Goal: Information Seeking & Learning: Learn about a topic

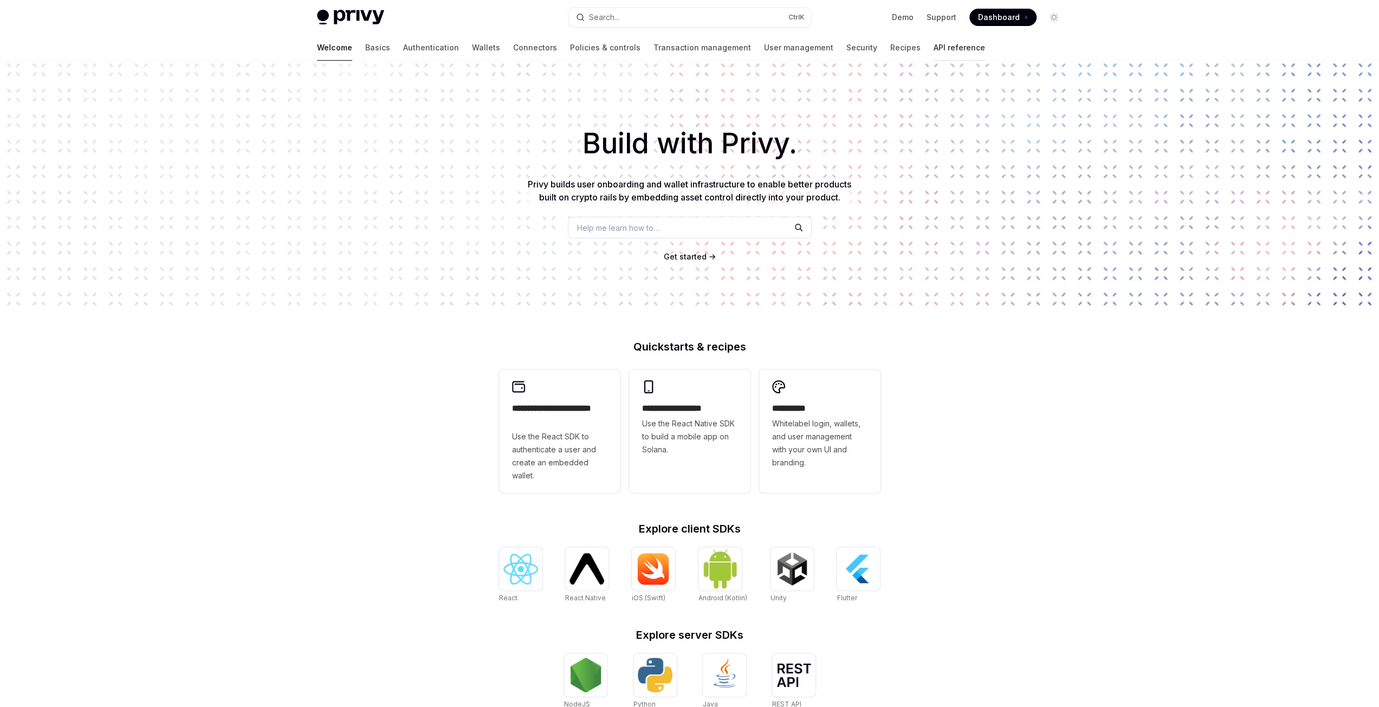
click at [933, 46] on link "API reference" at bounding box center [958, 48] width 51 height 26
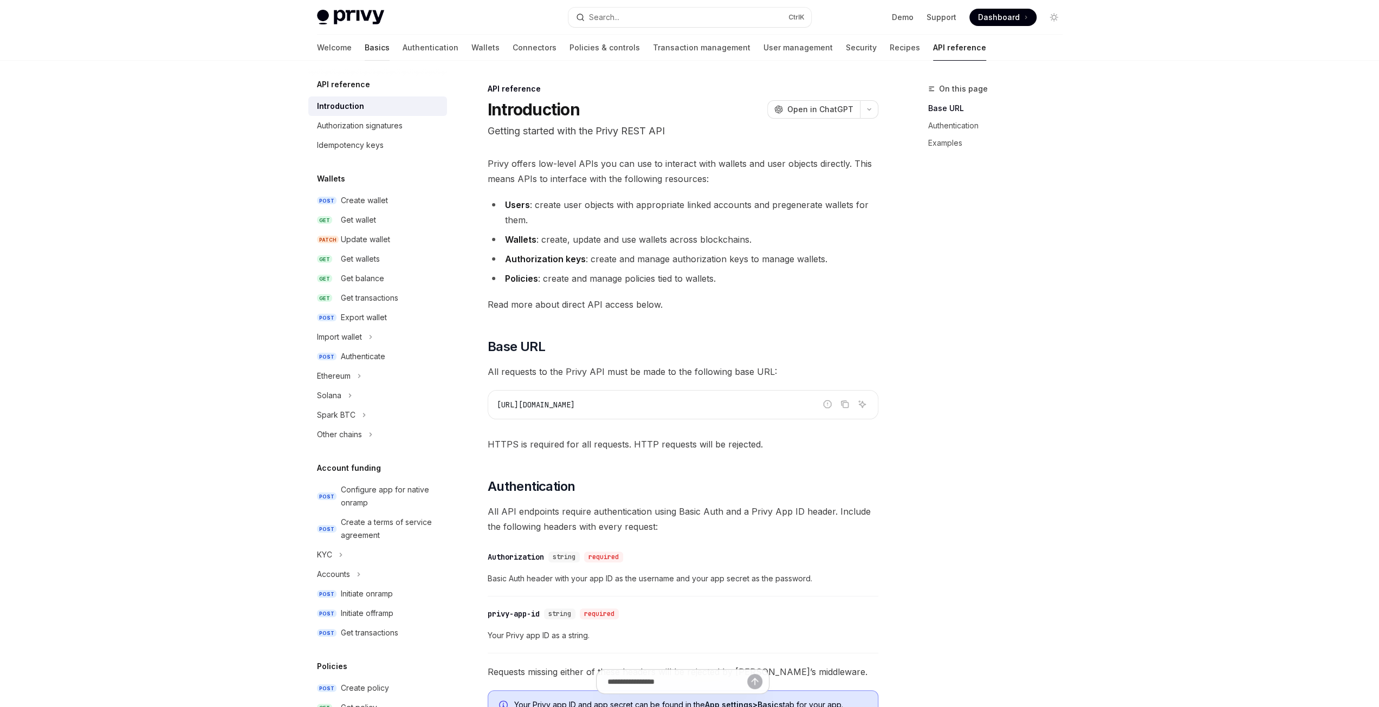
click at [365, 56] on link "Basics" at bounding box center [377, 48] width 25 height 26
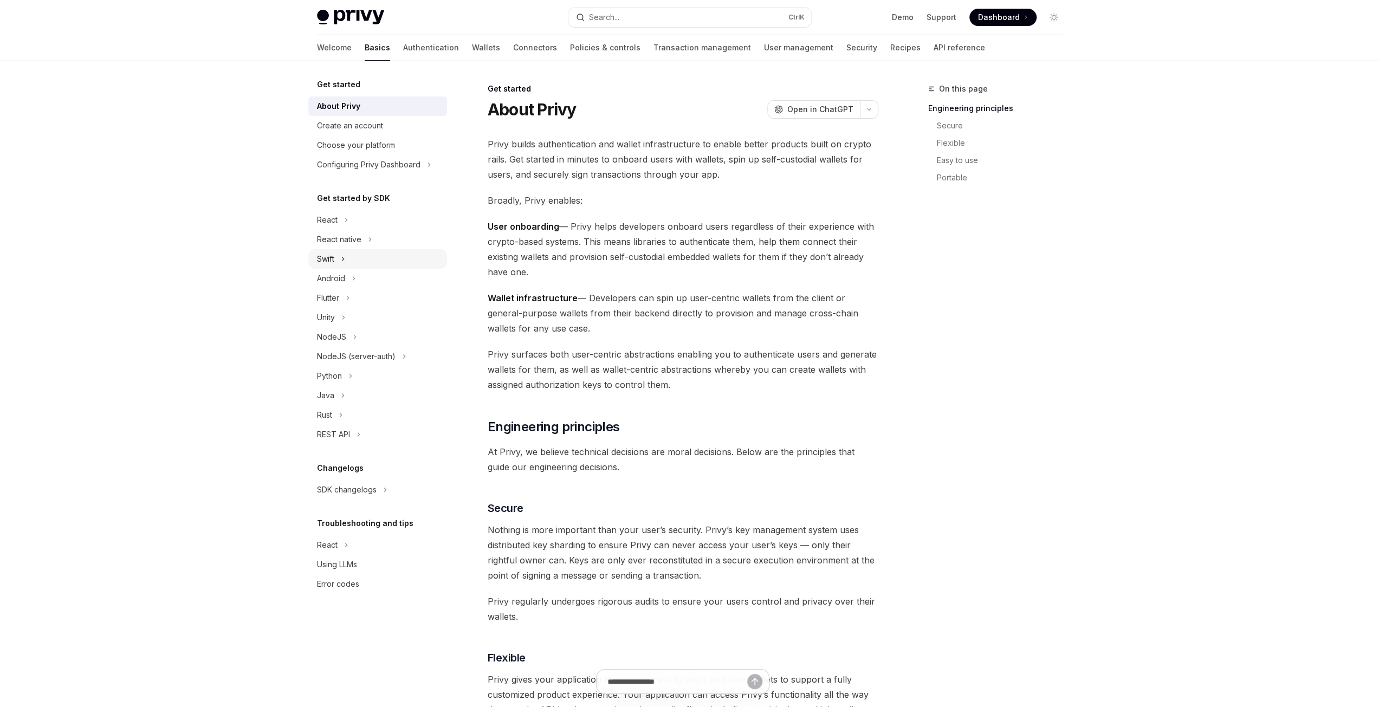
click at [401, 249] on button "React native" at bounding box center [377, 240] width 139 height 20
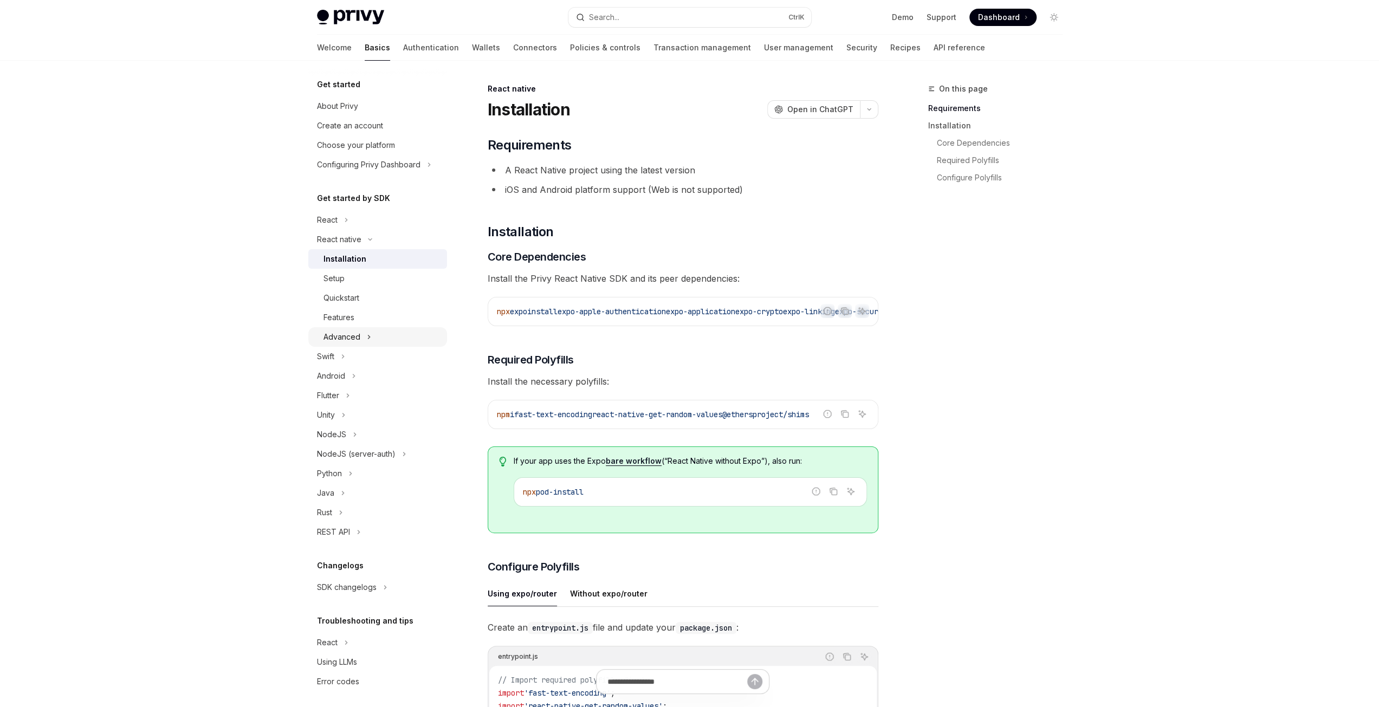
click at [373, 332] on button "Advanced" at bounding box center [377, 337] width 139 height 20
type textarea "*"
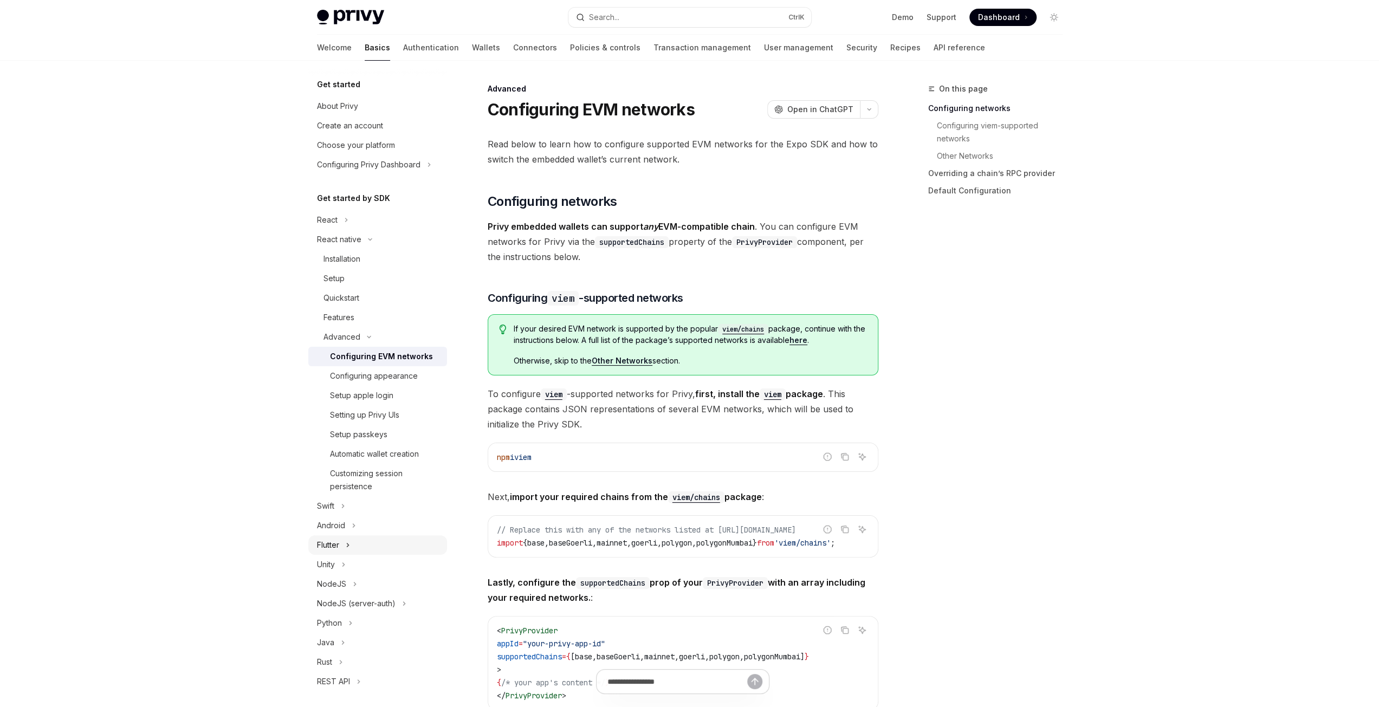
scroll to position [155, 0]
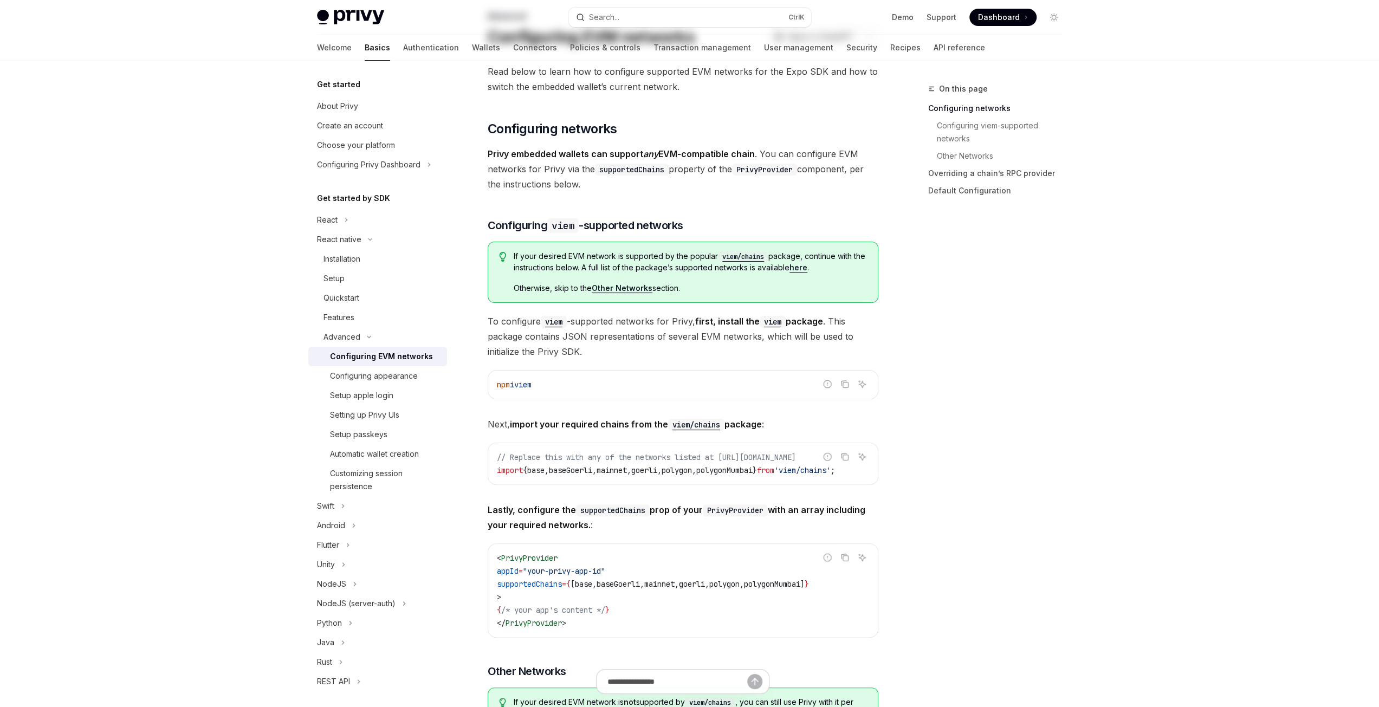
scroll to position [0, 0]
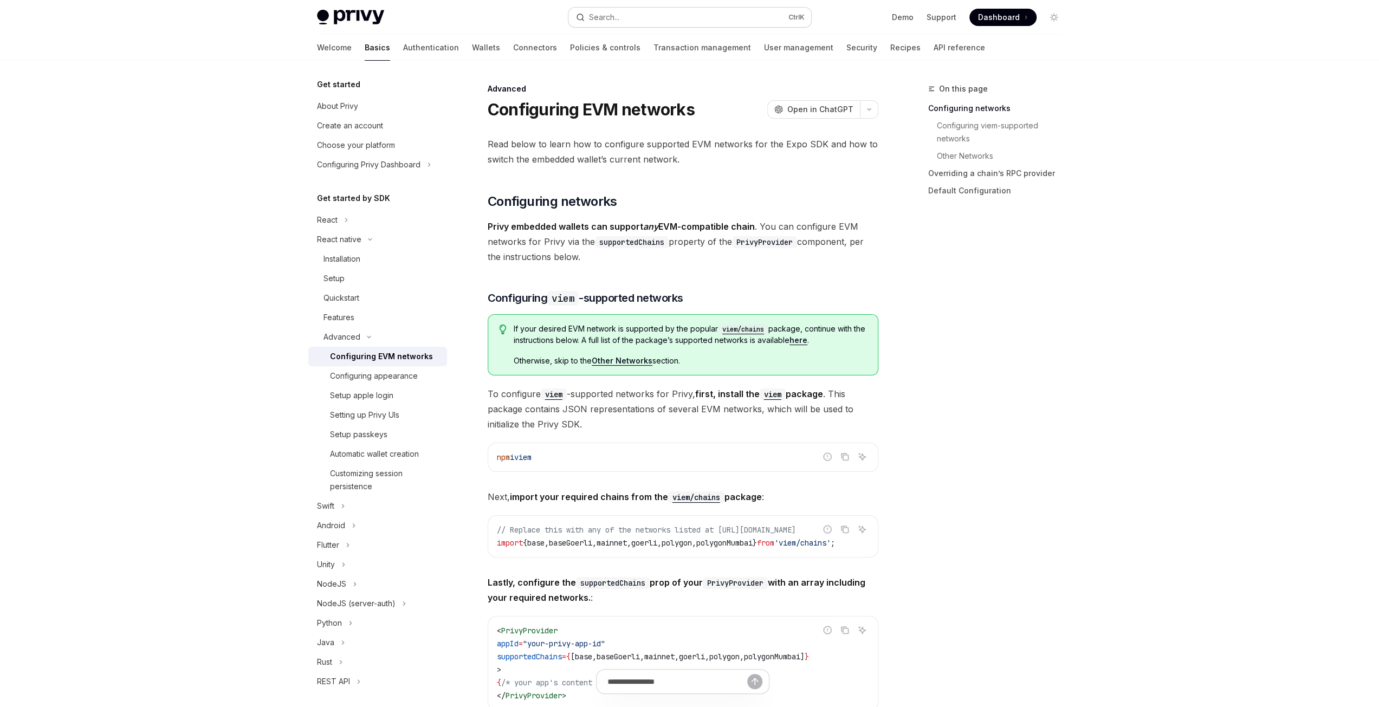
click at [748, 20] on button "Search... Ctrl K" at bounding box center [689, 18] width 243 height 20
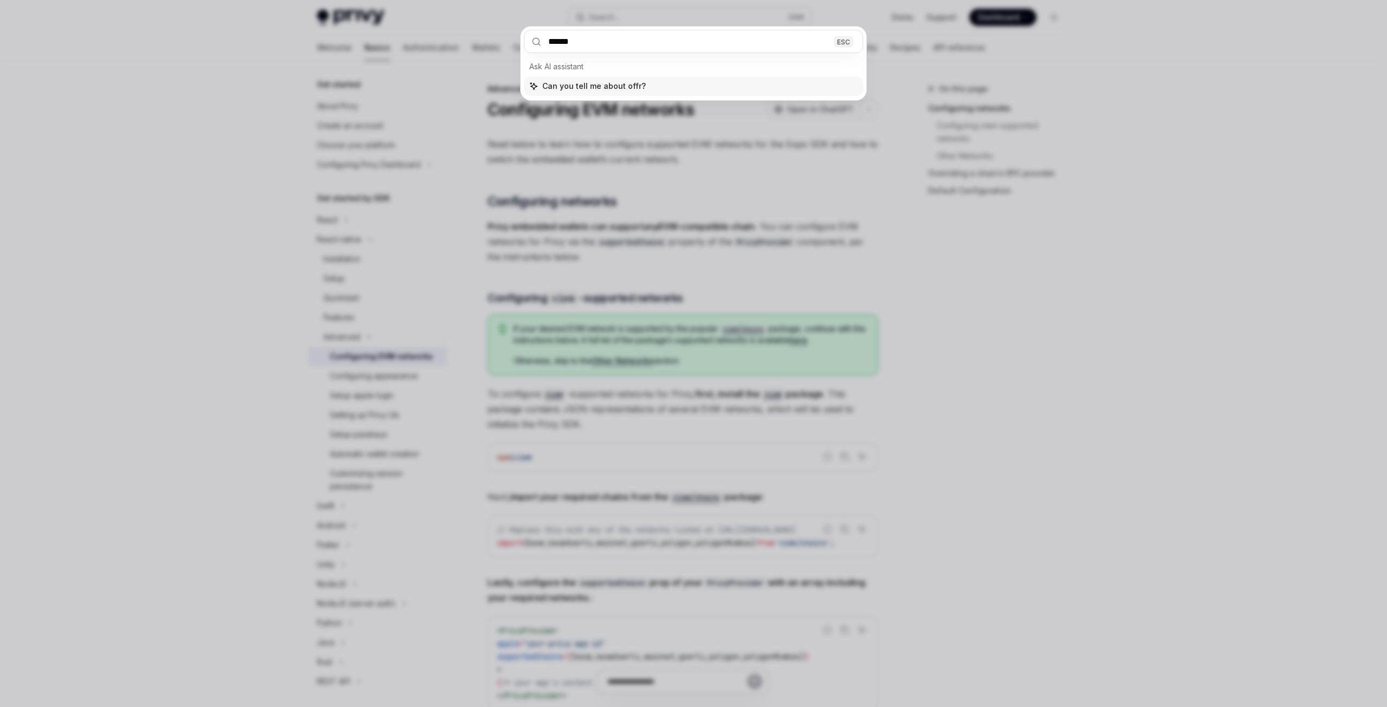
type input "*******"
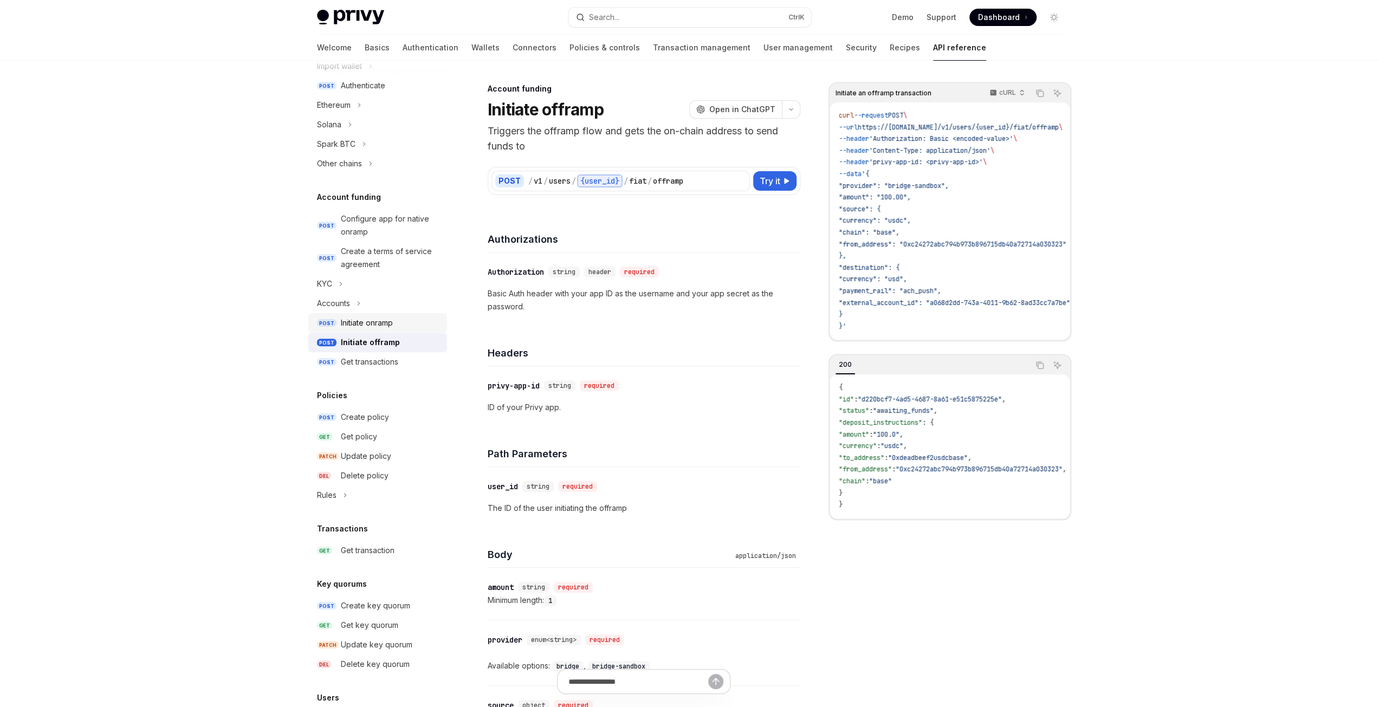
click at [379, 319] on div "Initiate onramp" at bounding box center [367, 322] width 52 height 13
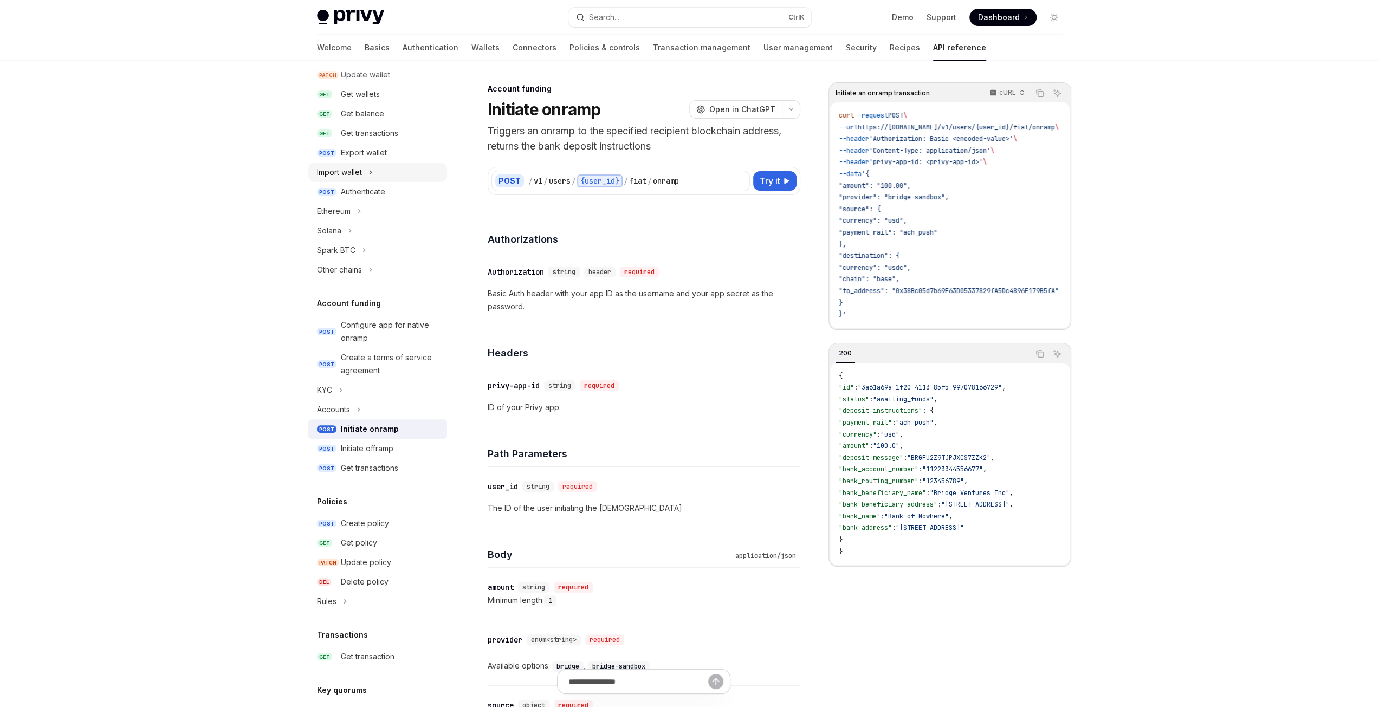
scroll to position [90, 0]
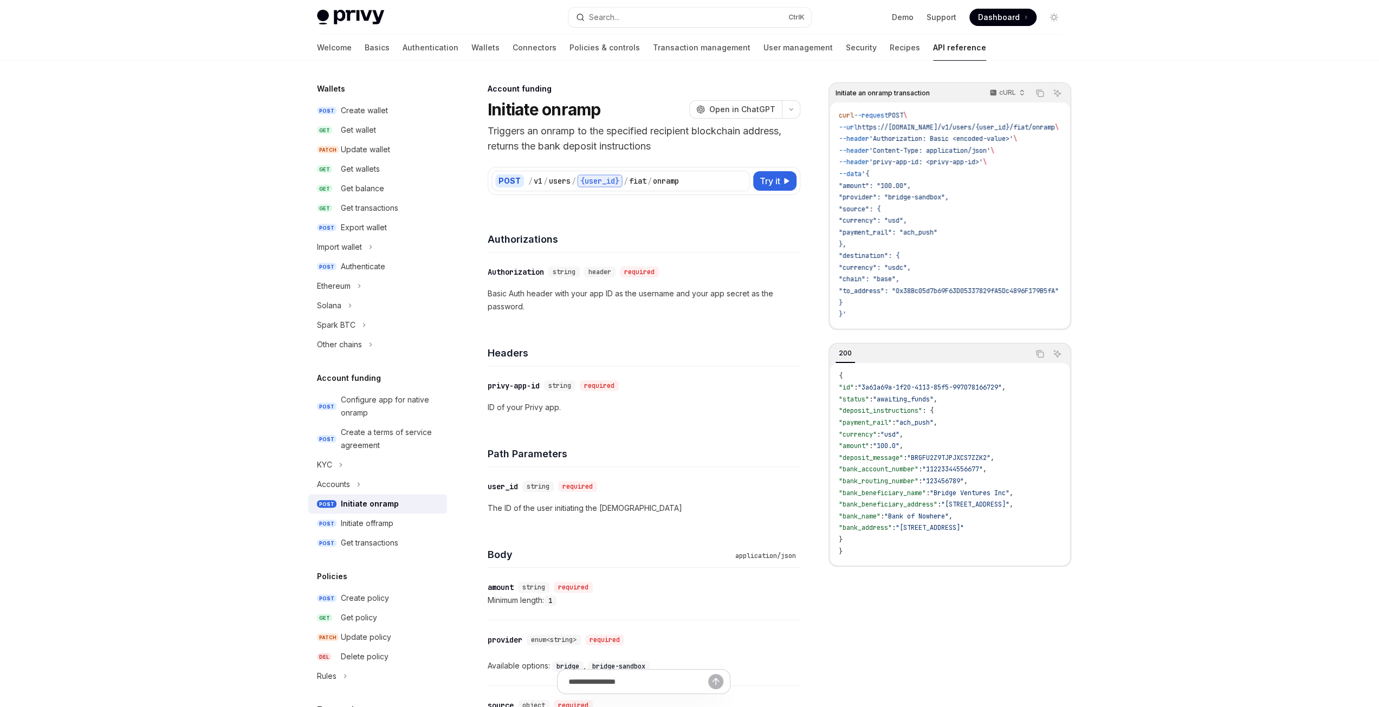
click at [497, 107] on h1 "Initiate onramp" at bounding box center [544, 110] width 113 height 20
drag, startPoint x: 497, startPoint y: 107, endPoint x: 602, endPoint y: 111, distance: 104.6
click at [601, 111] on h1 "Initiate onramp" at bounding box center [544, 110] width 113 height 20
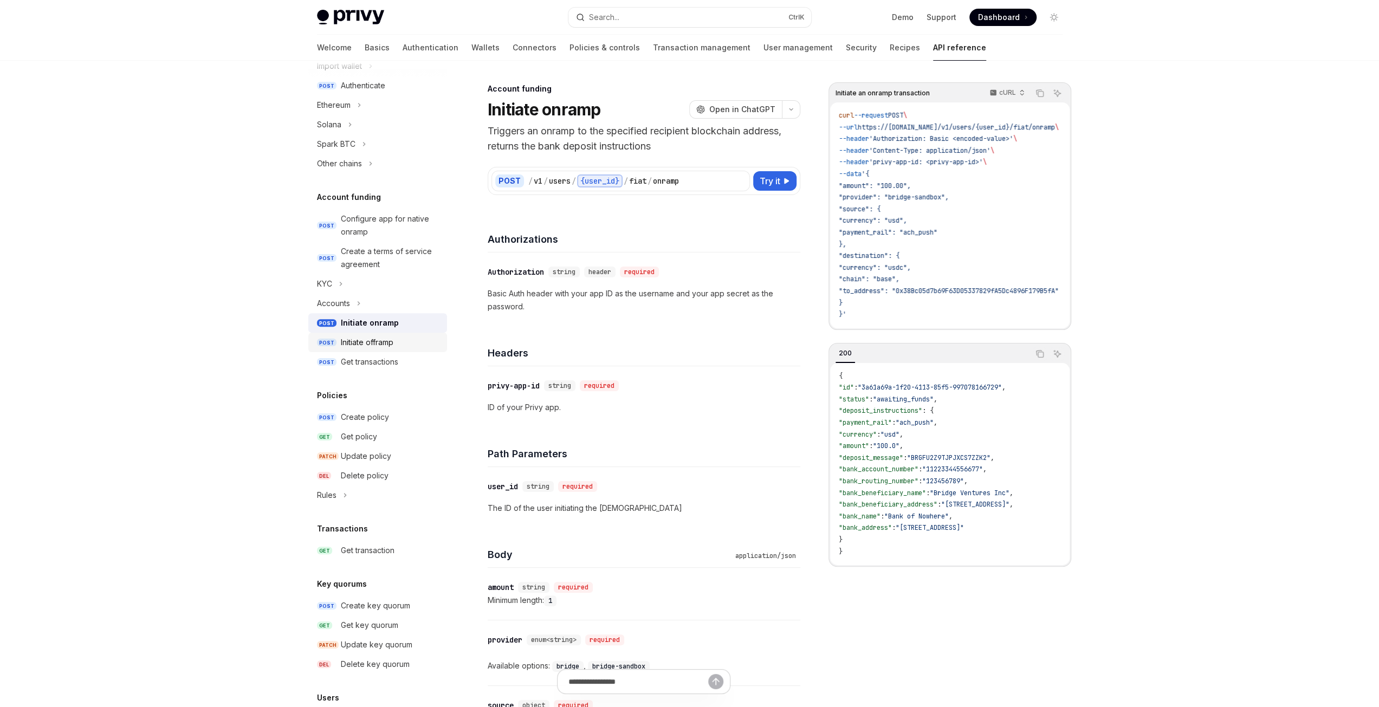
click at [380, 345] on div "Initiate offramp" at bounding box center [367, 342] width 53 height 13
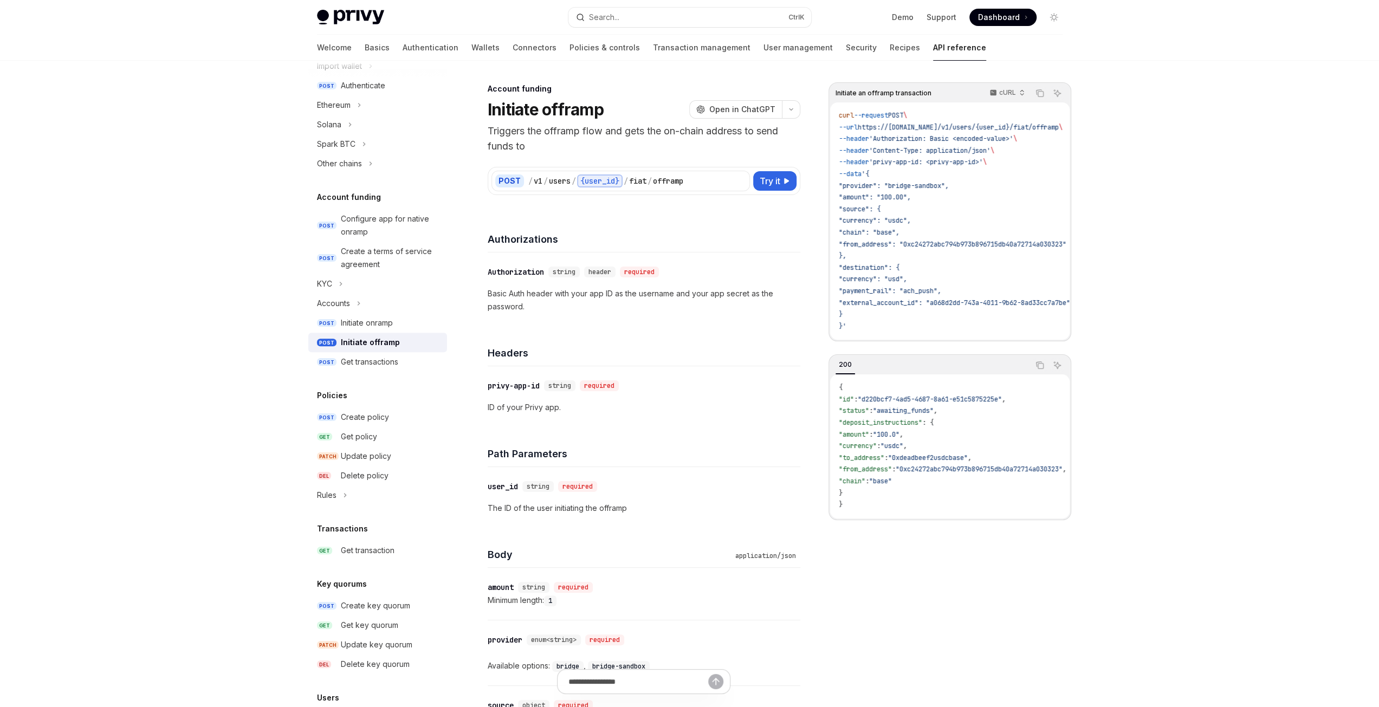
click at [514, 129] on p "Triggers the offramp flow and gets the on-chain address to send funds to" at bounding box center [644, 139] width 313 height 30
drag, startPoint x: 514, startPoint y: 129, endPoint x: 541, endPoint y: 147, distance: 32.5
click at [540, 147] on p "Triggers the offramp flow and gets the on-chain address to send funds to" at bounding box center [644, 139] width 313 height 30
click at [634, 151] on p "Triggers the offramp flow and gets the on-chain address to send funds to" at bounding box center [644, 139] width 313 height 30
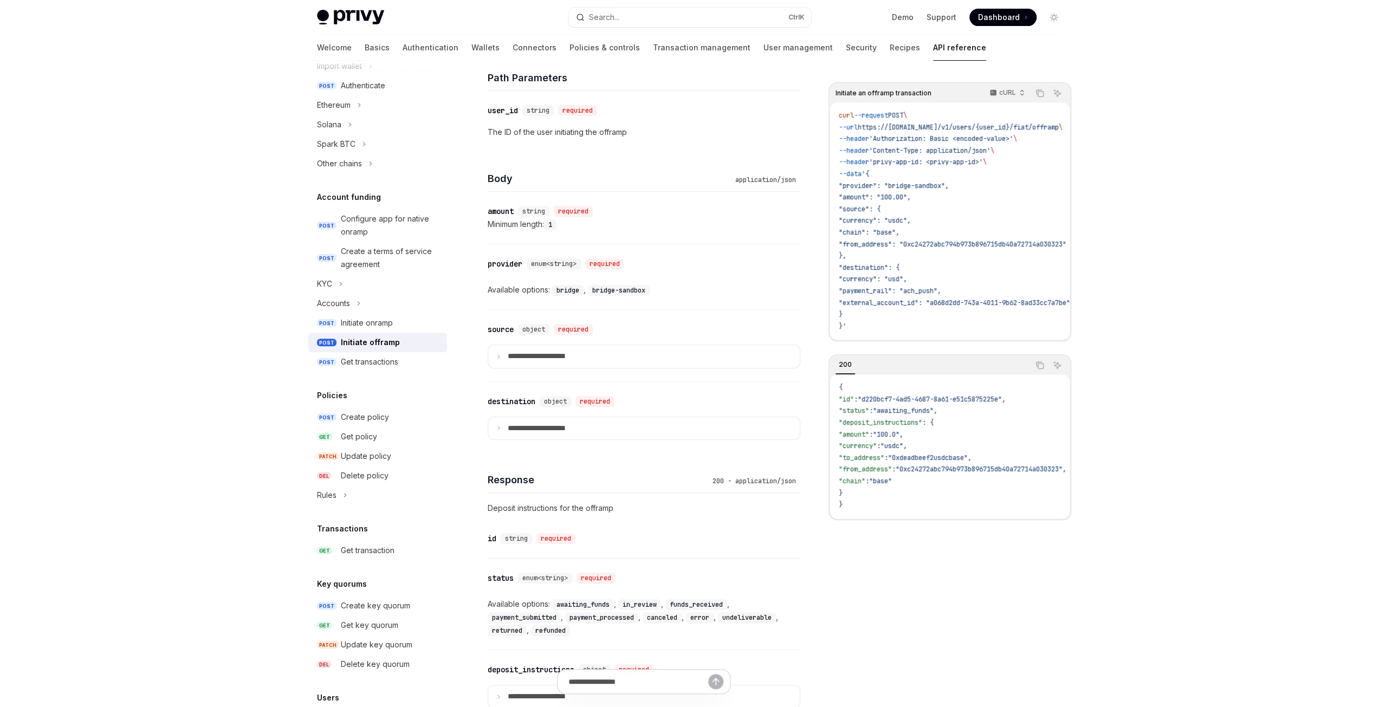
scroll to position [451, 0]
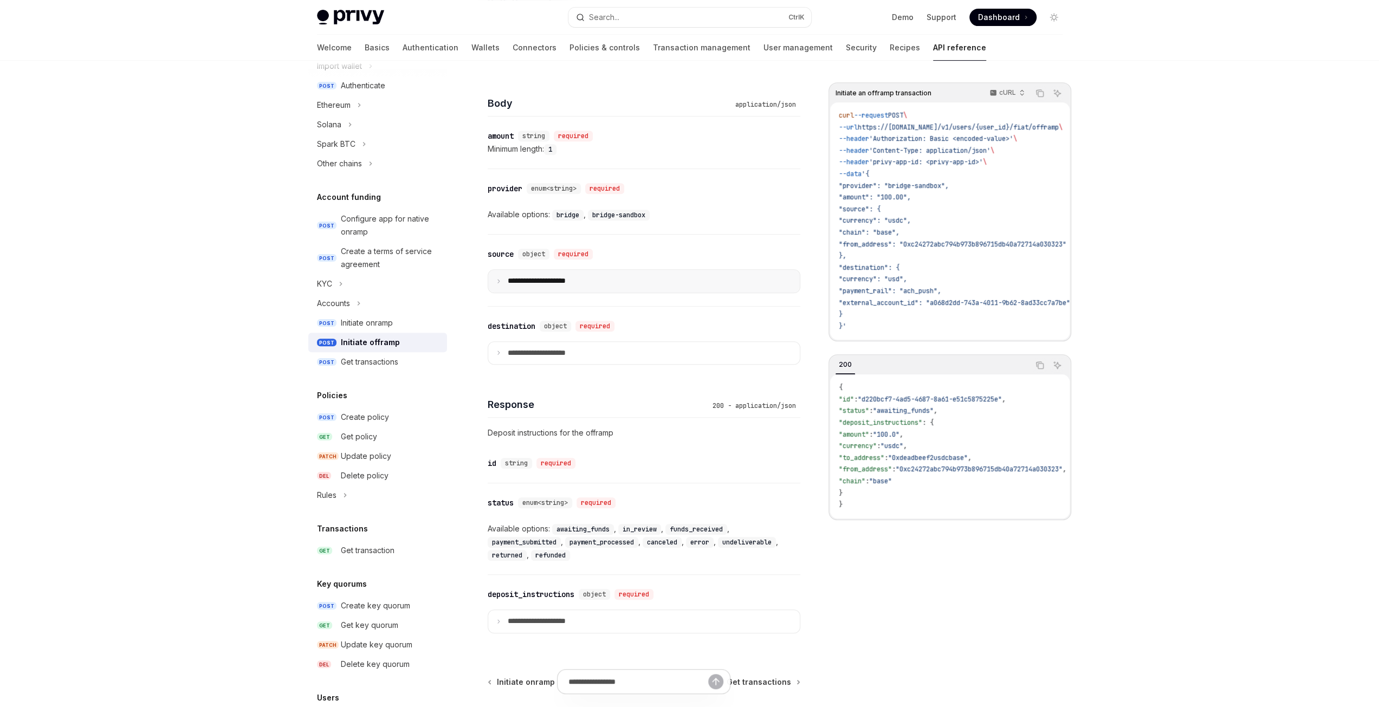
click at [517, 272] on summary "**********" at bounding box center [644, 281] width 312 height 23
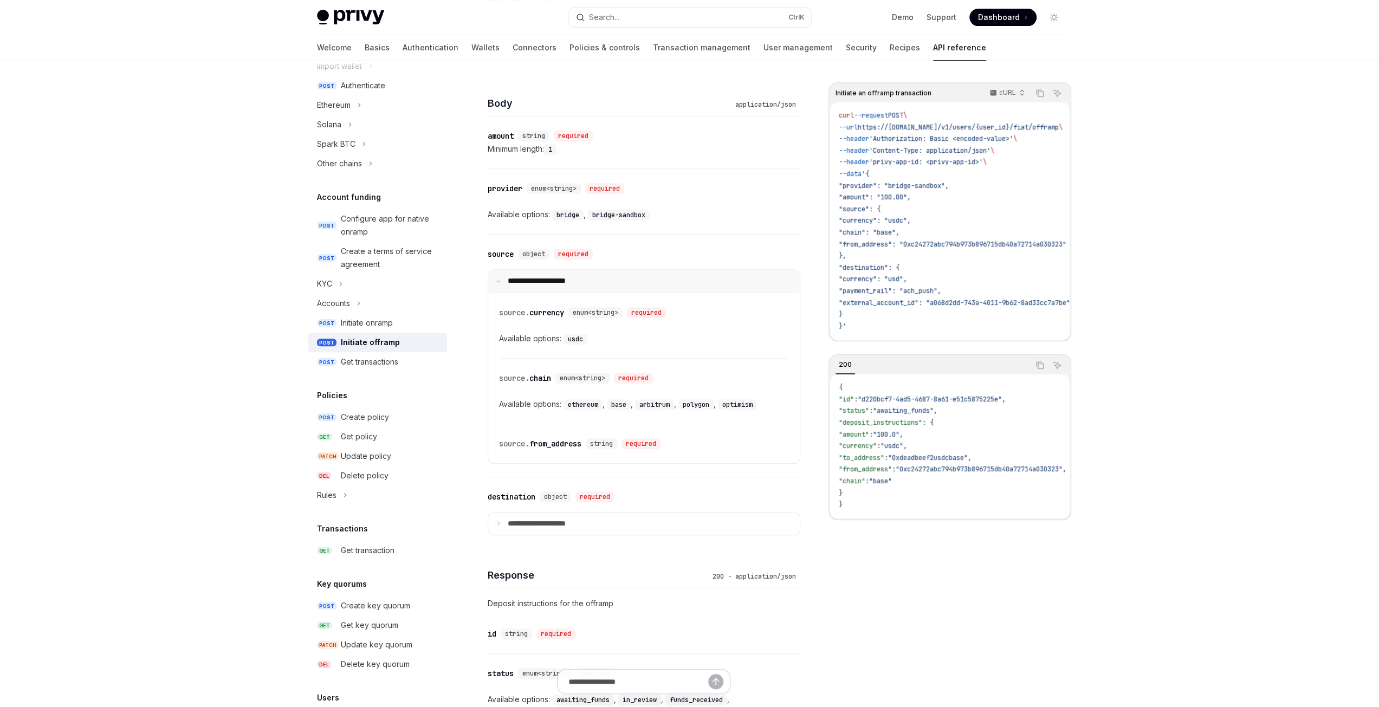
click at [567, 283] on summary "**********" at bounding box center [644, 281] width 312 height 23
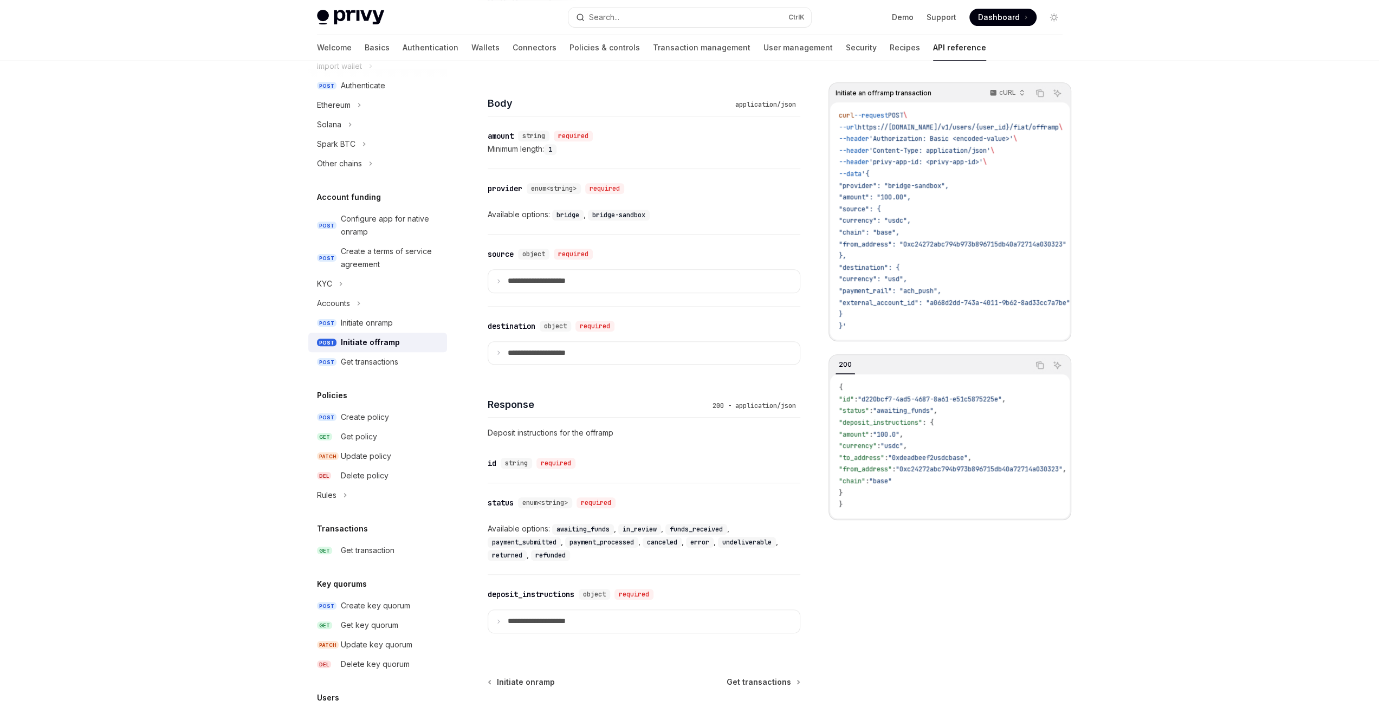
scroll to position [561, 0]
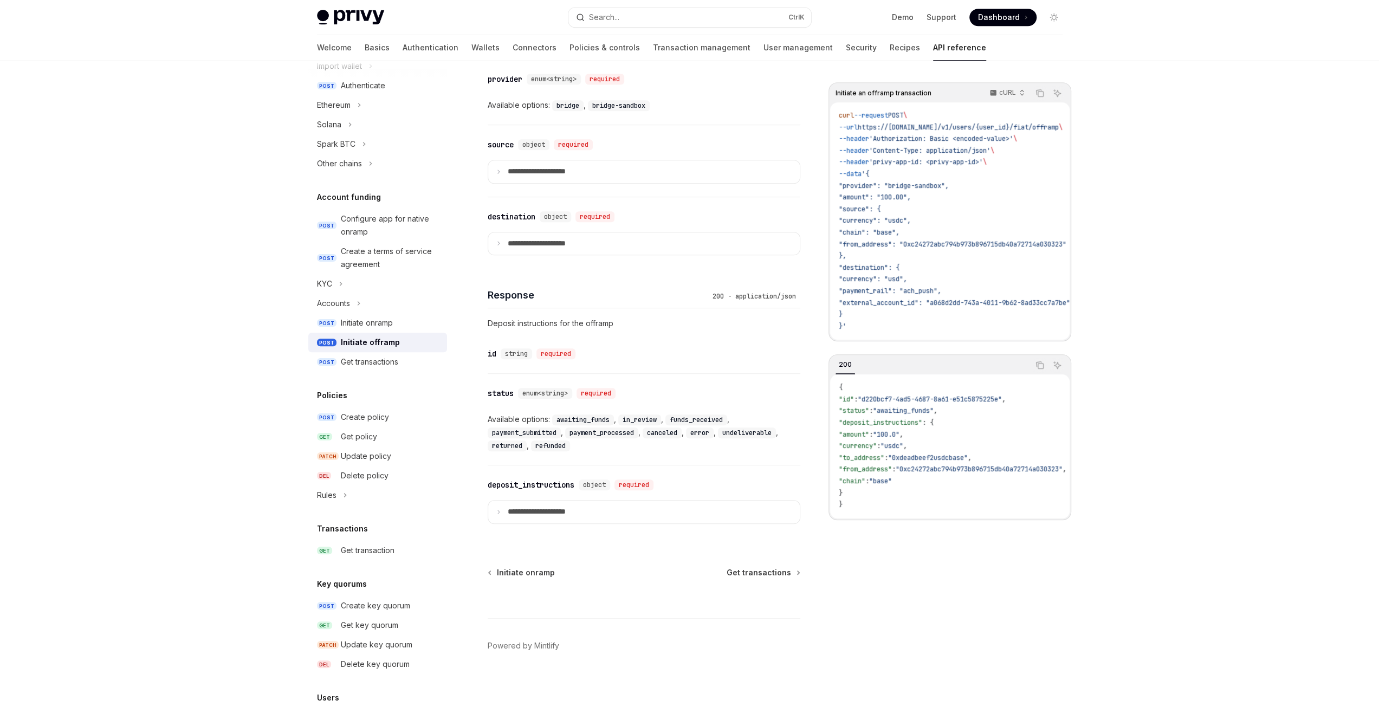
click at [922, 414] on span ""awaiting_funds"" at bounding box center [903, 410] width 61 height 9
drag, startPoint x: 866, startPoint y: 449, endPoint x: 832, endPoint y: 429, distance: 39.1
click at [832, 429] on div "{ "id" : "d220bcf7-4ad5-4687-8a61-e51c5875225e" , "status" : "awaiting_funds" ,…" at bounding box center [949, 446] width 239 height 144
click at [884, 459] on span ""to_address"" at bounding box center [862, 457] width 46 height 9
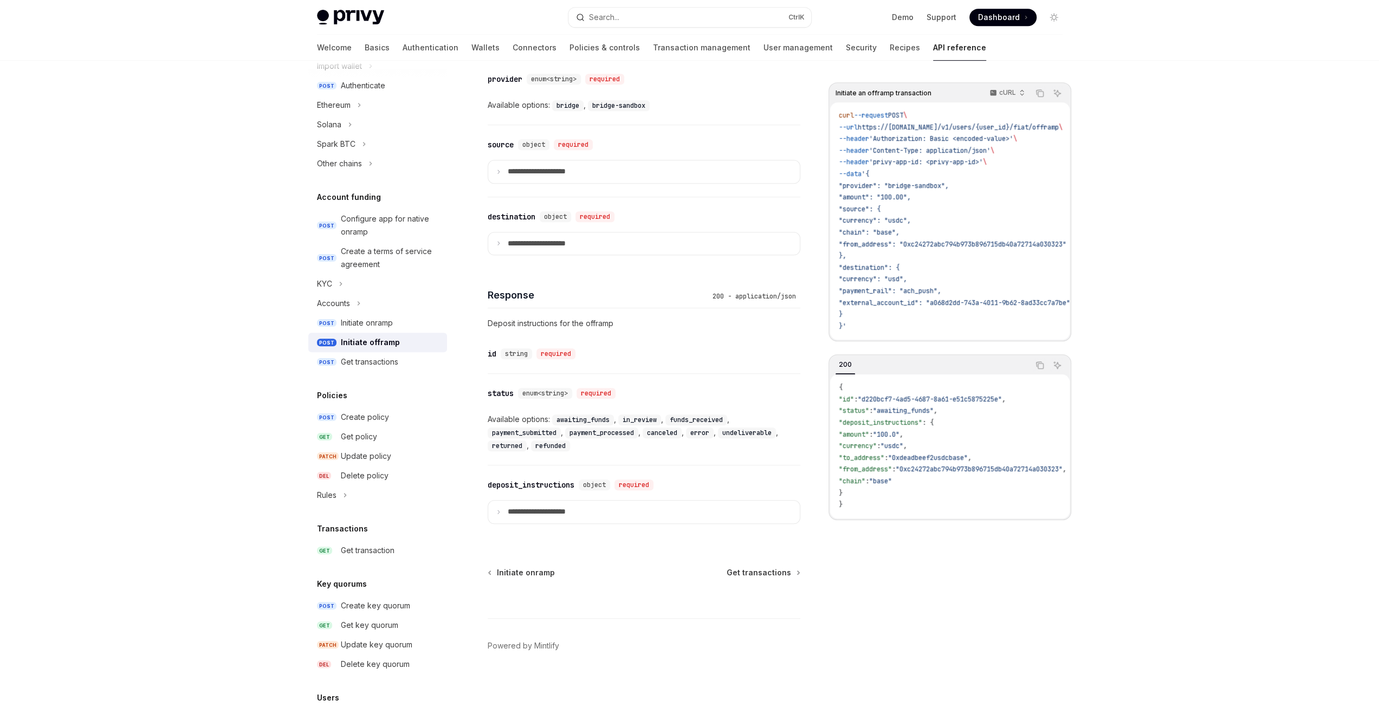
drag, startPoint x: 621, startPoint y: 501, endPoint x: 678, endPoint y: 470, distance: 64.7
click at [620, 501] on summary "**********" at bounding box center [644, 512] width 312 height 23
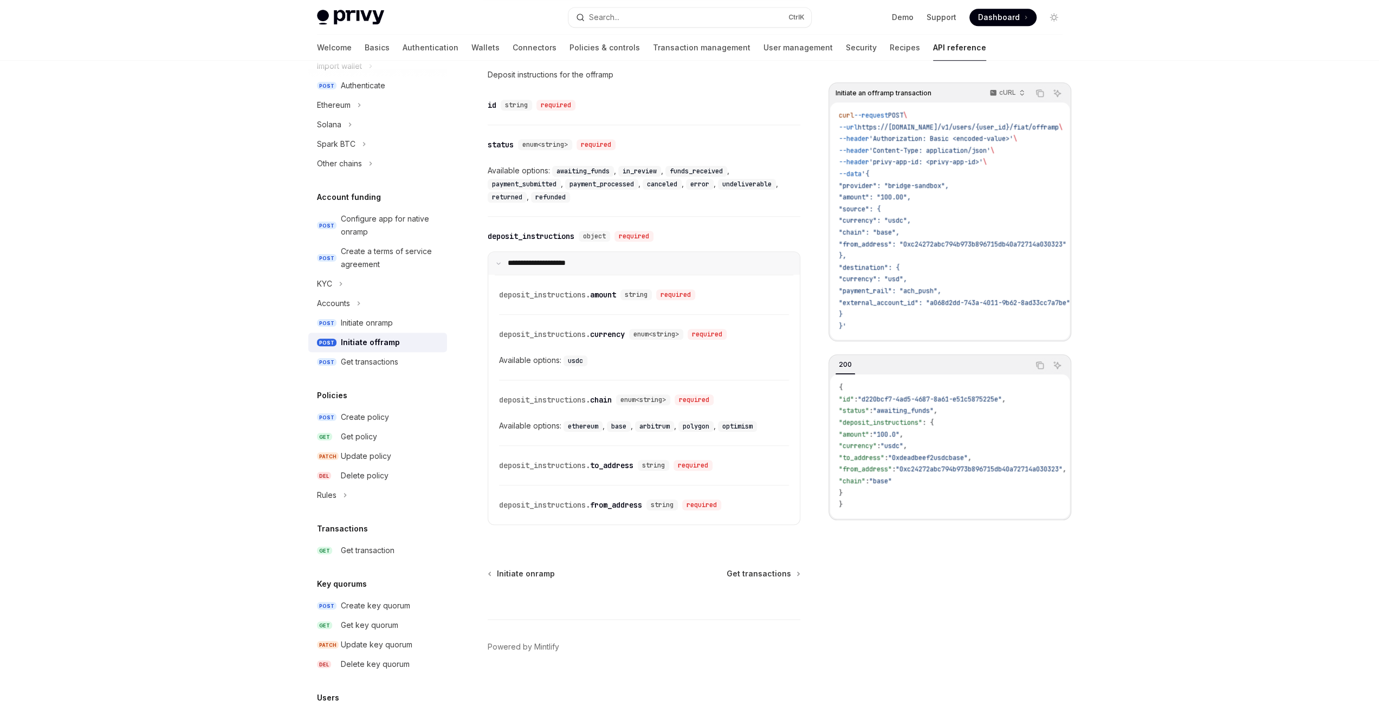
click at [543, 258] on p "**********" at bounding box center [544, 263] width 72 height 10
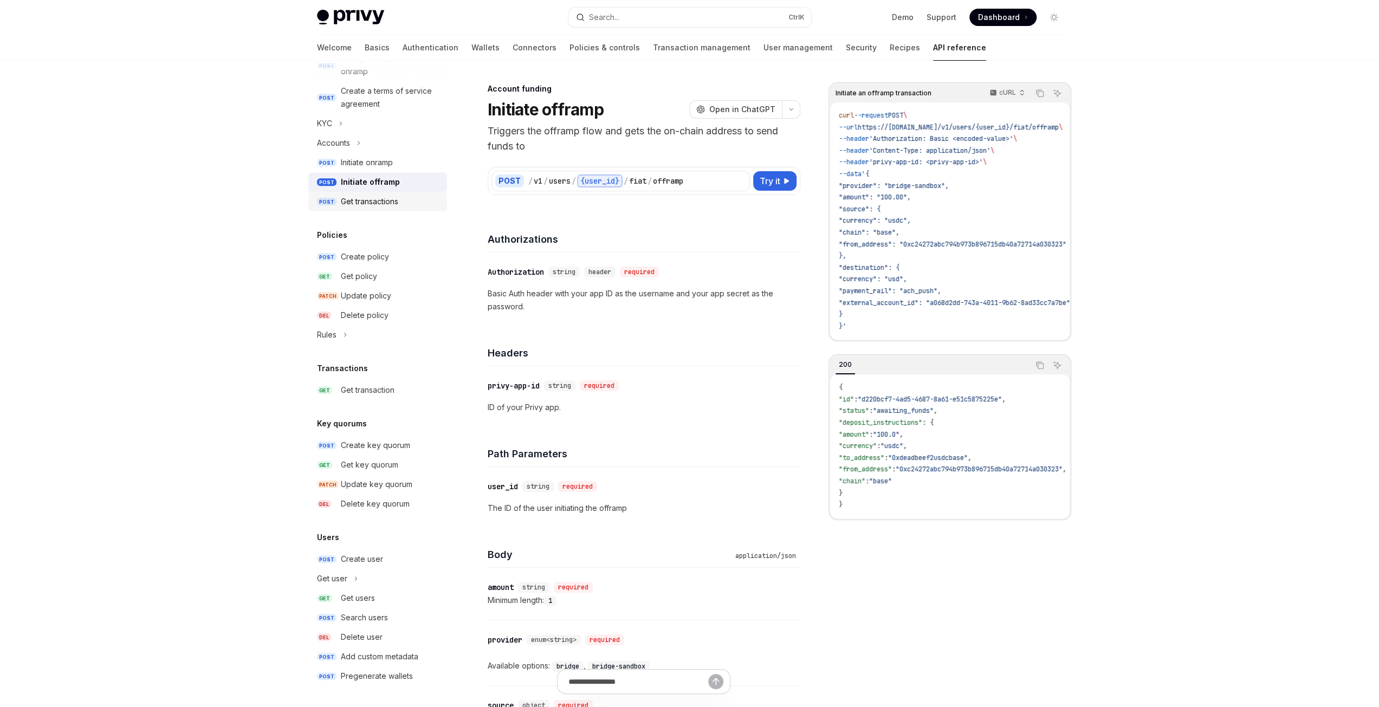
scroll to position [341, 0]
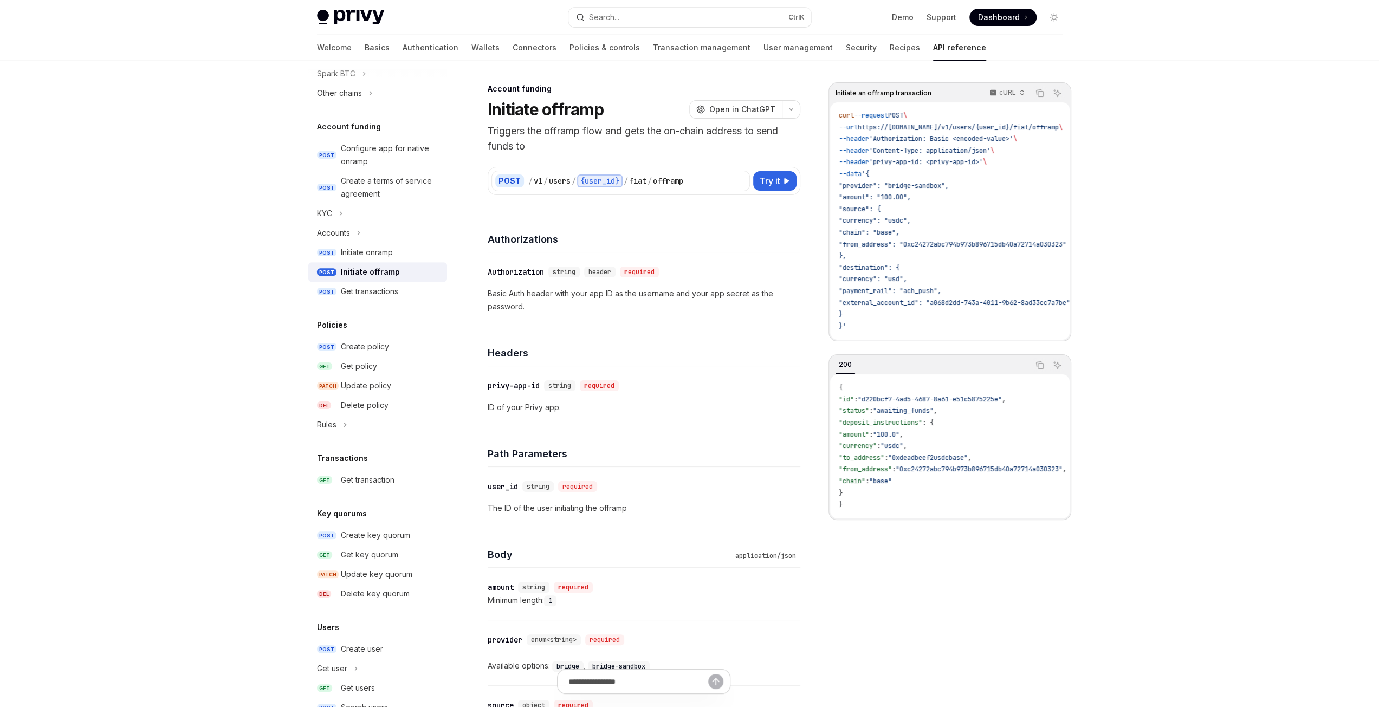
click at [926, 415] on span ""awaiting_funds"" at bounding box center [903, 410] width 61 height 9
click at [862, 426] on span ""deposit_instructions"" at bounding box center [880, 422] width 83 height 9
click at [868, 436] on span ""amount"" at bounding box center [854, 434] width 30 height 9
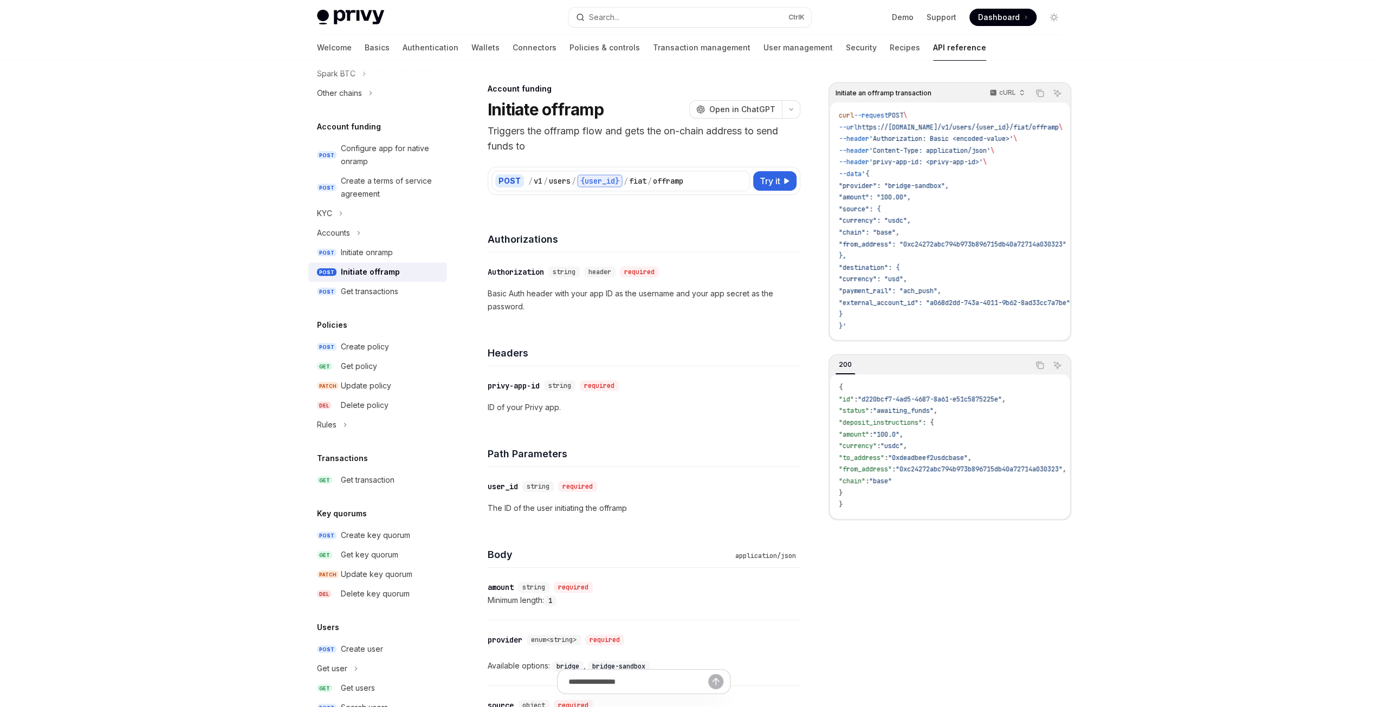
click at [868, 436] on span ""amount"" at bounding box center [854, 434] width 30 height 9
click at [868, 445] on span ""currency"" at bounding box center [858, 446] width 38 height 9
click at [884, 462] on span ""to_address"" at bounding box center [862, 457] width 46 height 9
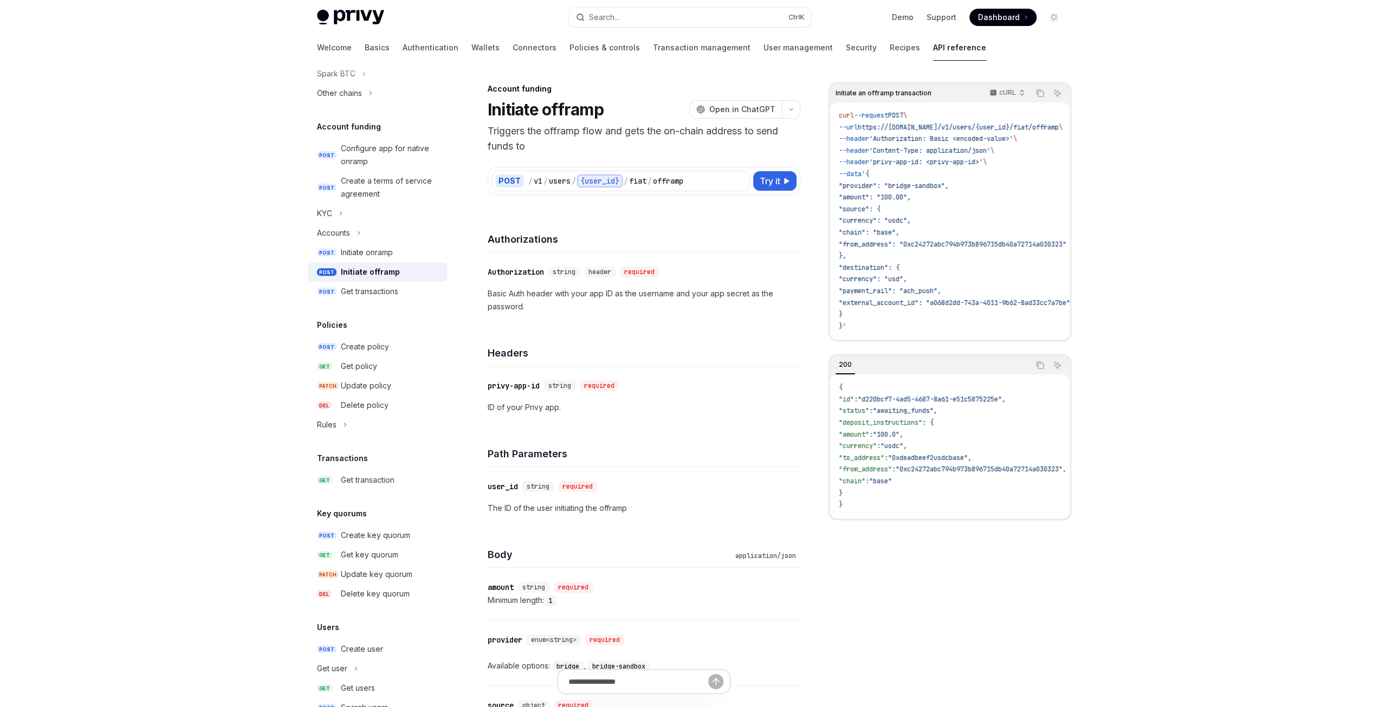
click at [881, 472] on span ""from_address"" at bounding box center [865, 469] width 53 height 9
click at [864, 490] on code "{ "id" : "d220bcf7-4ad5-4687-8a61-e51c5875225e" , "status" : "awaiting_funds" ,…" at bounding box center [966, 446] width 254 height 129
click at [865, 484] on span ""chain"" at bounding box center [852, 481] width 27 height 9
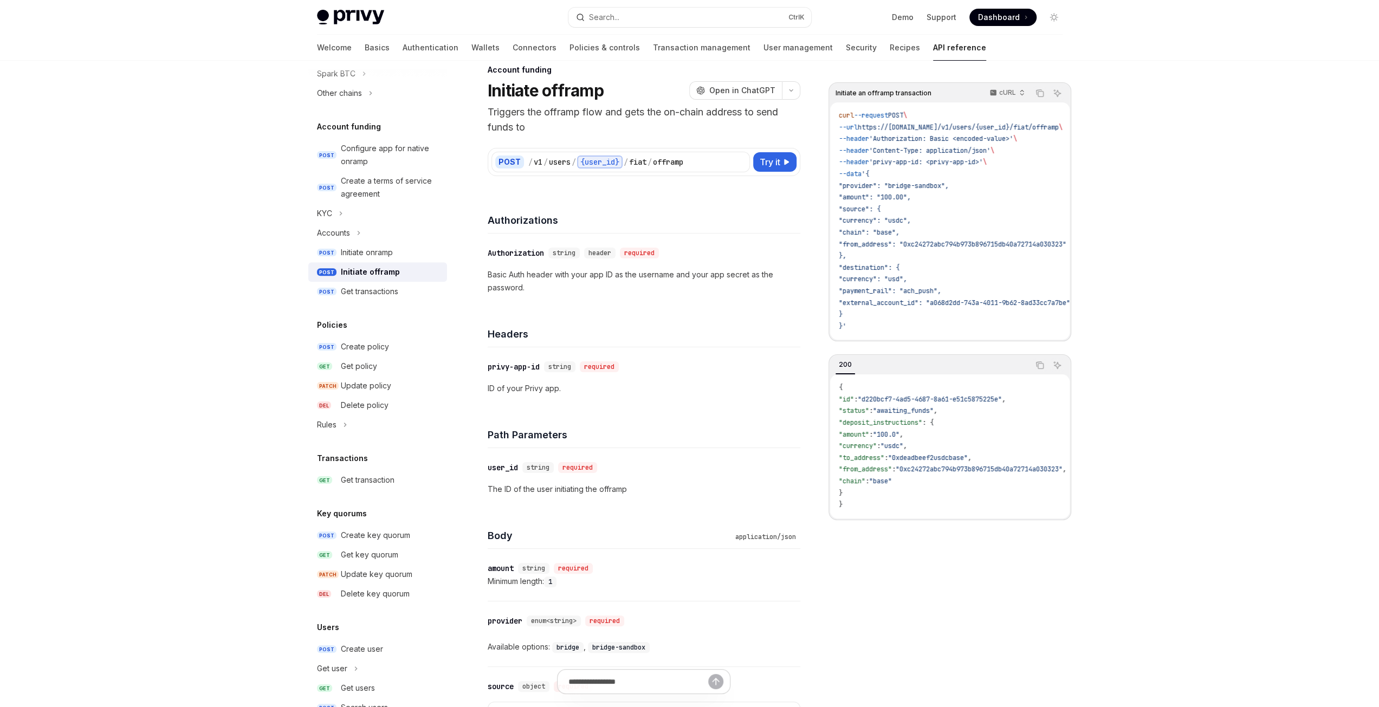
scroll to position [0, 0]
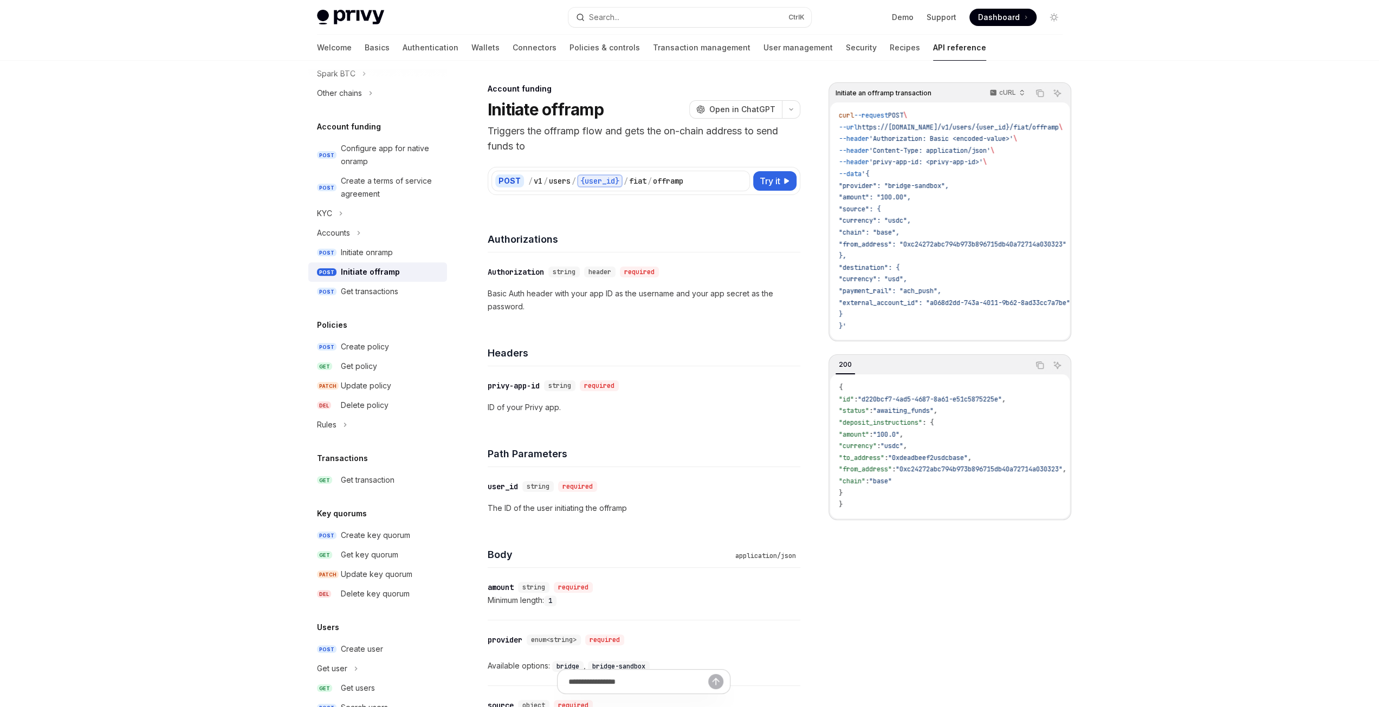
click at [879, 471] on span ""from_address"" at bounding box center [865, 469] width 53 height 9
click at [957, 473] on span ""0xc24272abc794b973b896715db40a72714a030323"" at bounding box center [979, 469] width 167 height 9
click at [892, 470] on span ""from_address"" at bounding box center [865, 469] width 53 height 9
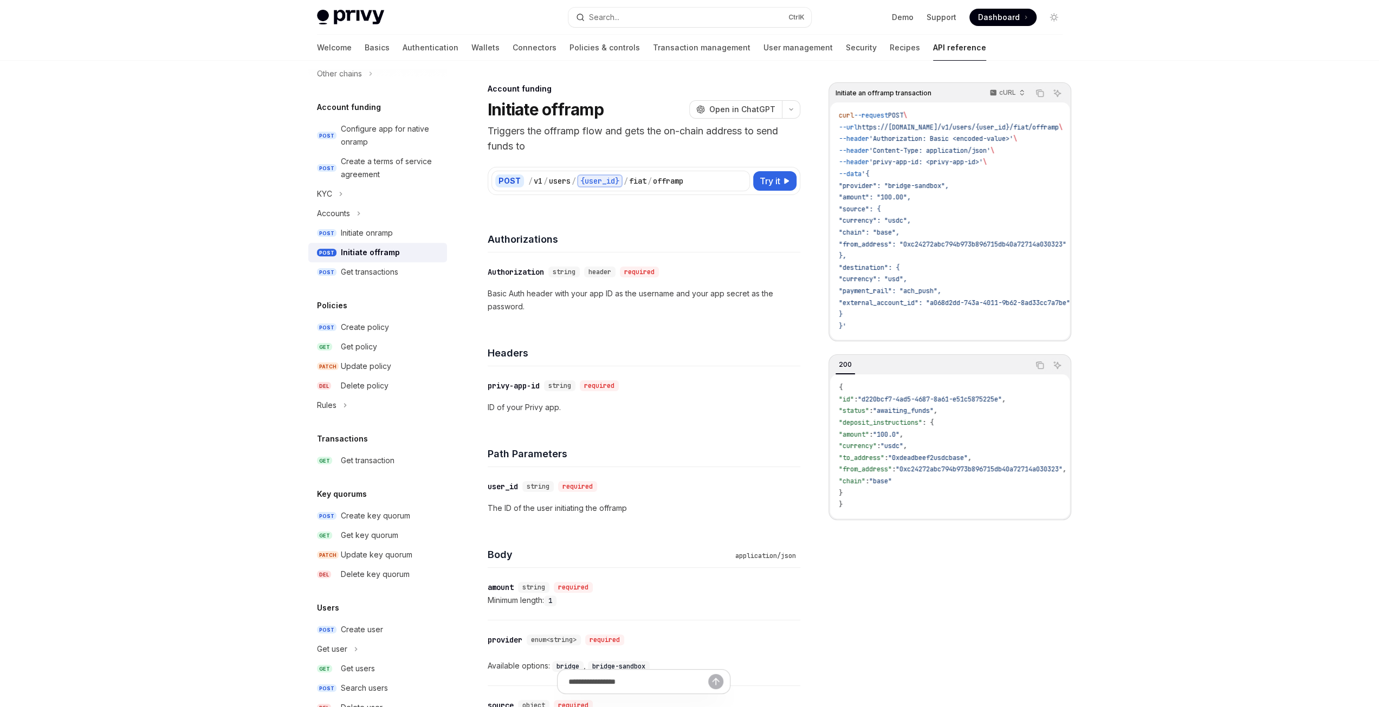
click at [933, 48] on link "API reference" at bounding box center [959, 48] width 53 height 26
type textarea "*"
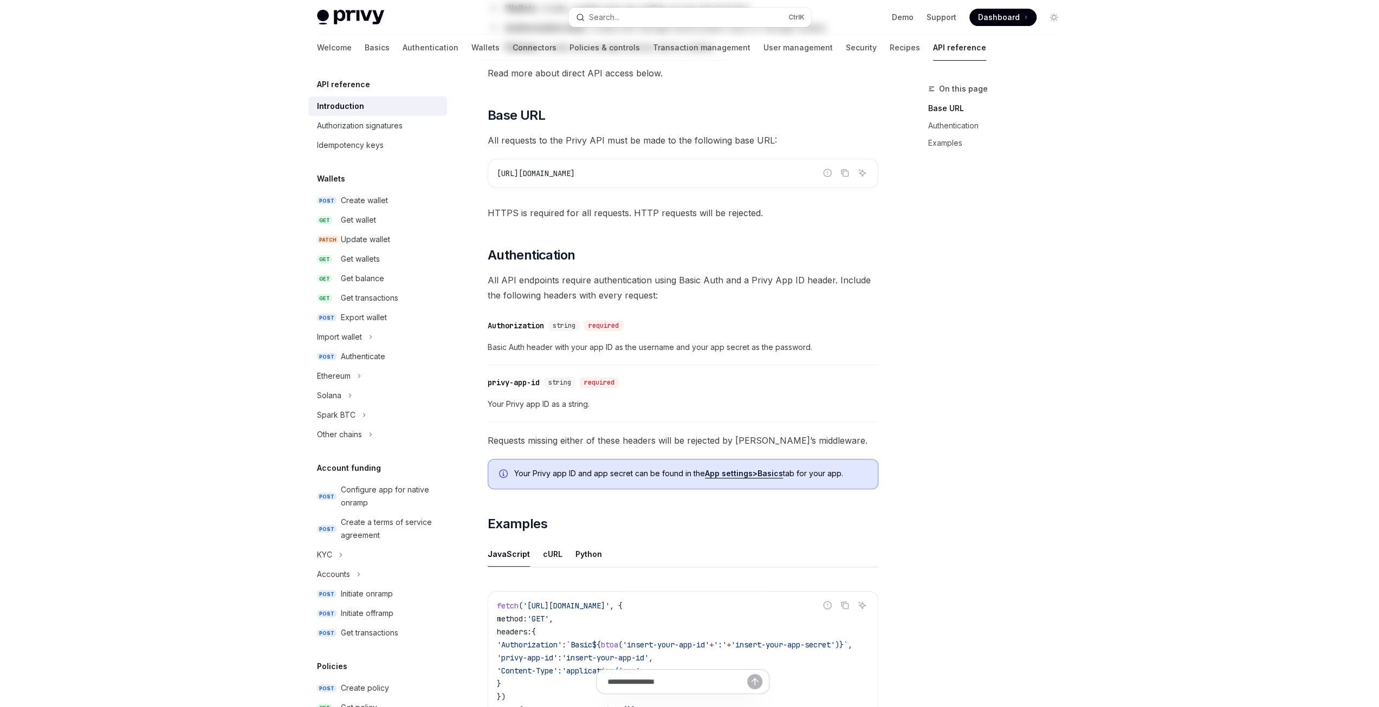
scroll to position [451, 0]
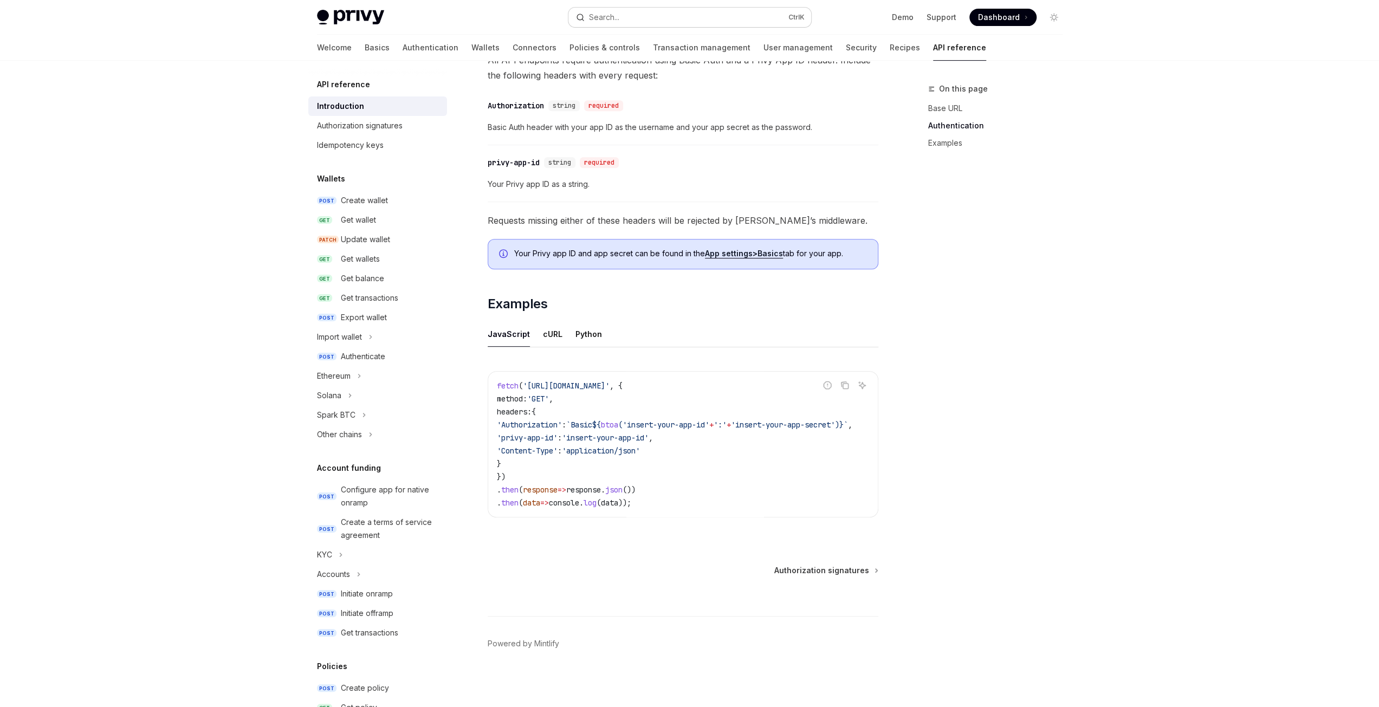
click at [611, 20] on div "Search..." at bounding box center [604, 17] width 30 height 13
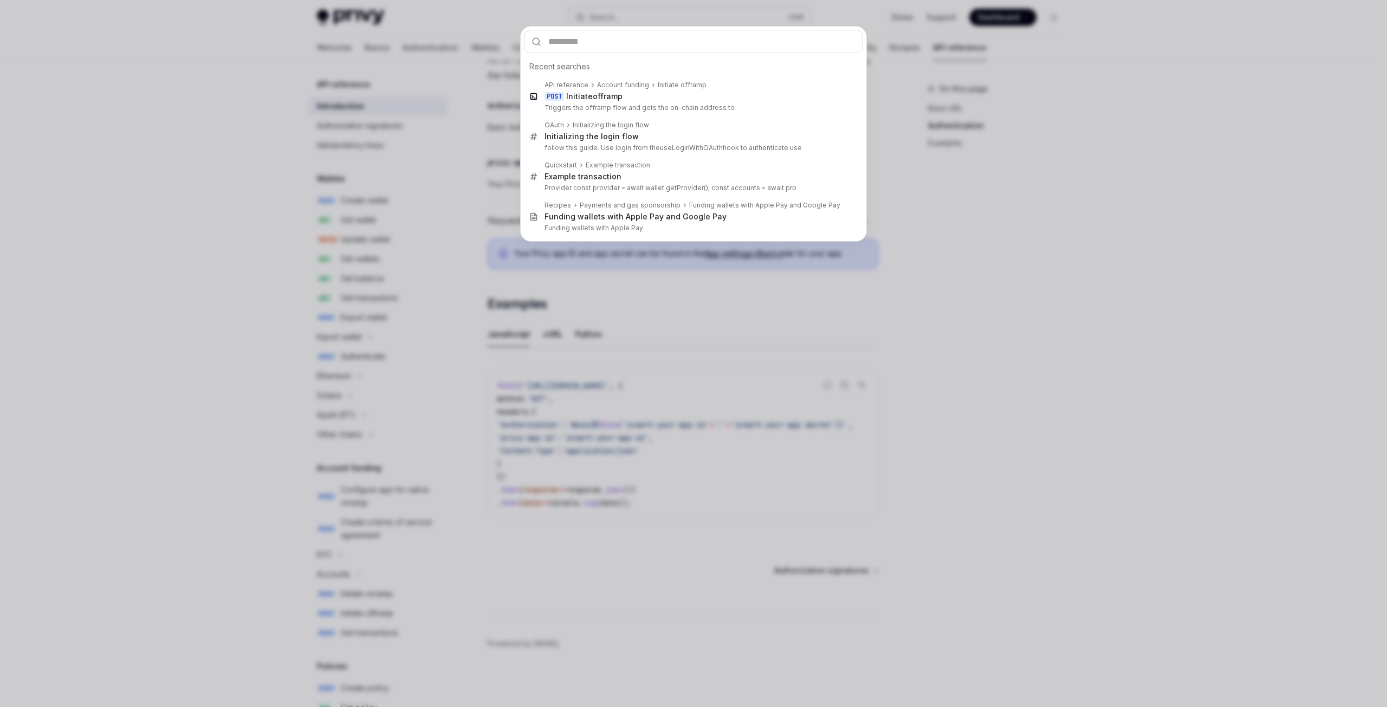
type input "*"
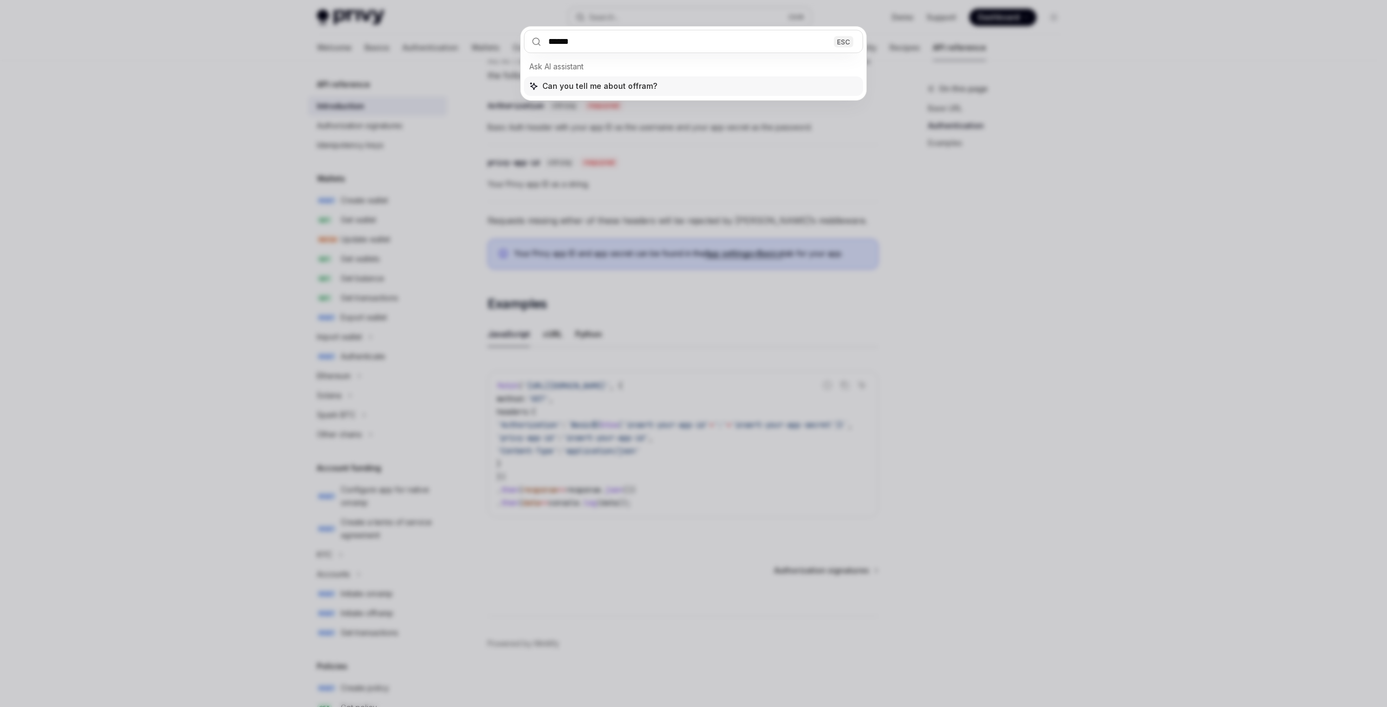
type input "*******"
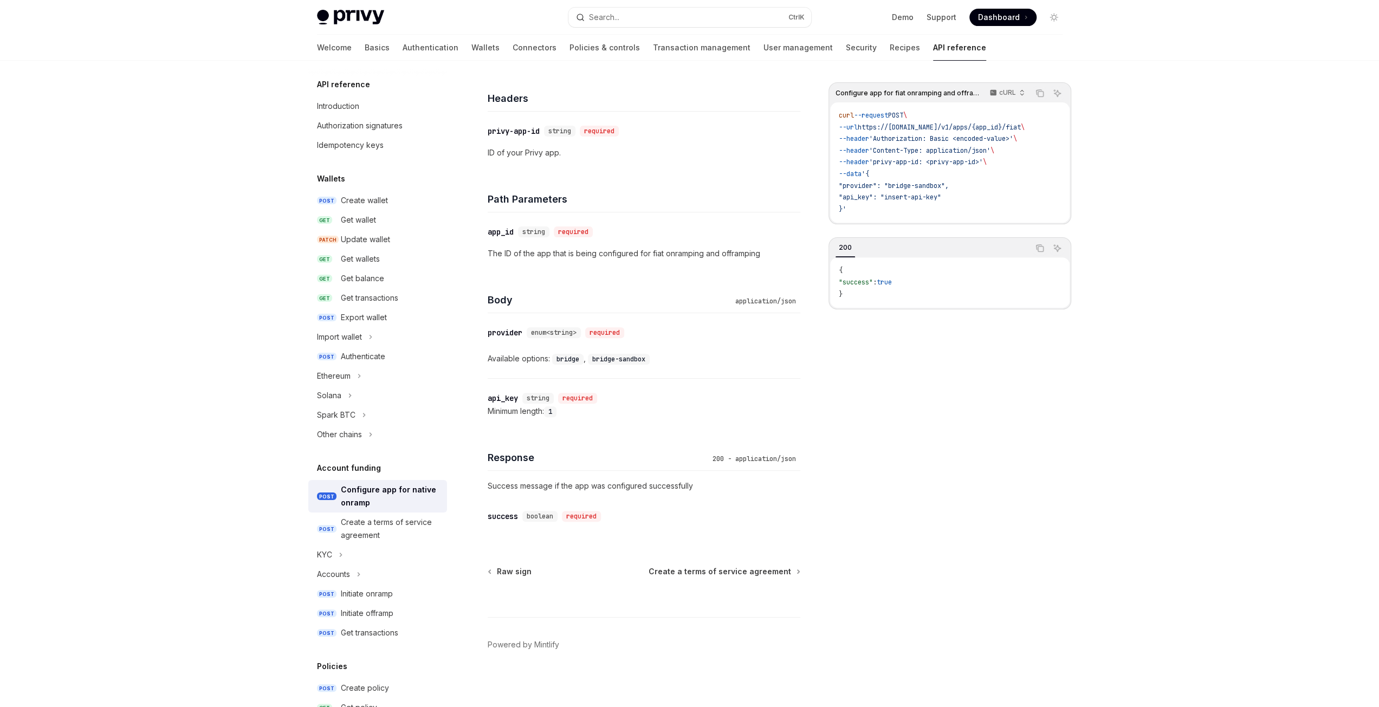
scroll to position [275, 0]
click at [570, 356] on code "bridge" at bounding box center [567, 358] width 31 height 11
click at [606, 354] on code "bridge-sandbox" at bounding box center [619, 358] width 62 height 11
drag, startPoint x: 606, startPoint y: 354, endPoint x: 724, endPoint y: 354, distance: 118.1
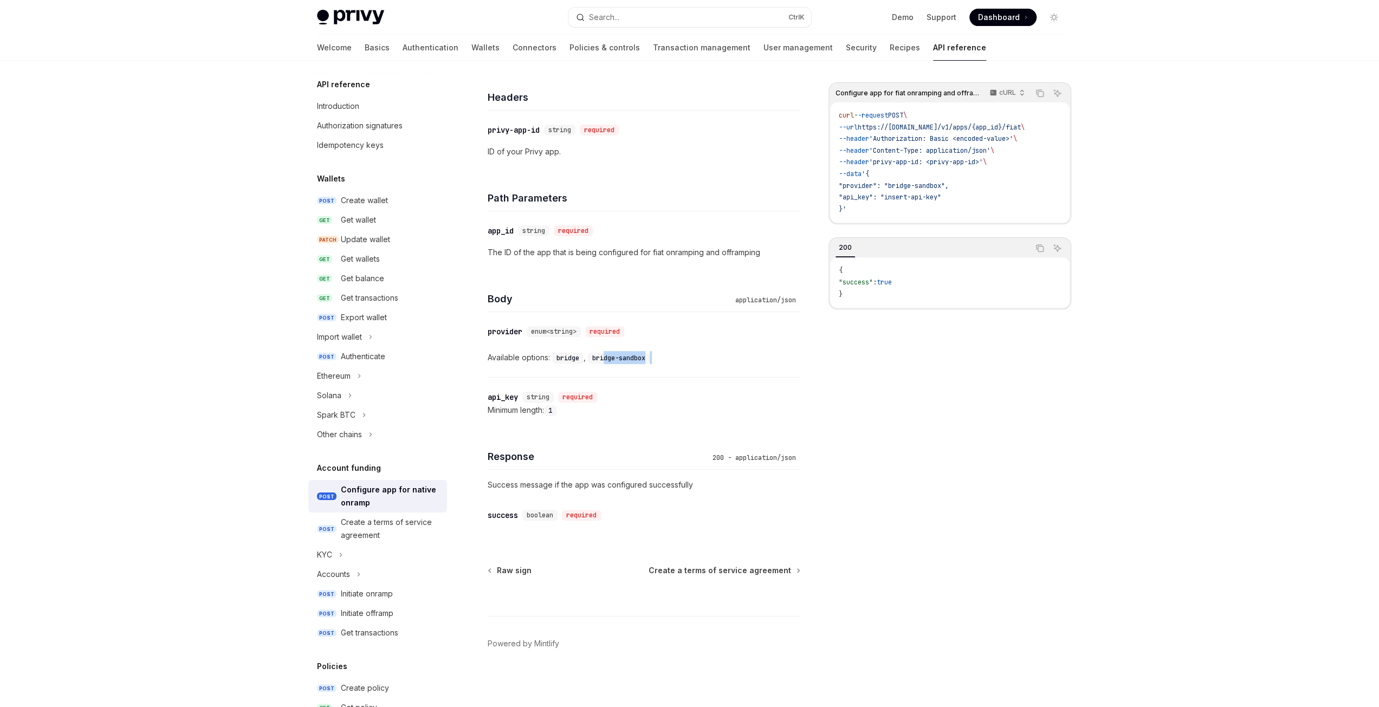
click at [724, 354] on div "Available options: bridge , bridge-sandbox" at bounding box center [644, 357] width 313 height 13
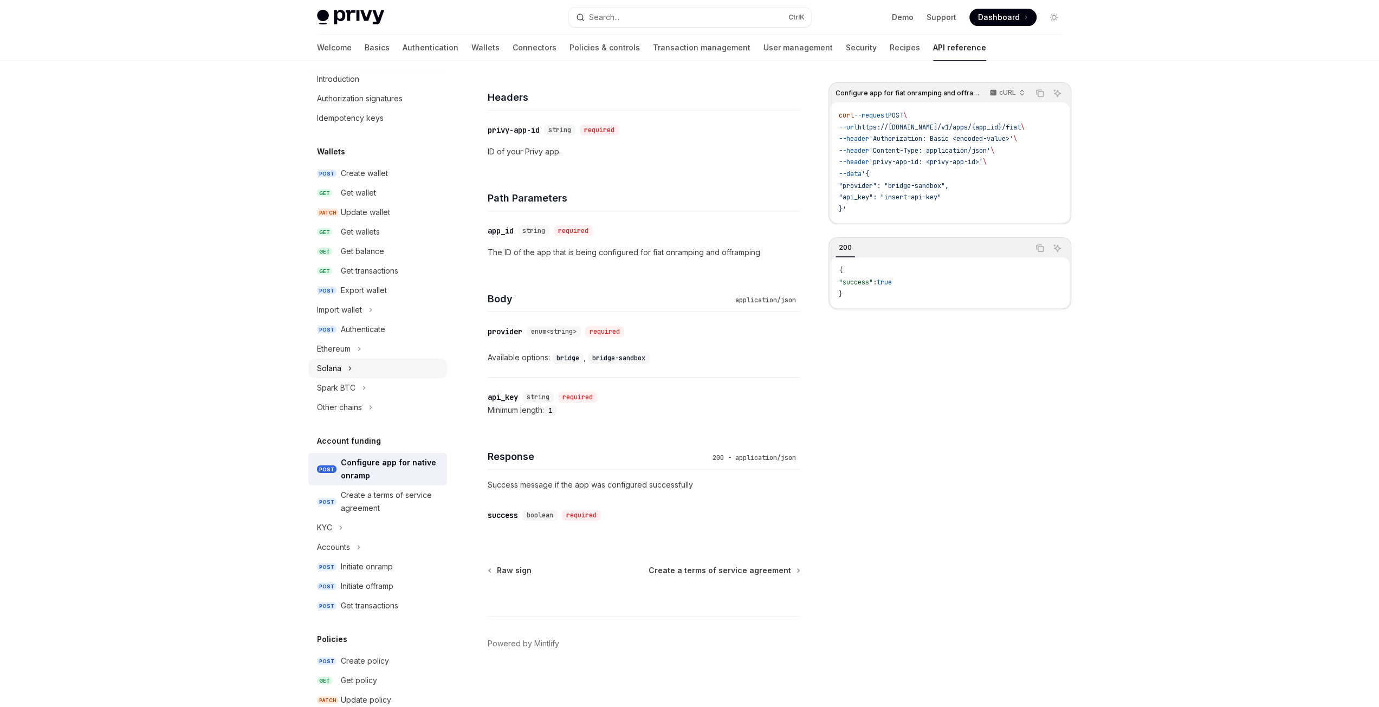
scroll to position [0, 0]
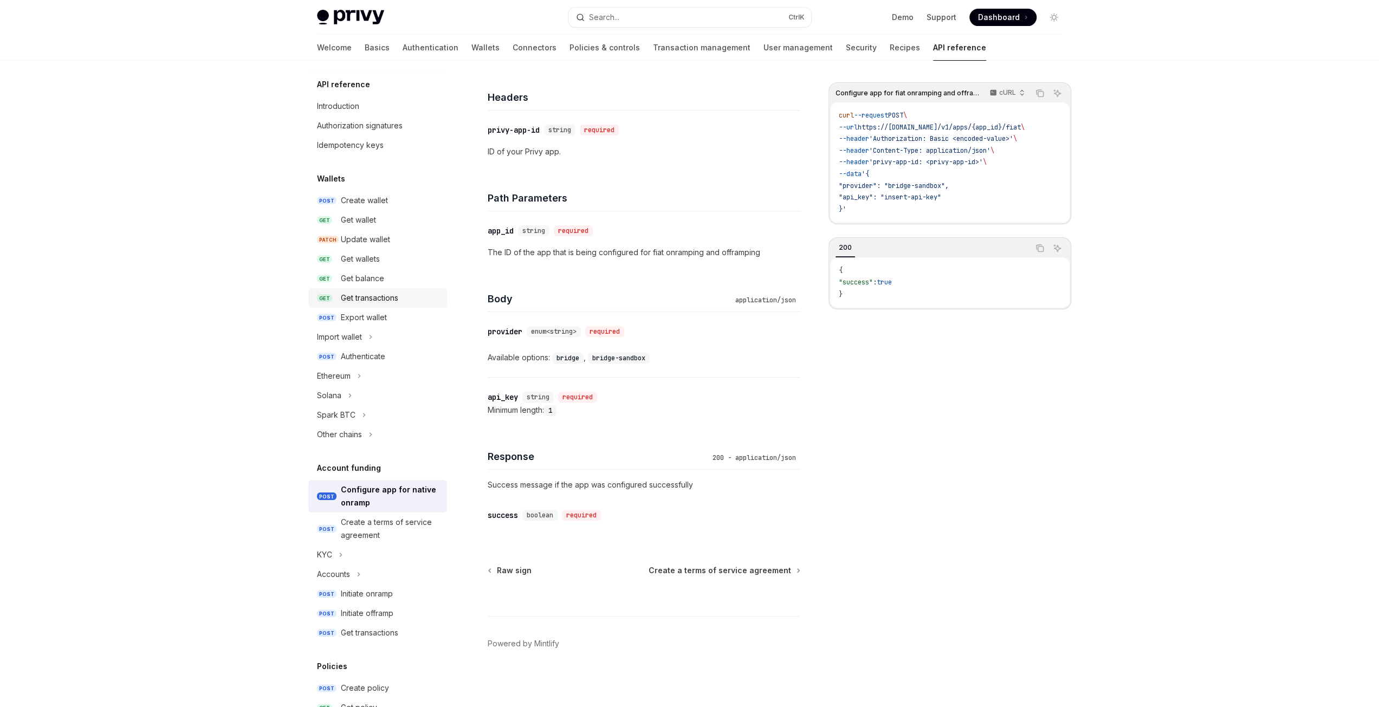
click at [377, 296] on div "Get transactions" at bounding box center [369, 297] width 57 height 13
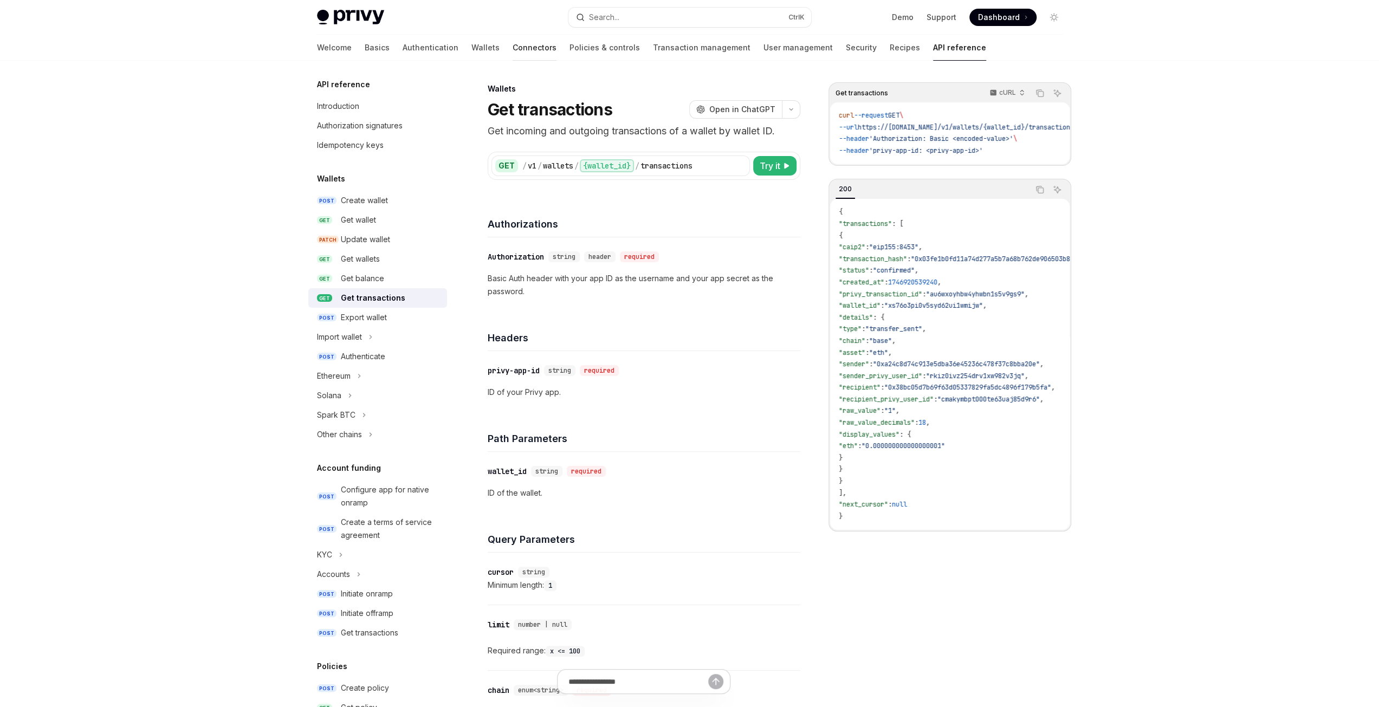
click at [512, 51] on link "Connectors" at bounding box center [534, 48] width 44 height 26
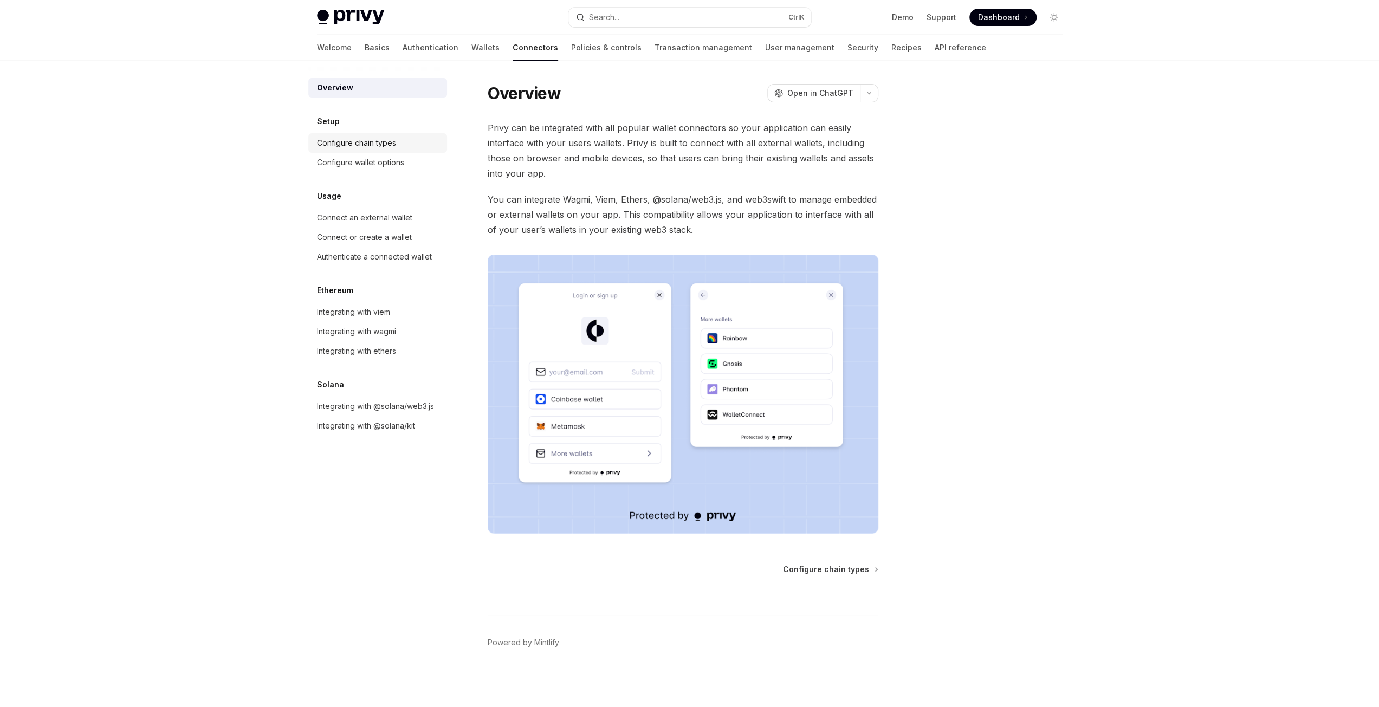
click at [369, 142] on div "Configure chain types" at bounding box center [356, 143] width 79 height 13
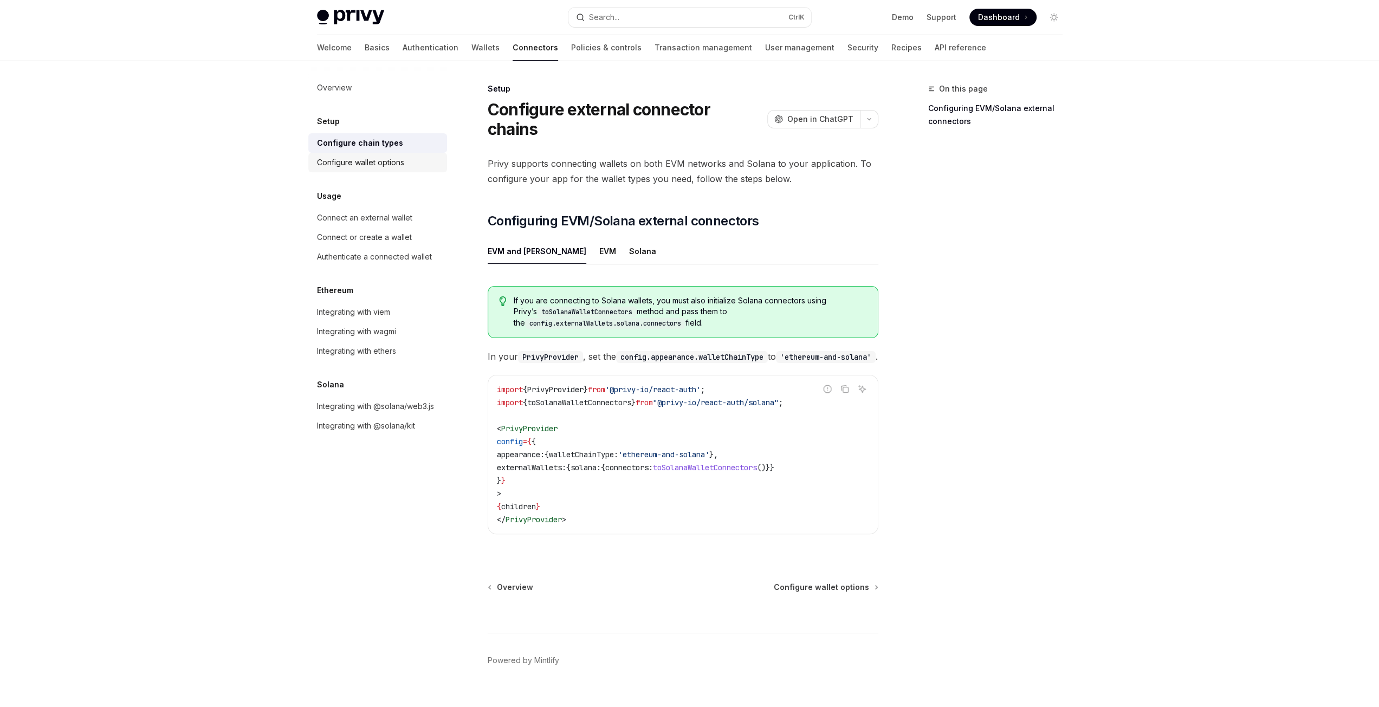
click at [354, 157] on div "Configure wallet options" at bounding box center [360, 162] width 87 height 13
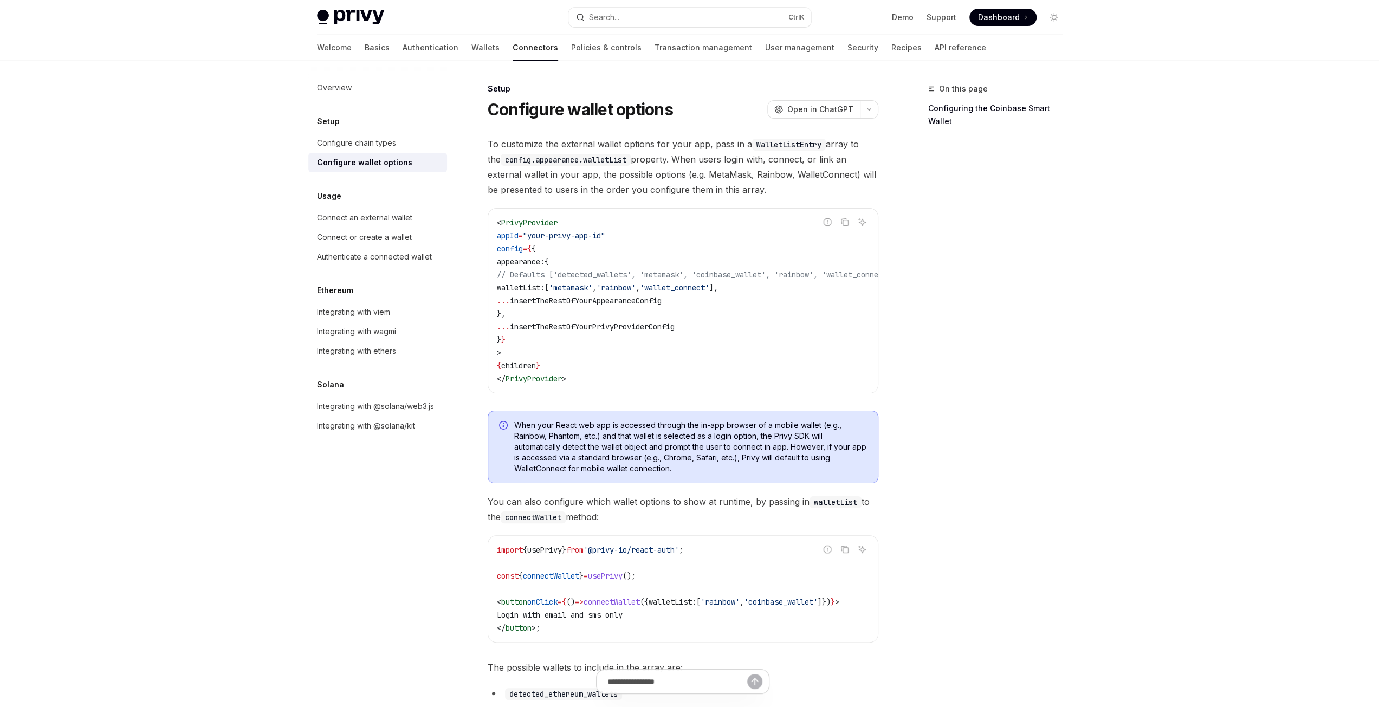
click at [357, 10] on img at bounding box center [350, 17] width 67 height 15
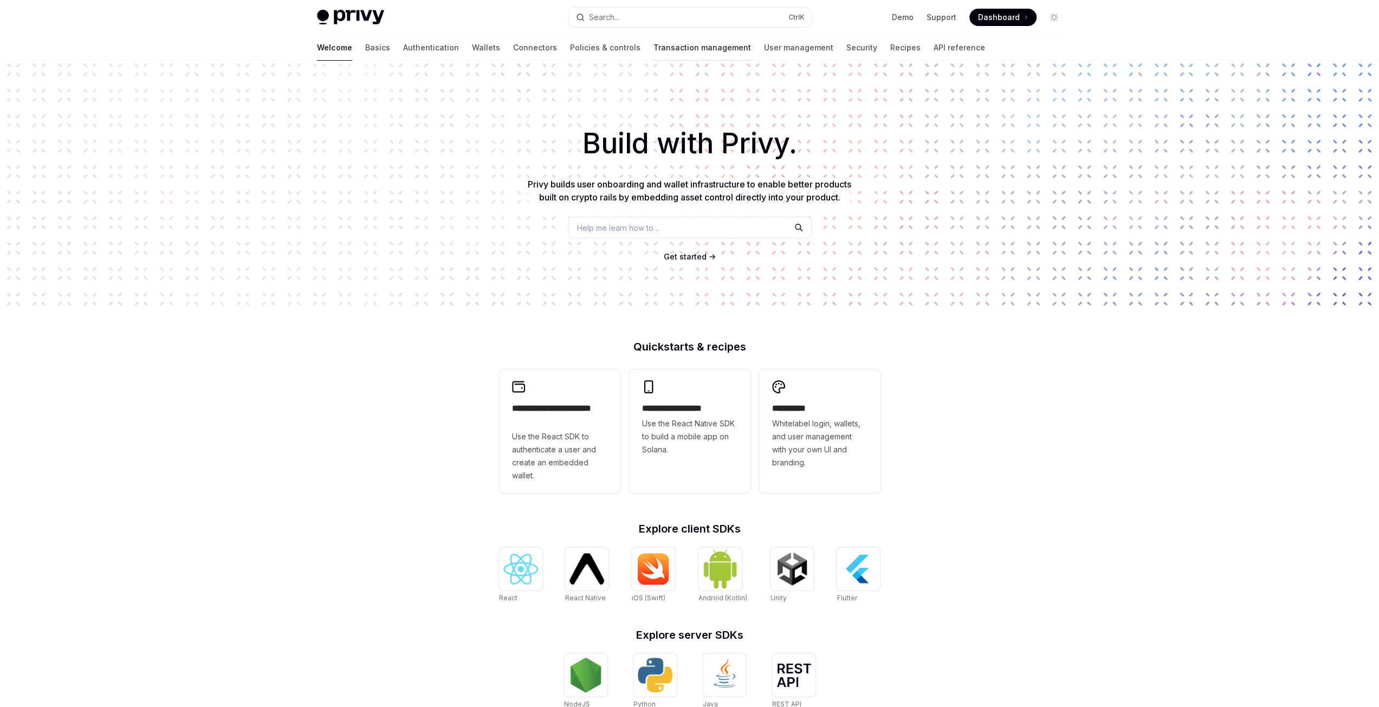
click at [674, 42] on link "Transaction management" at bounding box center [702, 48] width 98 height 26
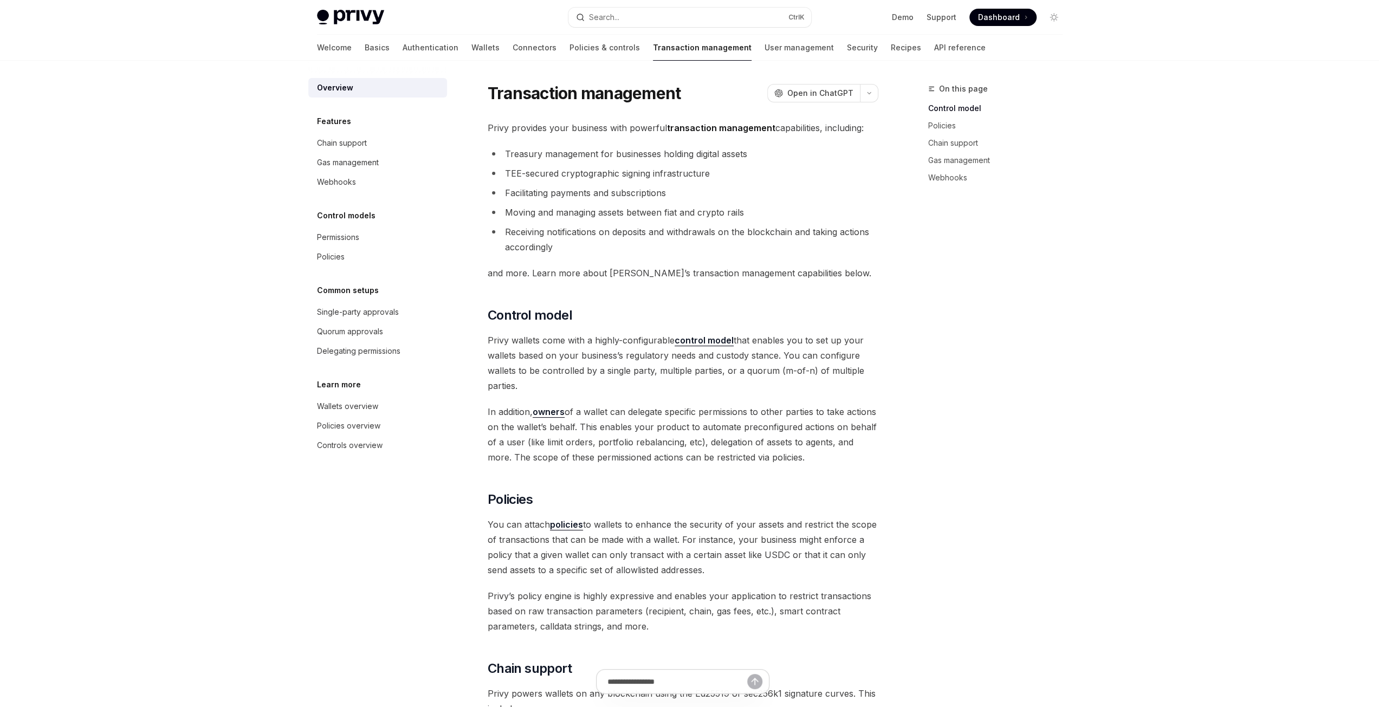
click at [353, 15] on img at bounding box center [350, 17] width 67 height 15
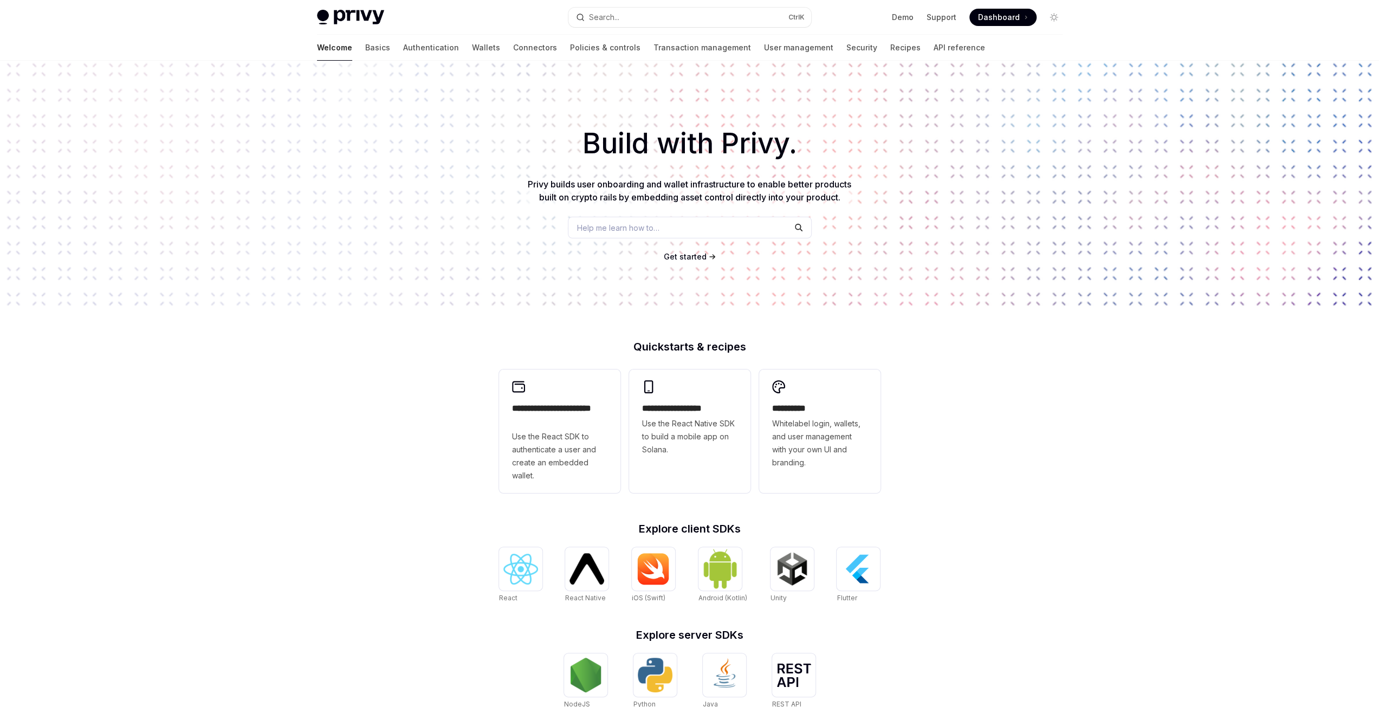
click at [403, 49] on link "Authentication" at bounding box center [431, 48] width 56 height 26
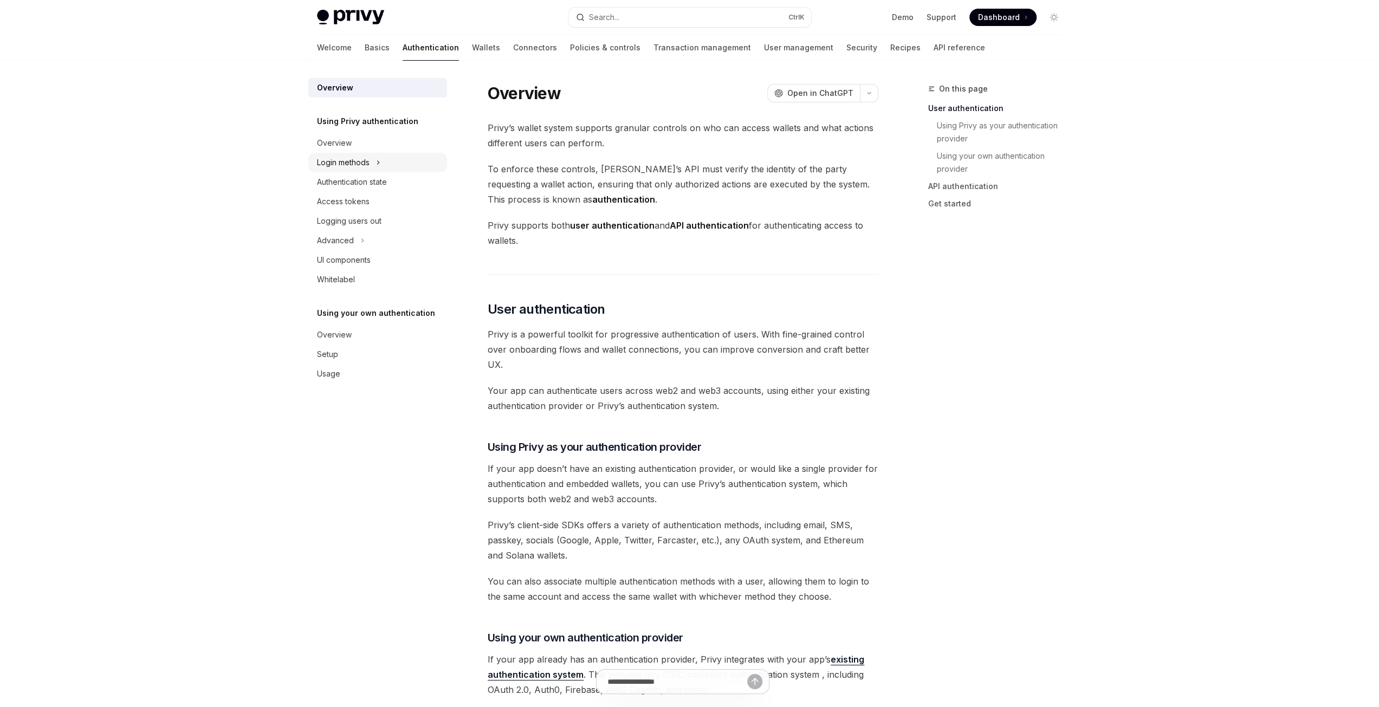
click at [406, 155] on button "Login methods" at bounding box center [377, 163] width 139 height 20
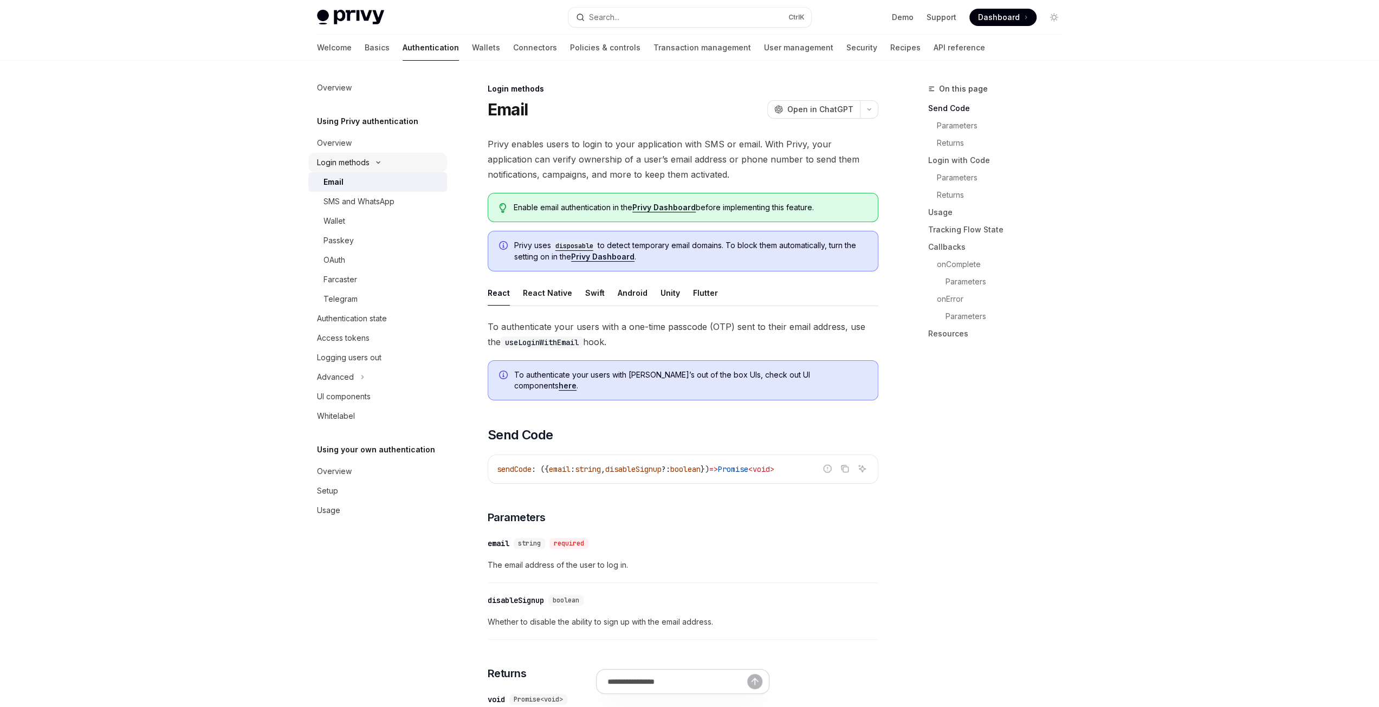
click at [406, 155] on button "Login methods" at bounding box center [377, 163] width 139 height 20
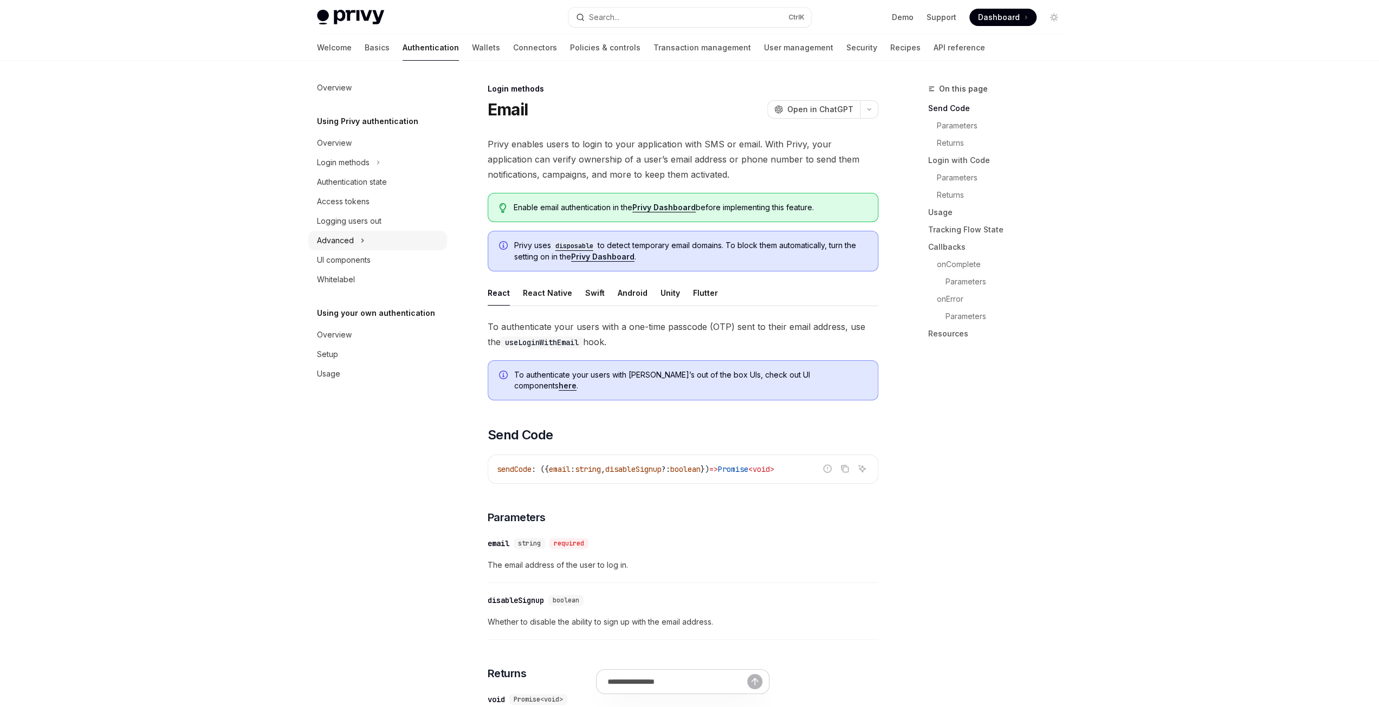
click at [391, 238] on button "Advanced" at bounding box center [377, 241] width 139 height 20
click at [382, 258] on button "MFA" at bounding box center [377, 260] width 139 height 20
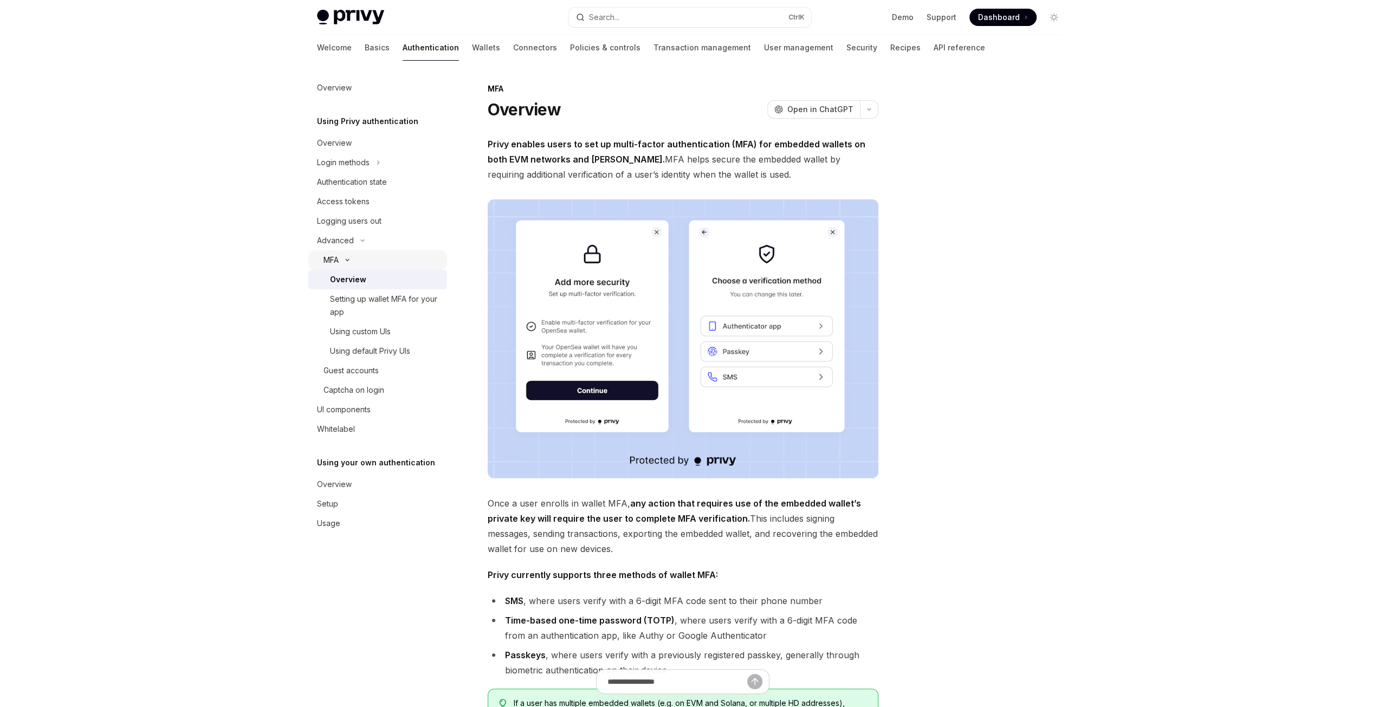
click at [382, 258] on button "MFA" at bounding box center [377, 260] width 139 height 20
click at [472, 55] on link "Wallets" at bounding box center [486, 48] width 28 height 26
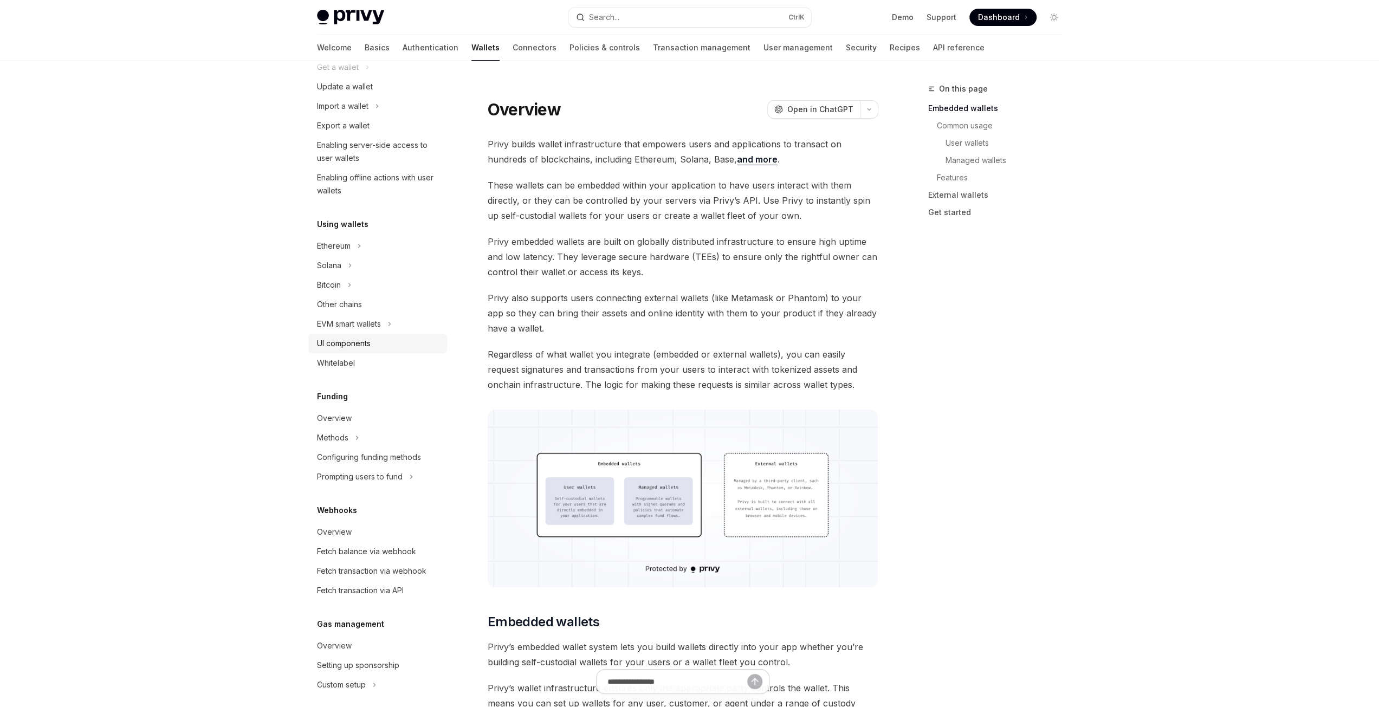
scroll to position [133, 0]
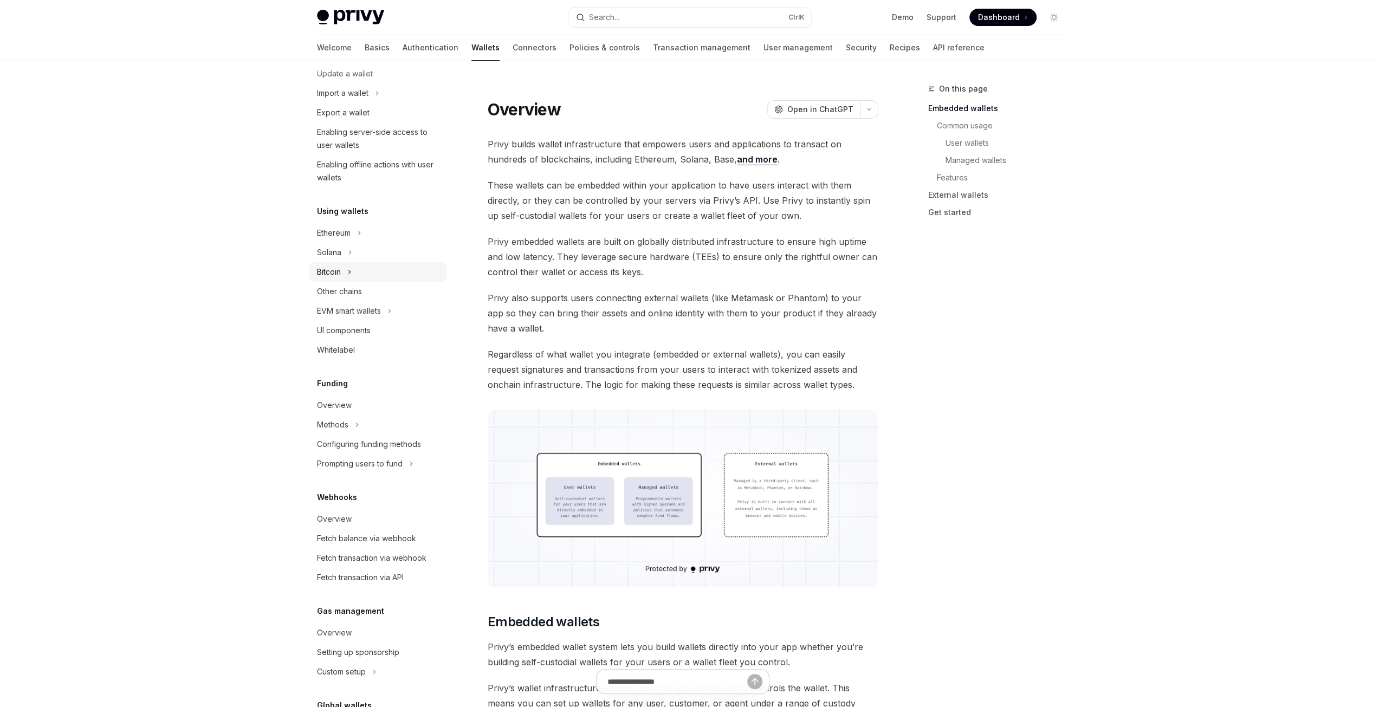
click at [391, 262] on button "Bitcoin" at bounding box center [377, 272] width 139 height 20
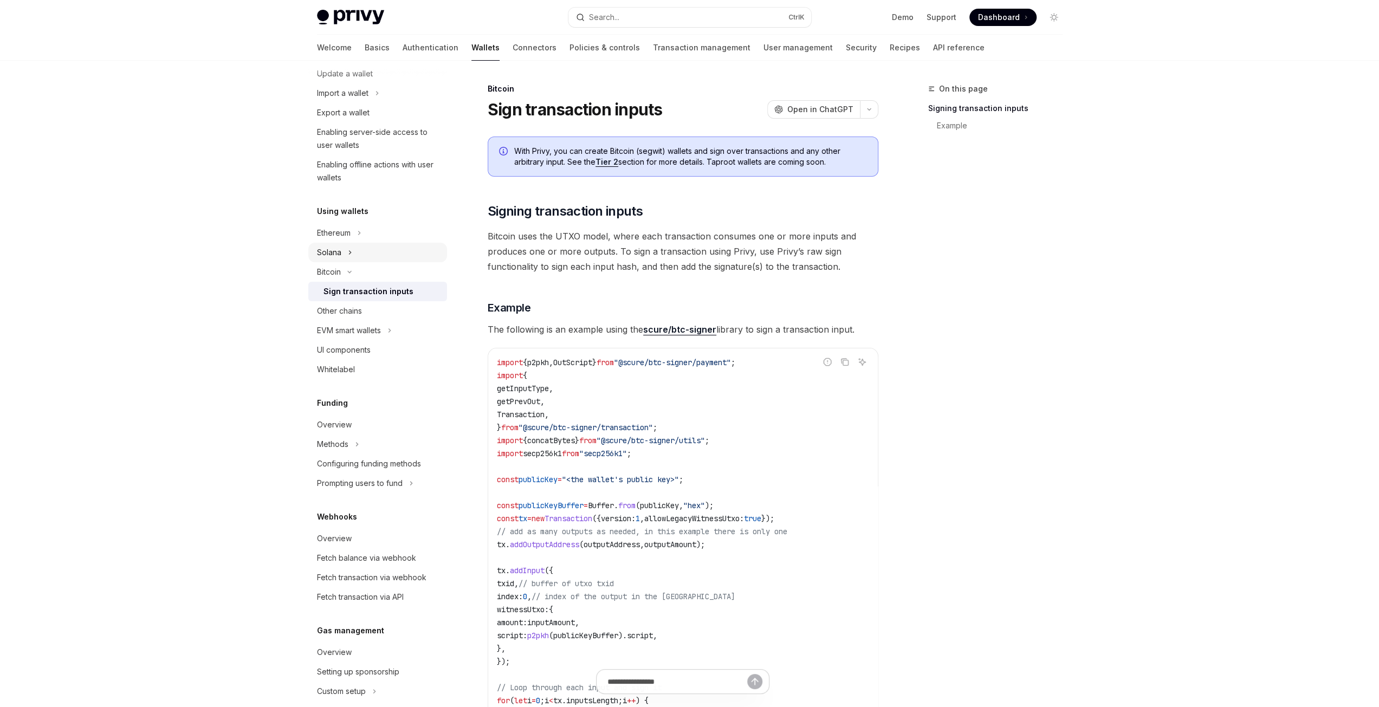
click at [392, 250] on button "Solana" at bounding box center [377, 253] width 139 height 20
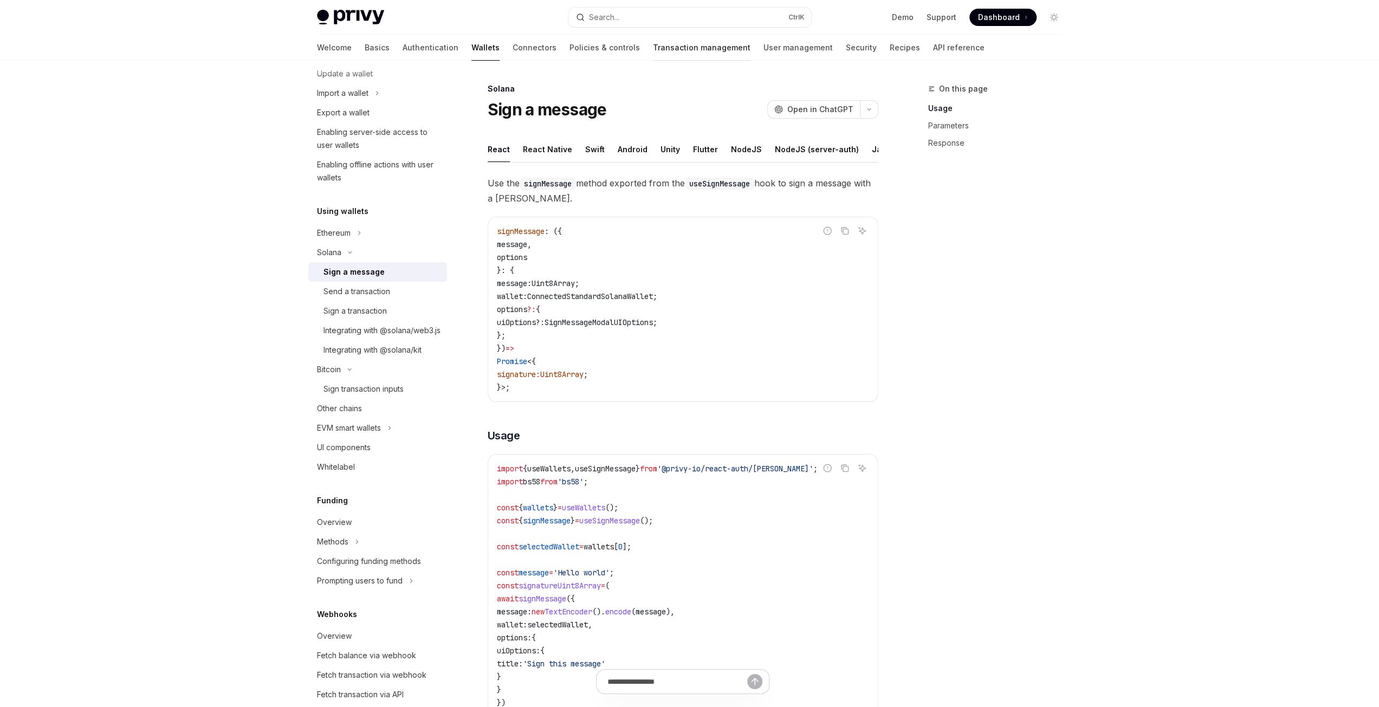
click at [653, 49] on link "Transaction management" at bounding box center [702, 48] width 98 height 26
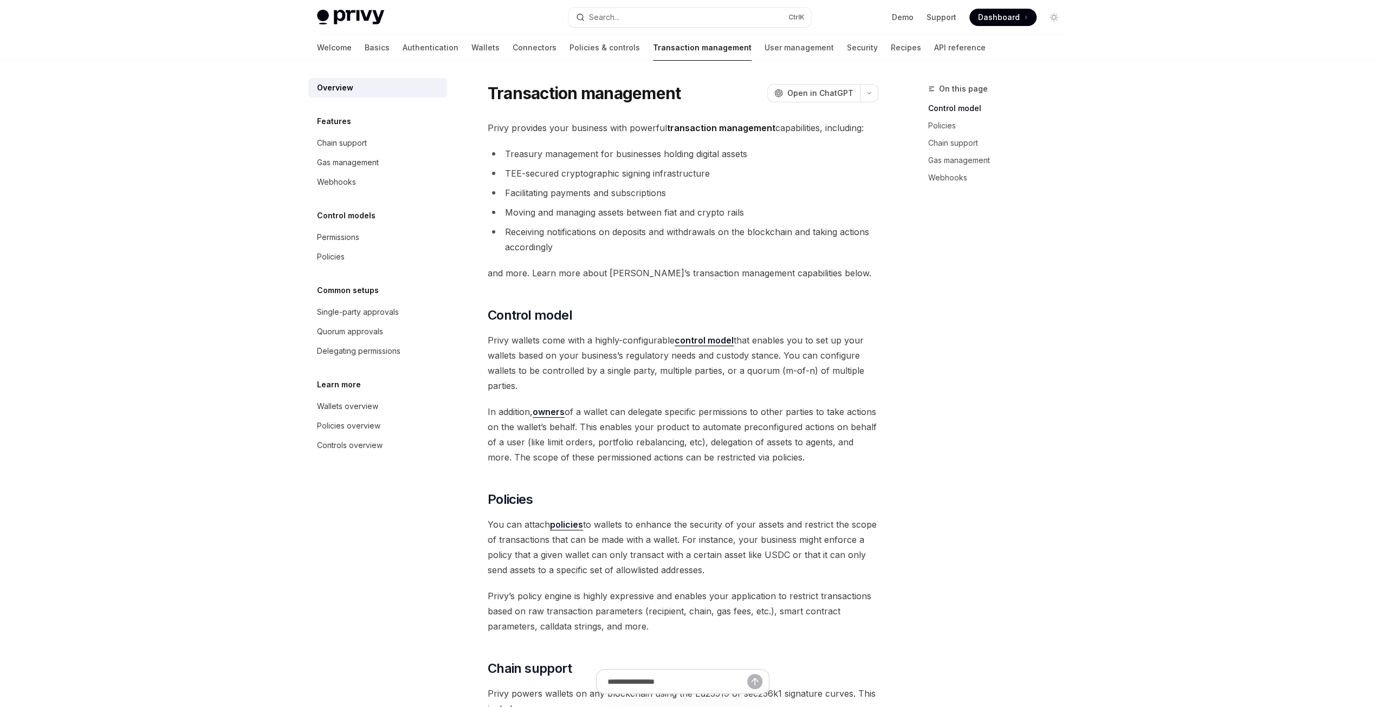
click at [696, 49] on div "Welcome Basics Authentication Wallets Connectors Policies & controls Transactio…" at bounding box center [651, 48] width 669 height 26
click at [764, 47] on link "User management" at bounding box center [798, 48] width 69 height 26
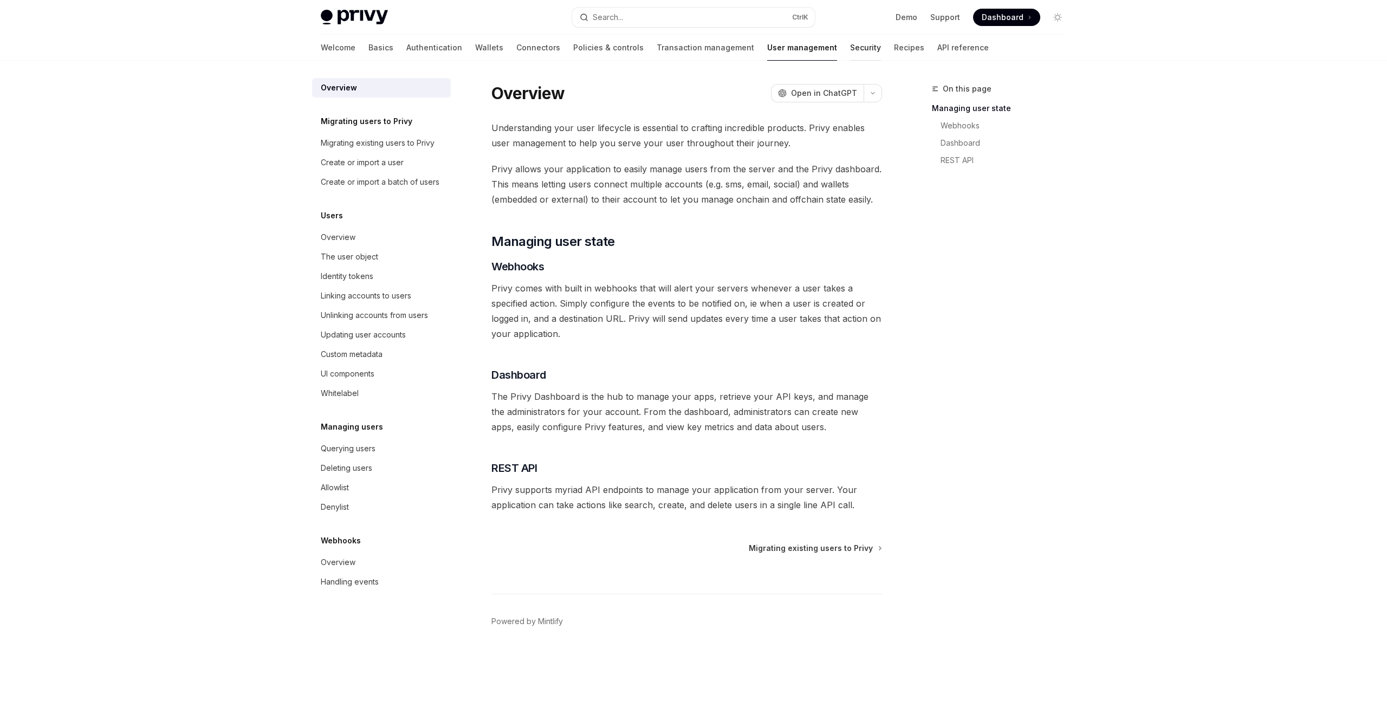
click at [850, 46] on link "Security" at bounding box center [865, 48] width 31 height 26
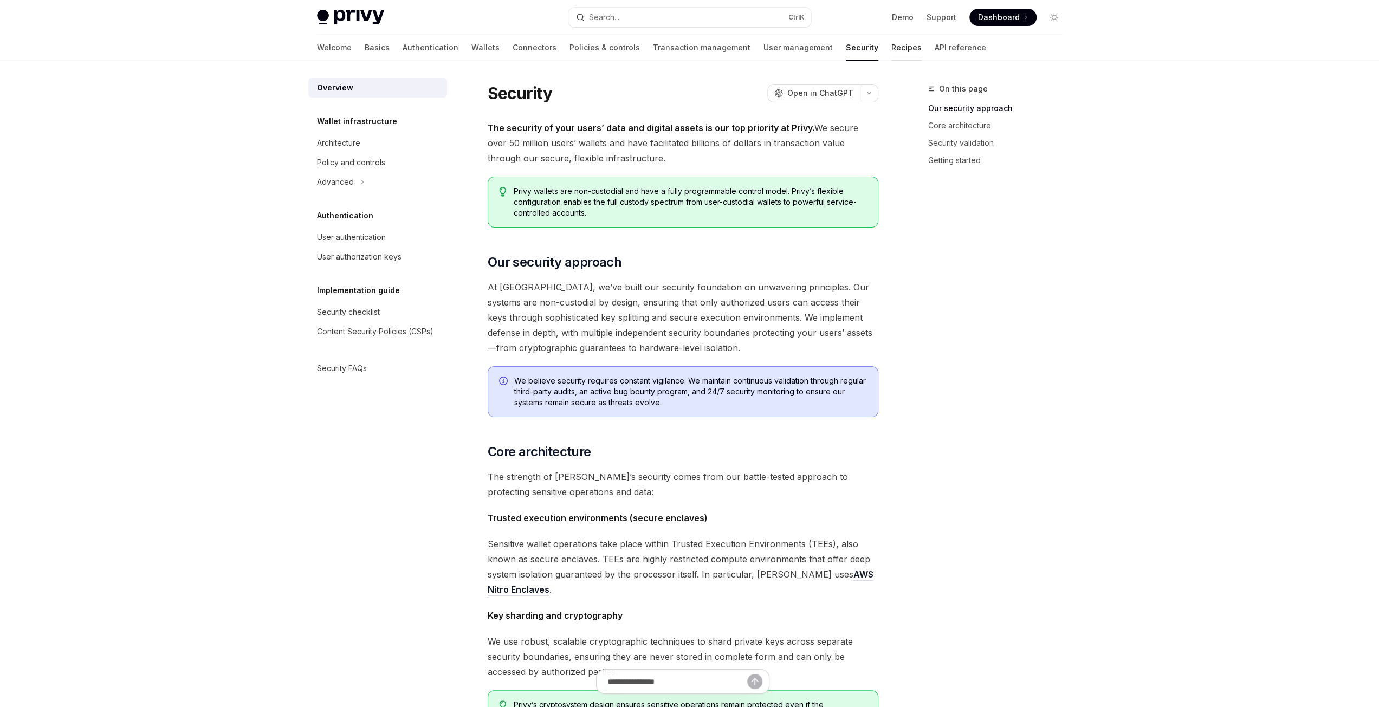
click at [891, 43] on link "Recipes" at bounding box center [906, 48] width 30 height 26
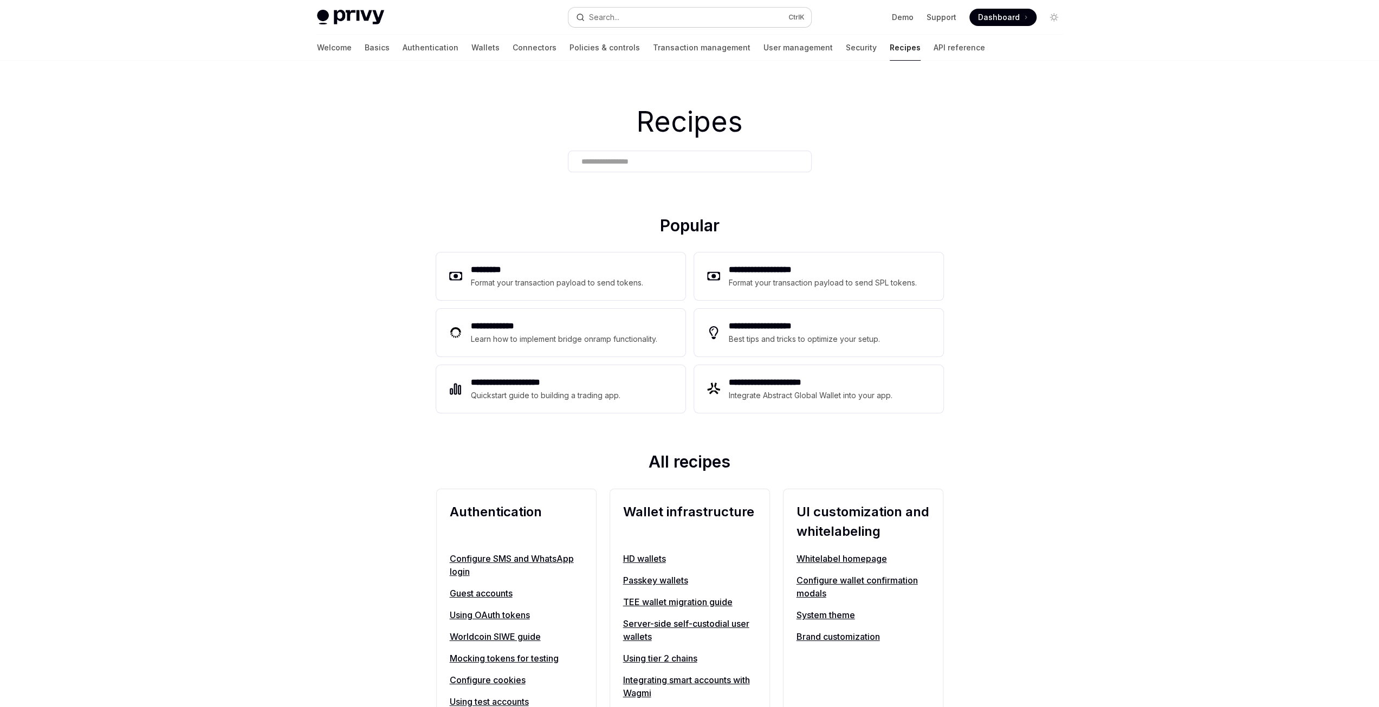
click at [636, 24] on button "Search... Ctrl K" at bounding box center [689, 18] width 243 height 20
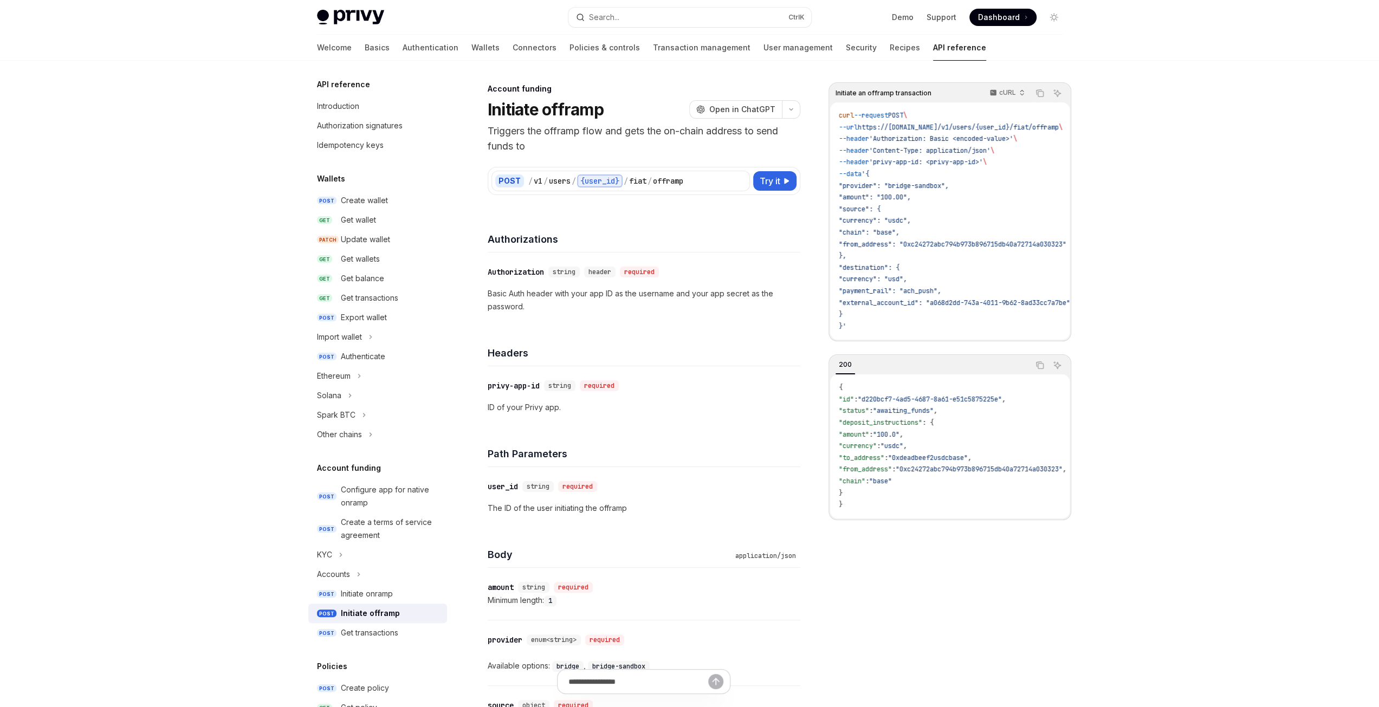
click at [370, 23] on img at bounding box center [350, 17] width 67 height 15
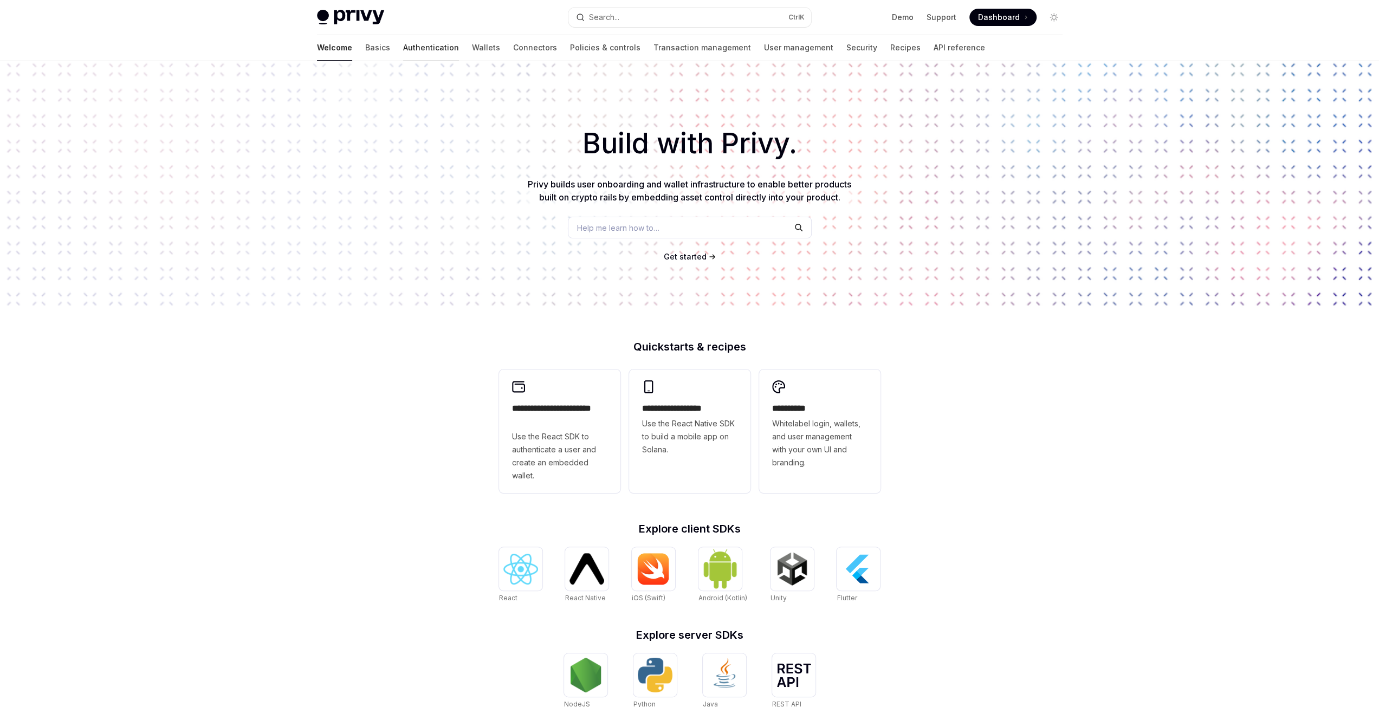
click at [403, 51] on link "Authentication" at bounding box center [431, 48] width 56 height 26
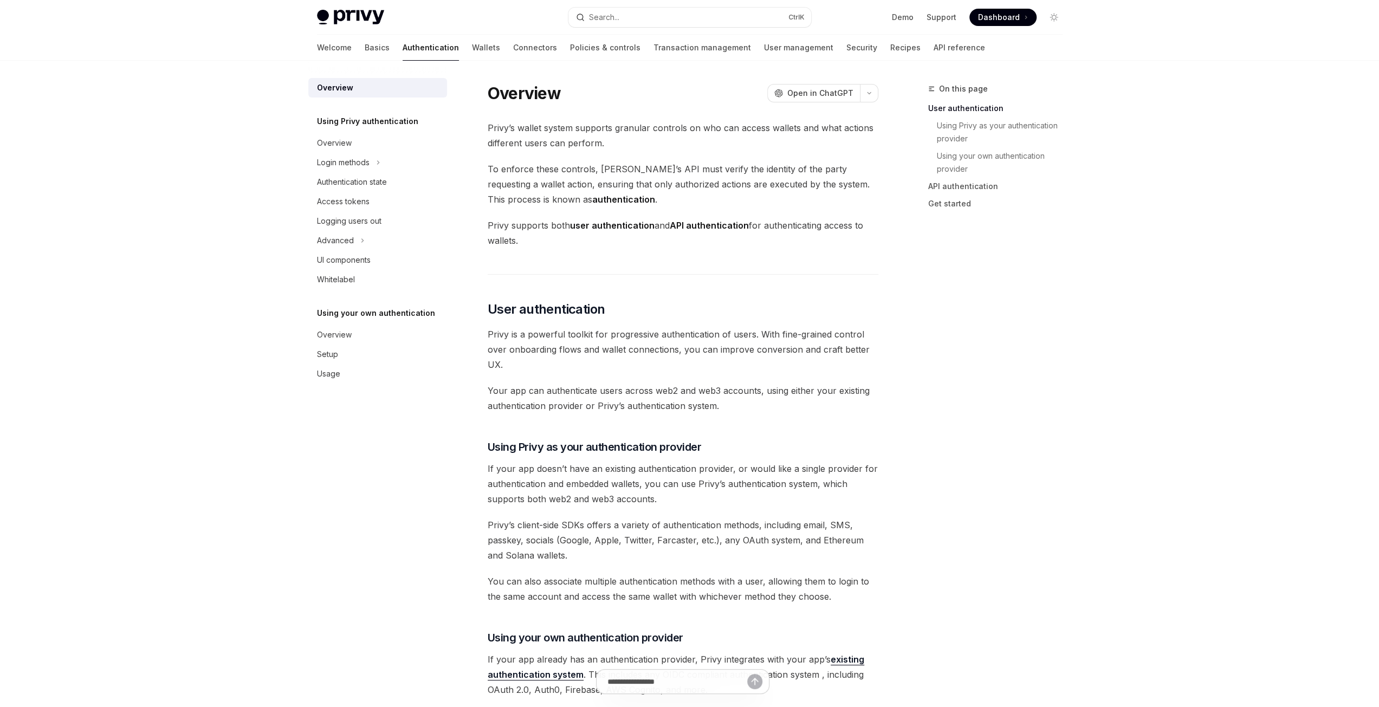
click at [338, 29] on div "Privy Docs home page Search... Ctrl K Demo Support Dashboard Dashboard Search..." at bounding box center [689, 17] width 745 height 35
click at [346, 17] on img at bounding box center [350, 17] width 67 height 15
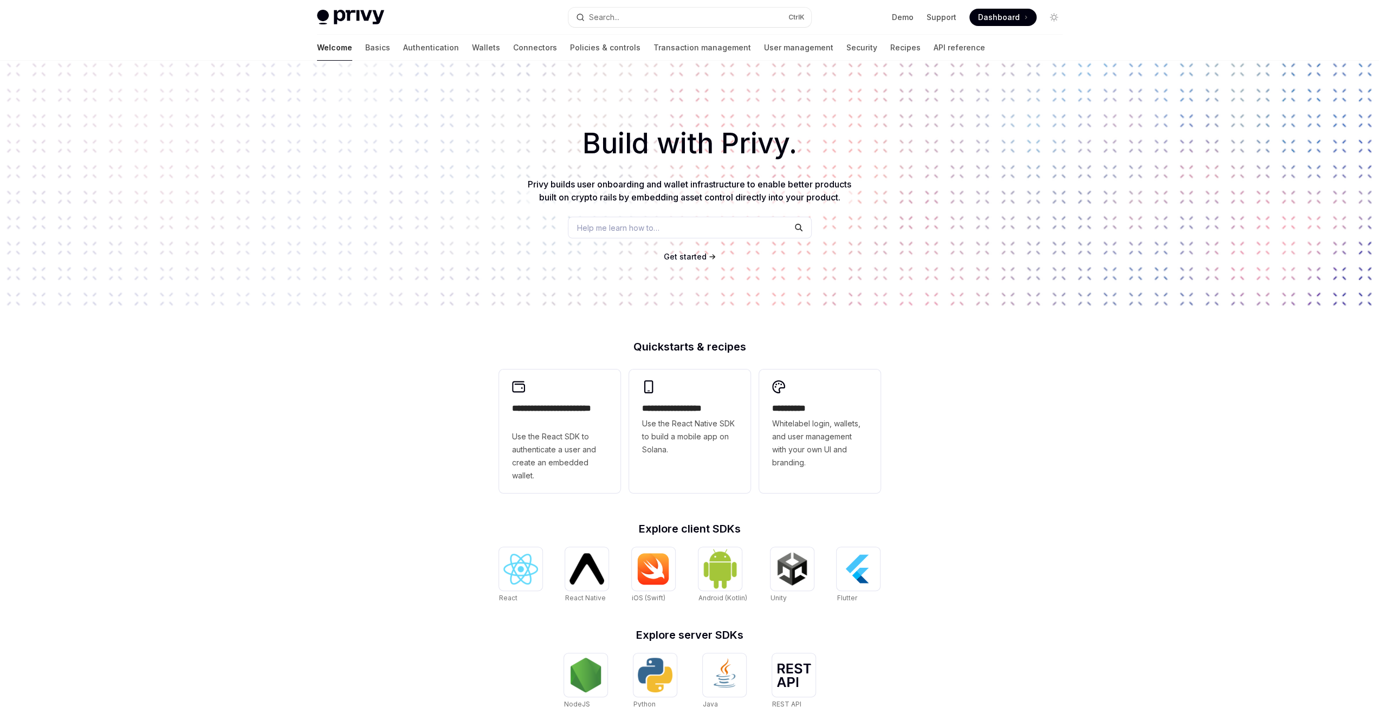
click at [365, 60] on div at bounding box center [377, 60] width 25 height 1
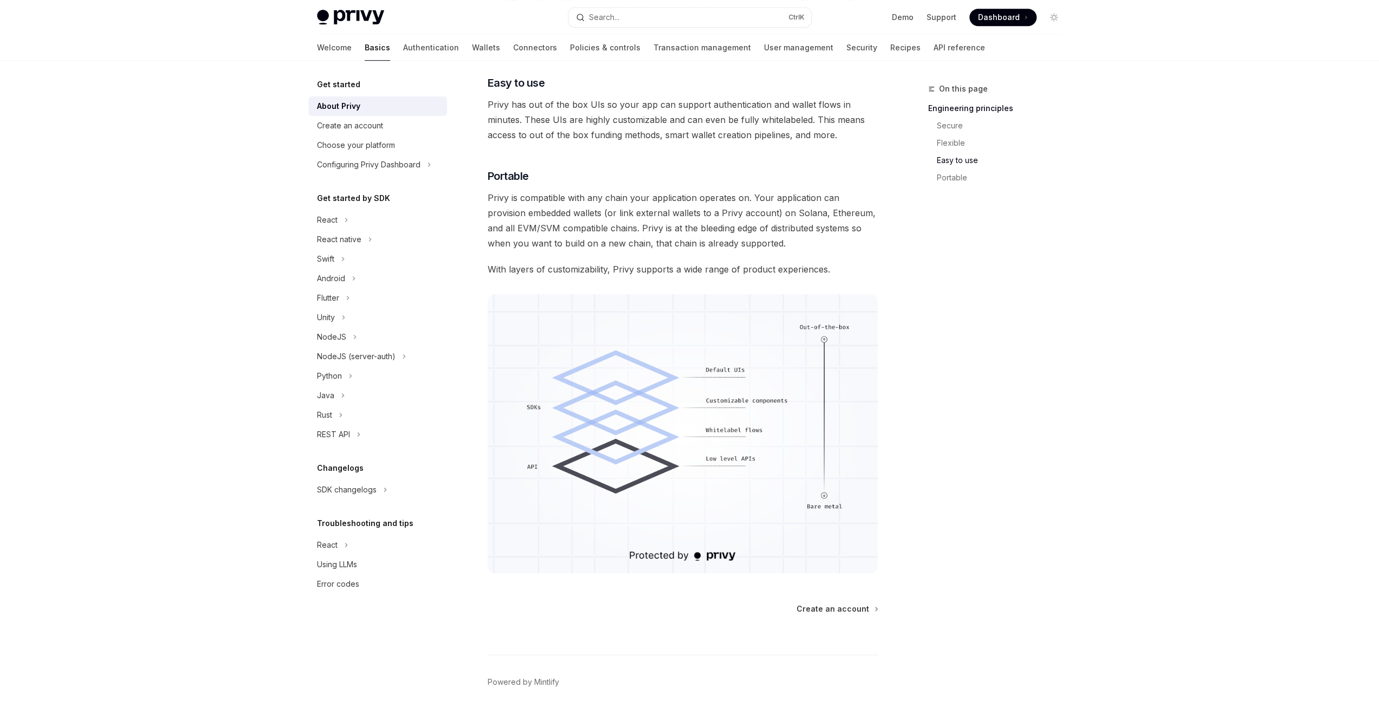
scroll to position [723, 0]
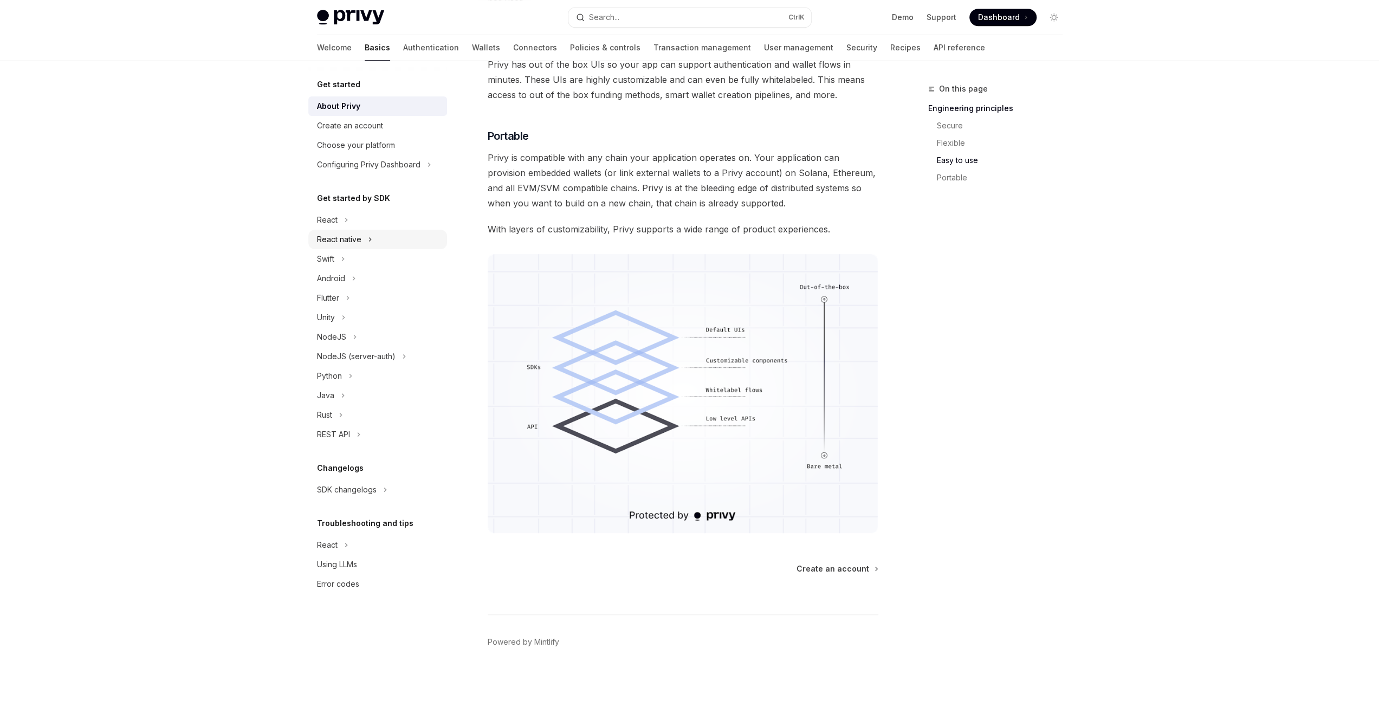
click at [379, 231] on button "React native" at bounding box center [377, 240] width 139 height 20
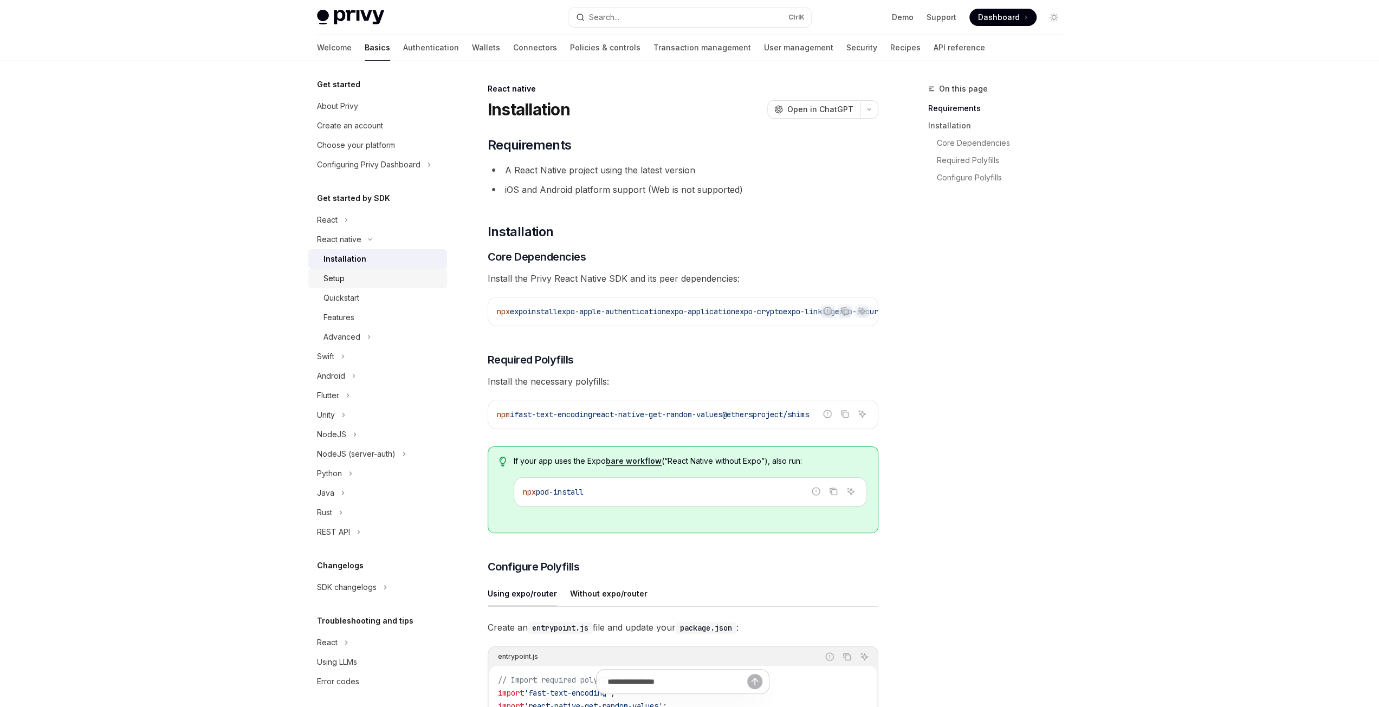
click at [359, 274] on div "Setup" at bounding box center [381, 278] width 117 height 13
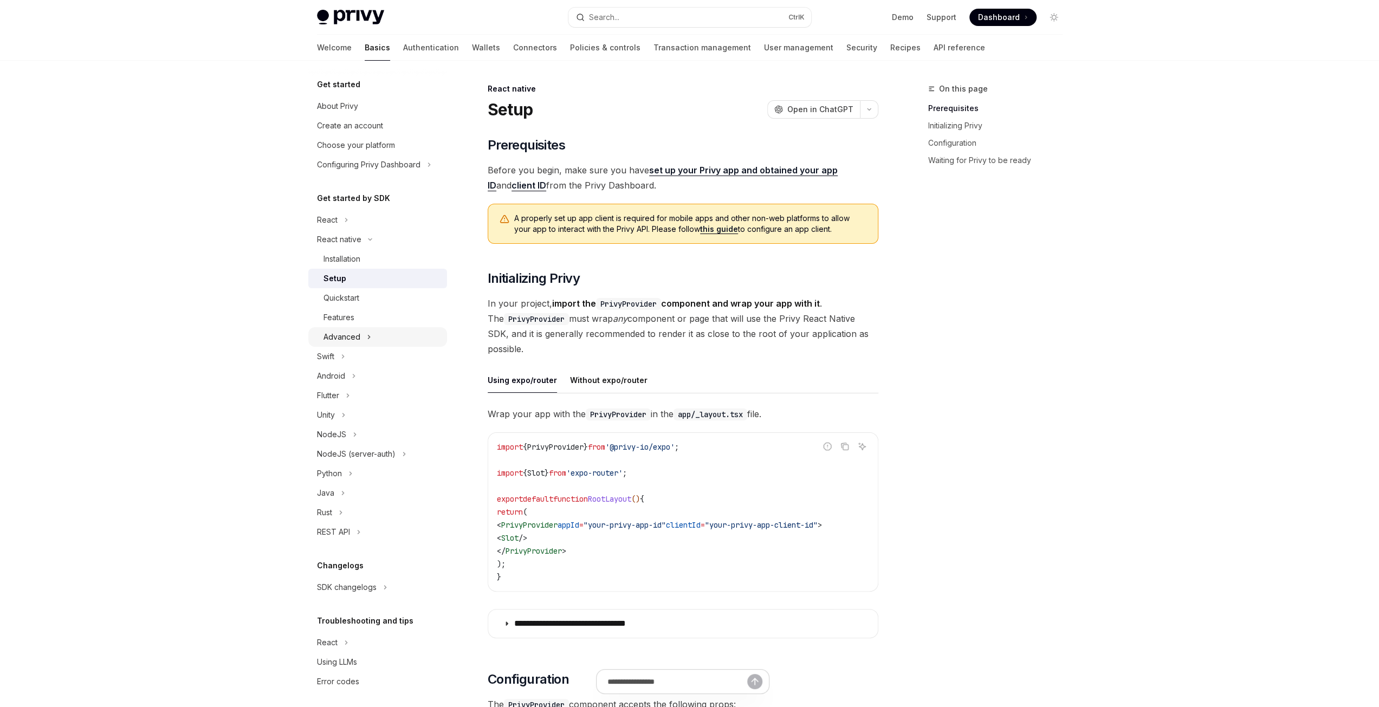
click at [352, 332] on div "Advanced" at bounding box center [341, 336] width 37 height 13
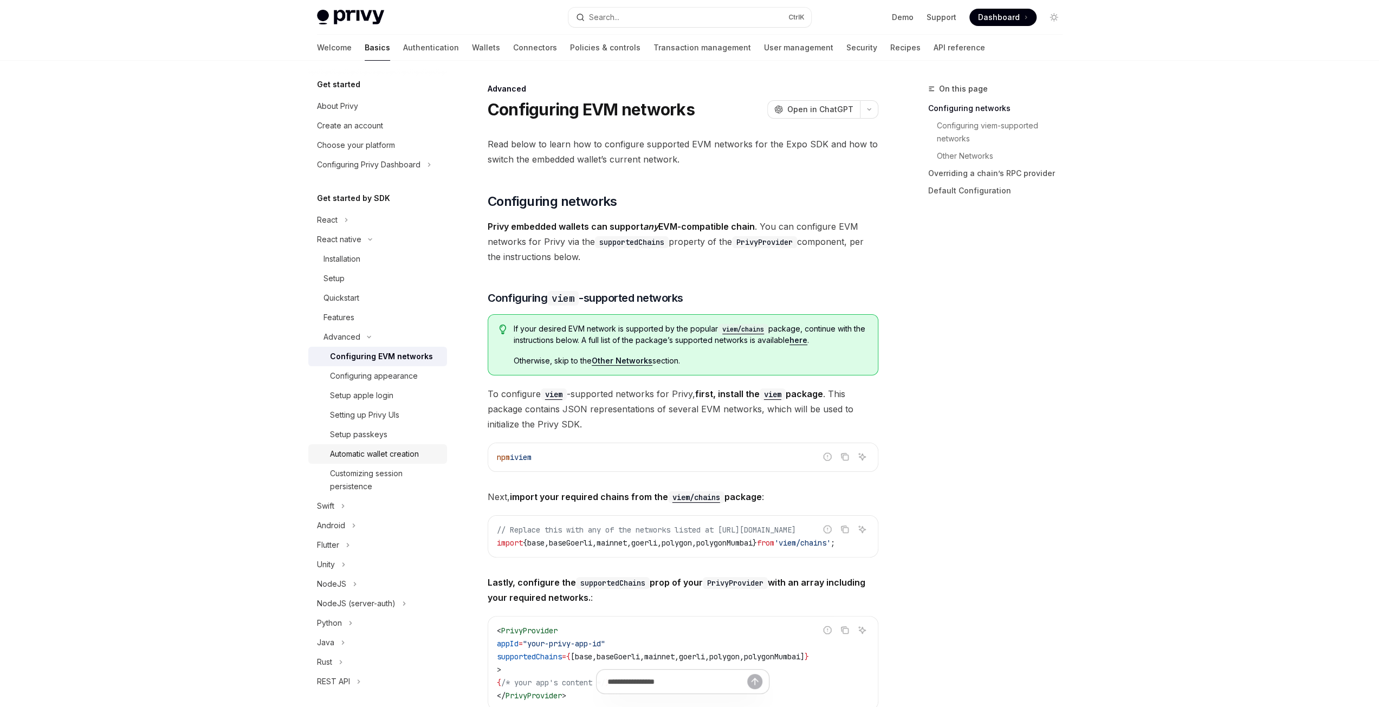
click at [352, 456] on div "Automatic wallet creation" at bounding box center [374, 453] width 89 height 13
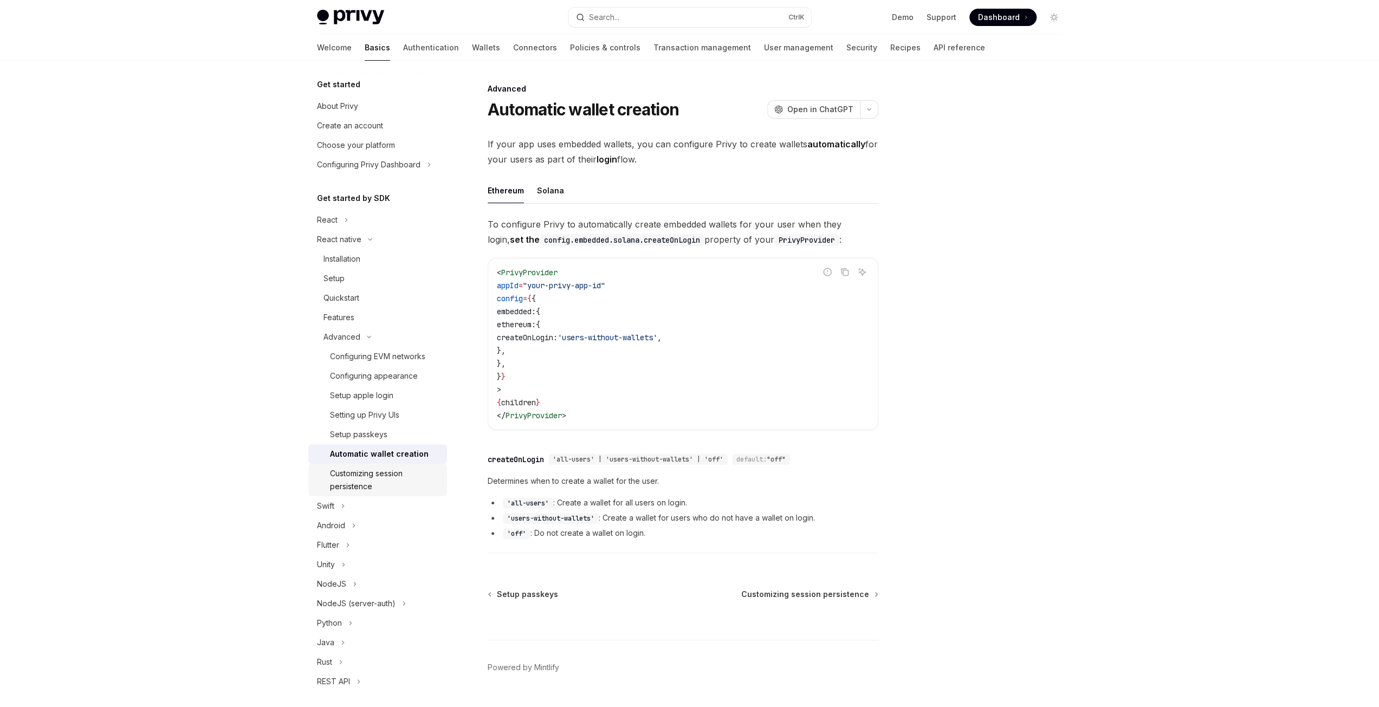
click at [355, 468] on div "Customizing session persistence" at bounding box center [385, 480] width 111 height 26
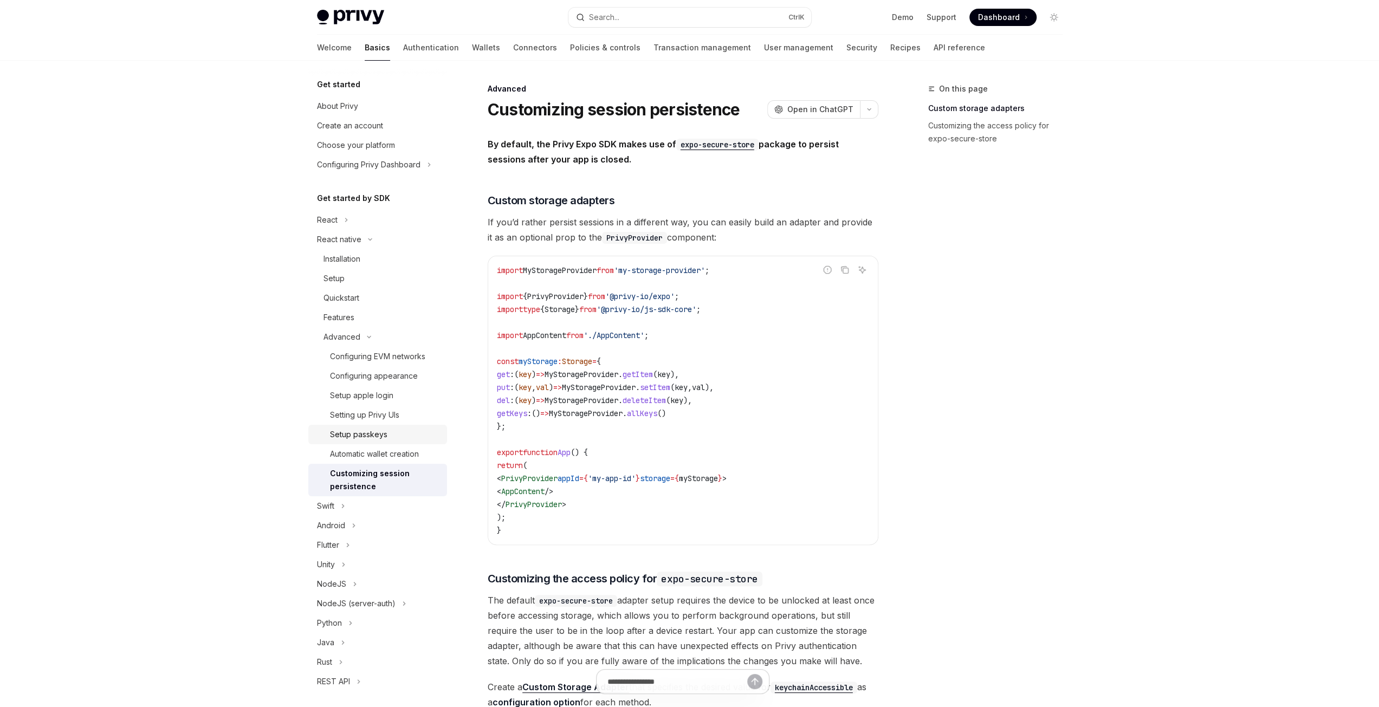
click at [373, 430] on div "Setup passkeys" at bounding box center [358, 434] width 57 height 13
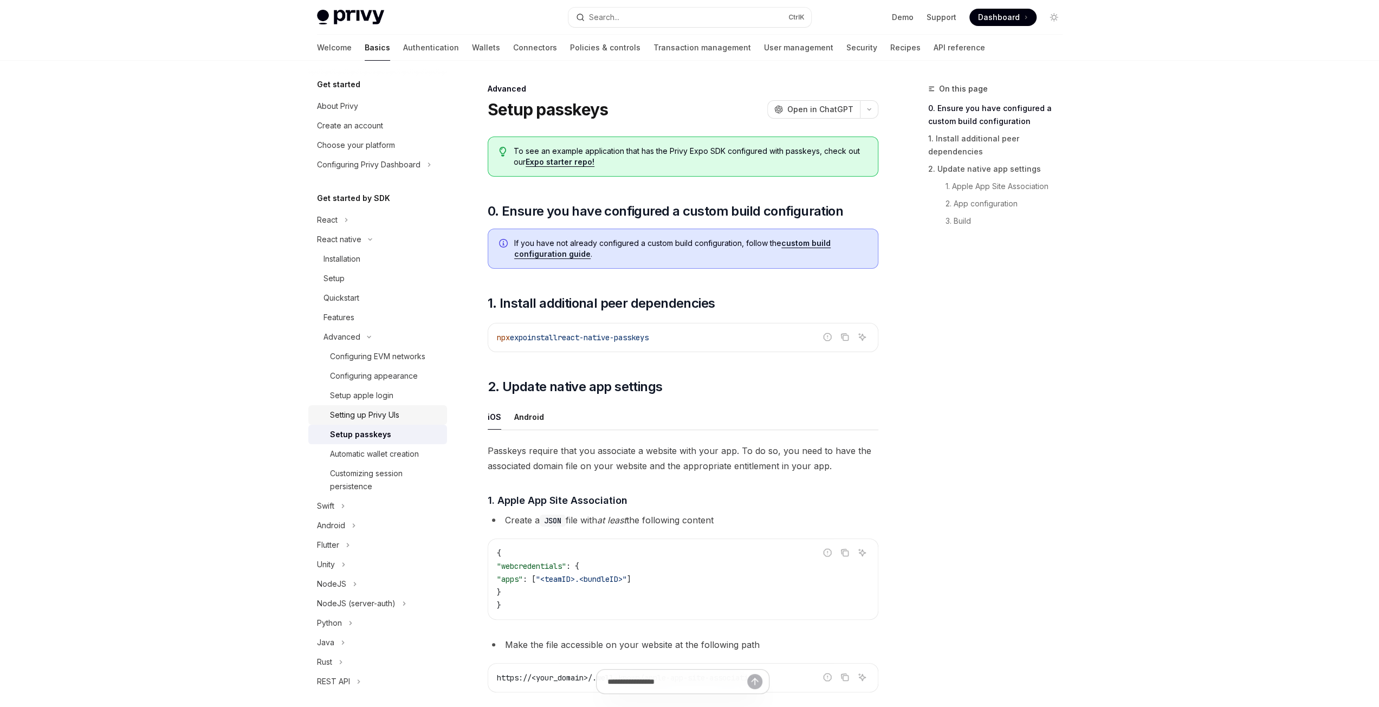
click at [377, 411] on div "Setting up Privy UIs" at bounding box center [364, 414] width 69 height 13
type textarea "*"
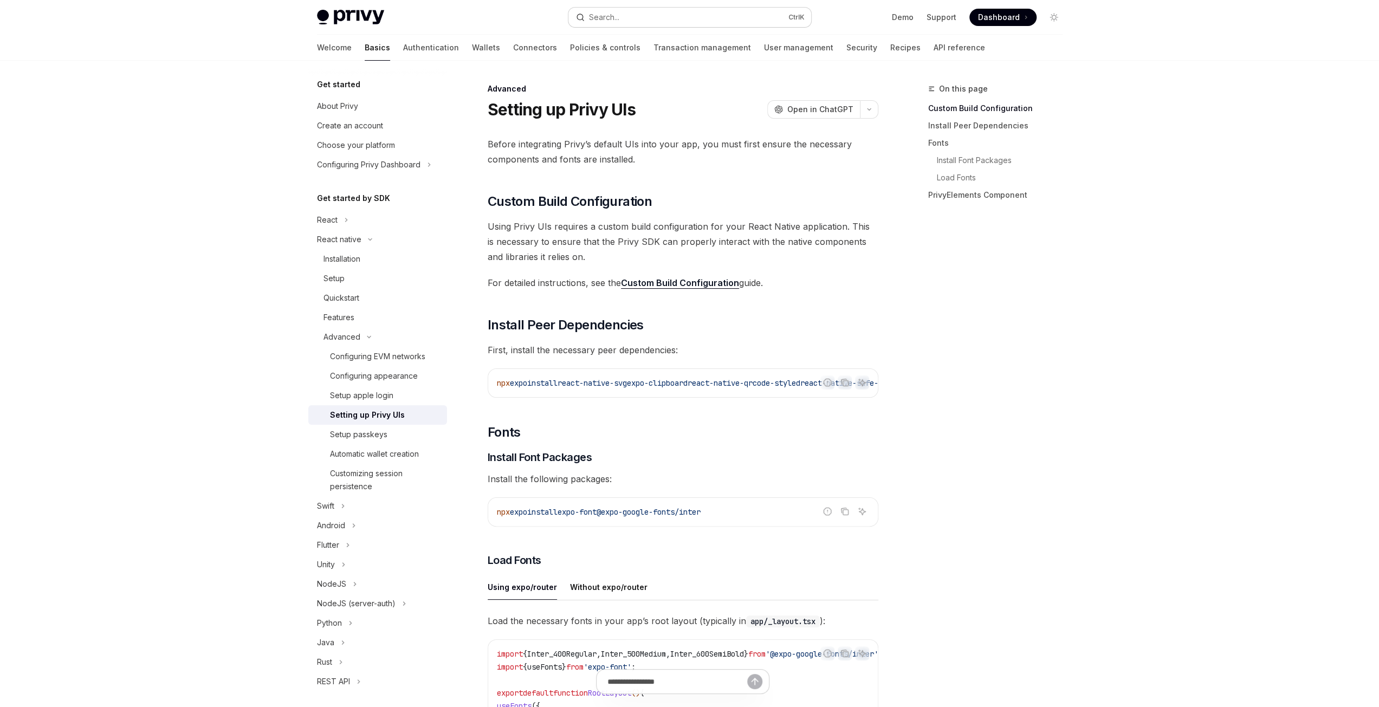
click at [632, 13] on button "Search... Ctrl K" at bounding box center [689, 18] width 243 height 20
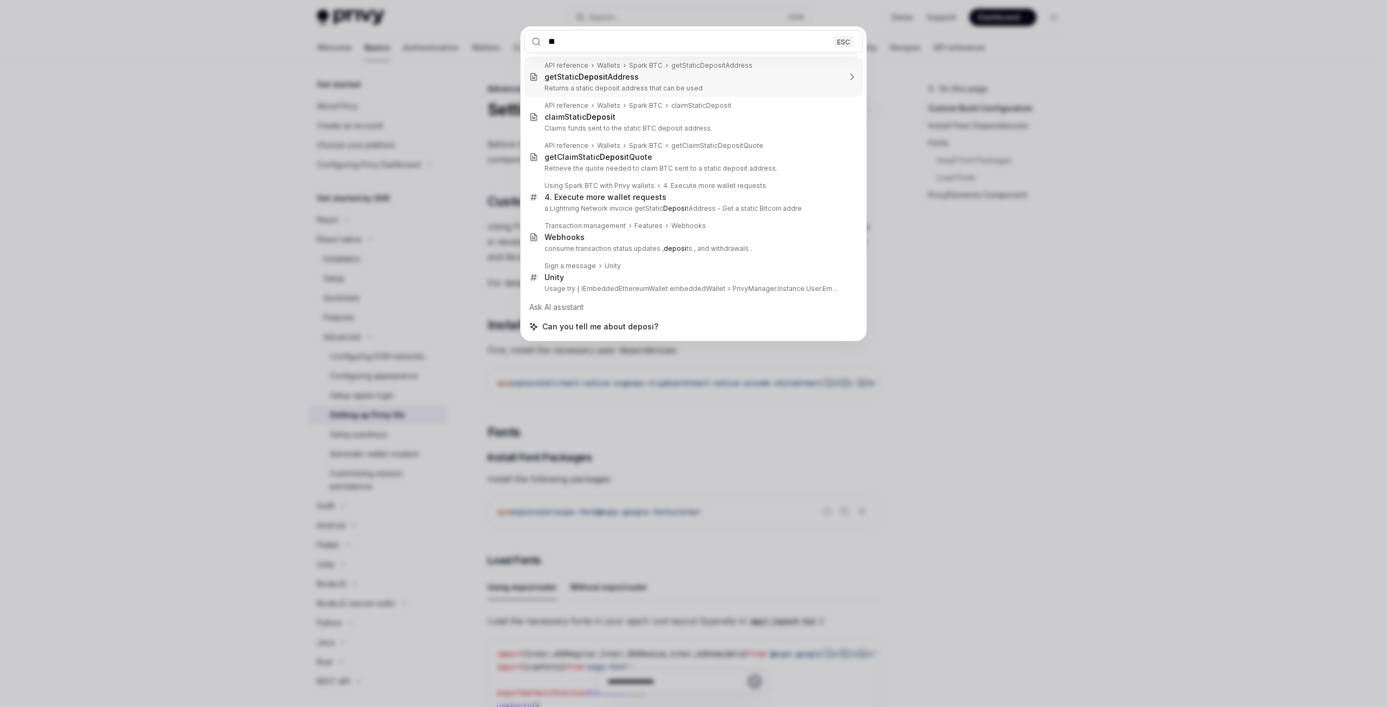
type input "*"
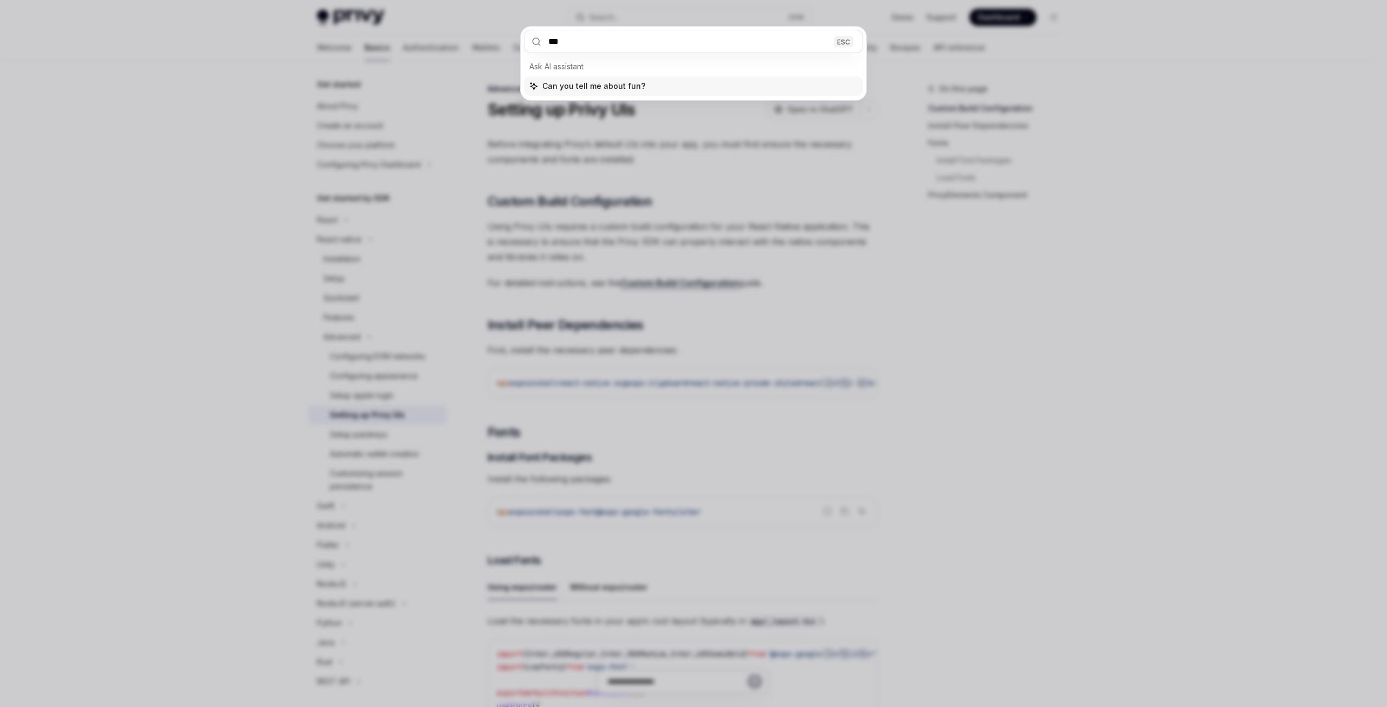
type input "****"
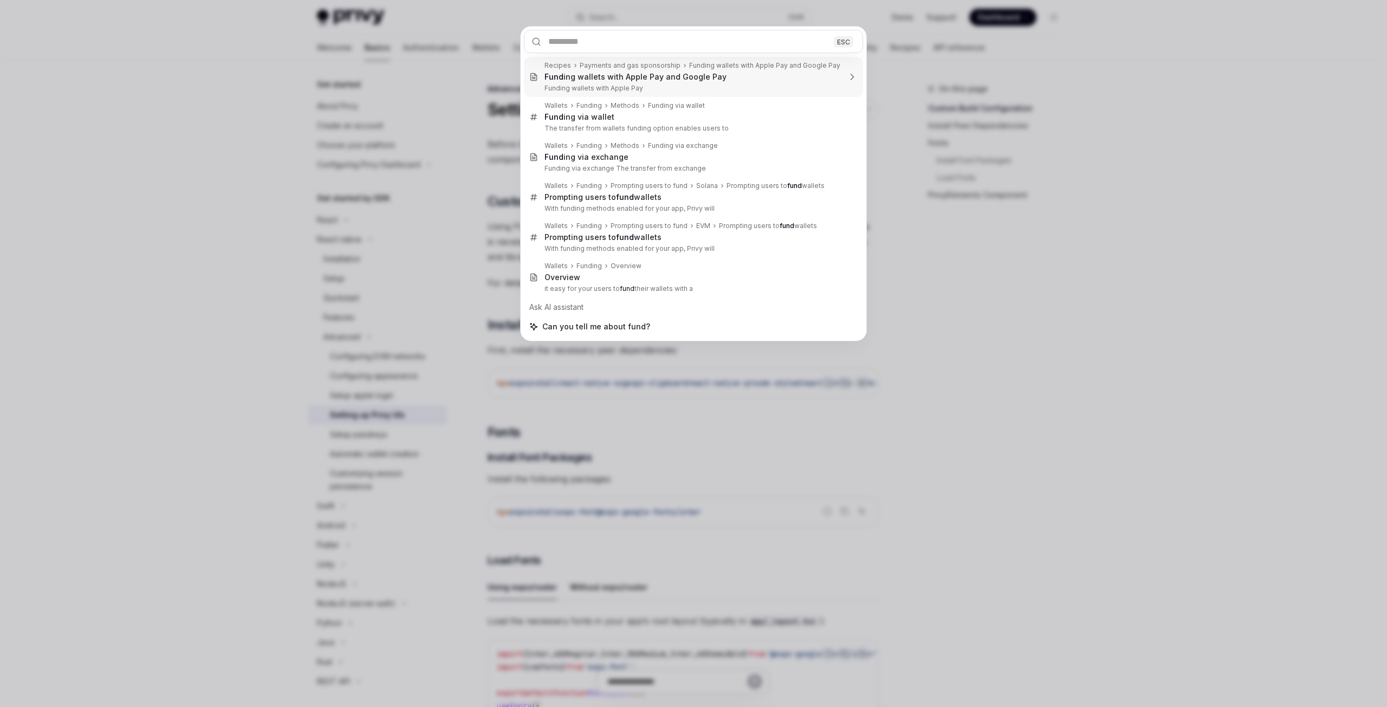
type textarea "*"
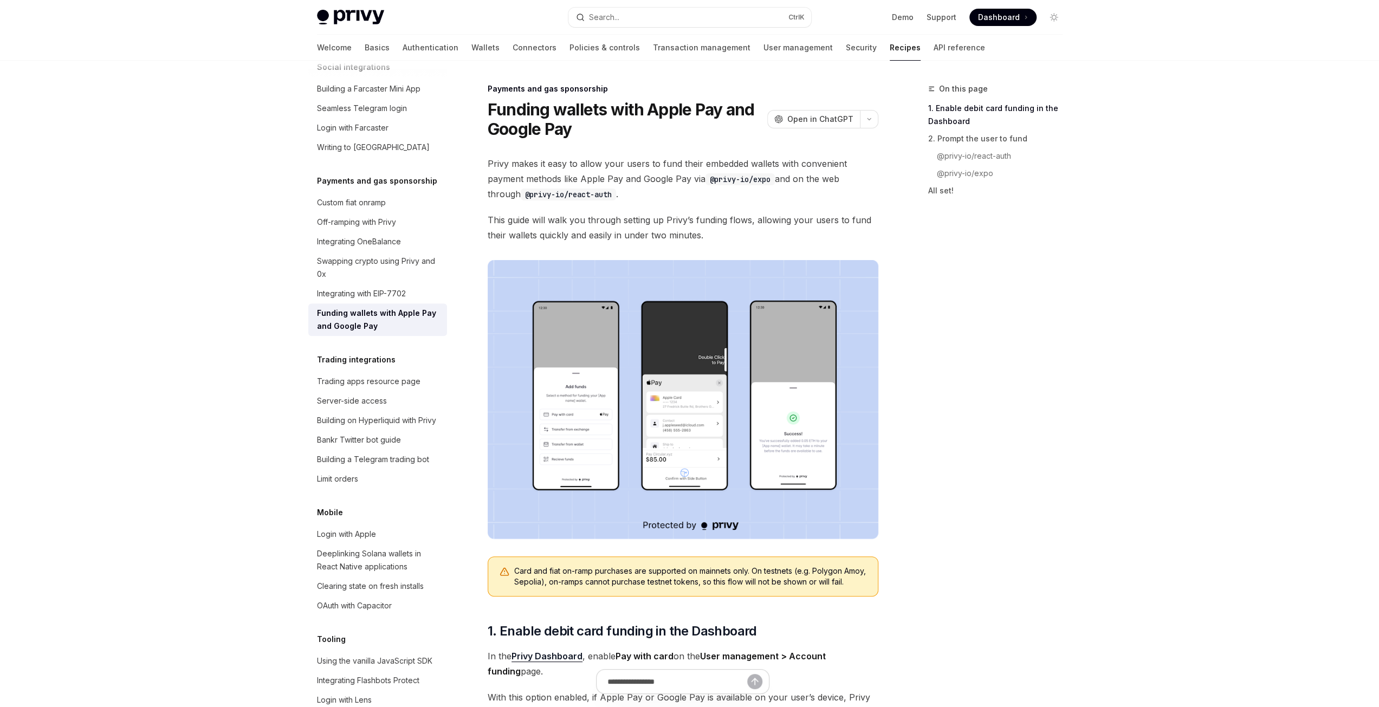
click at [579, 432] on img at bounding box center [683, 399] width 391 height 279
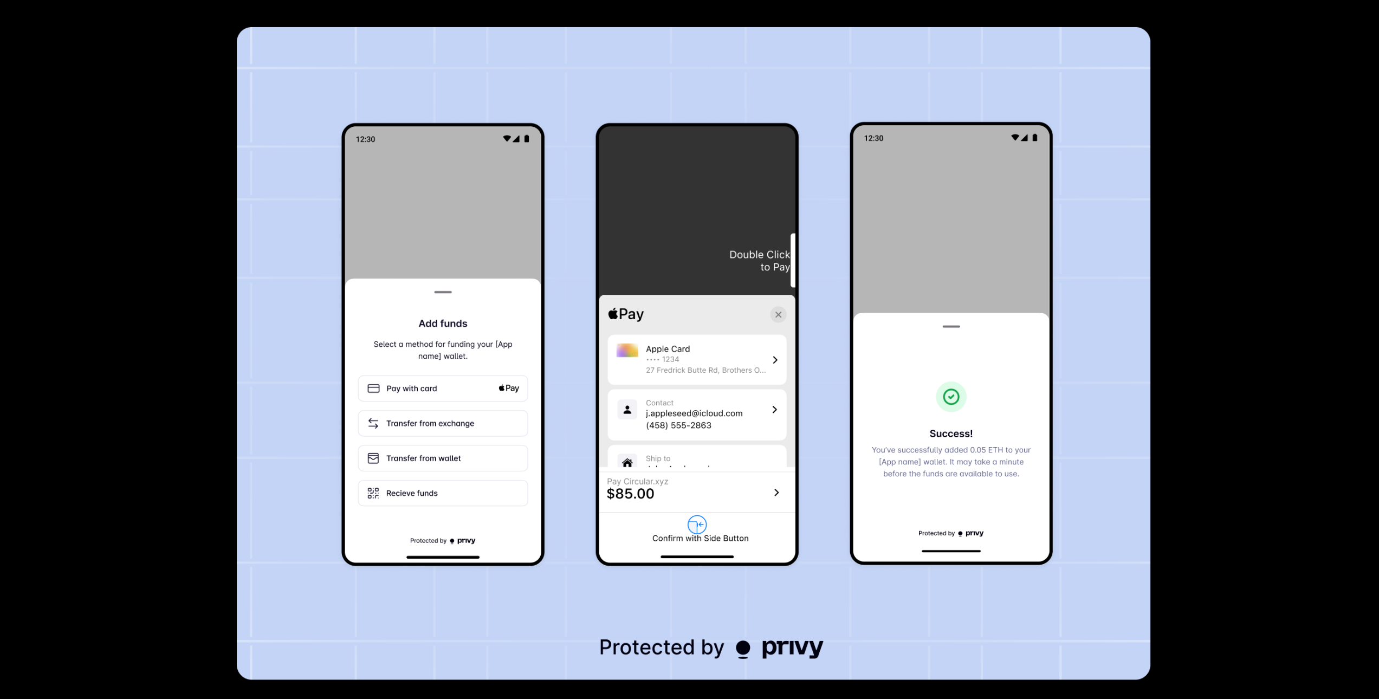
click at [499, 458] on img at bounding box center [694, 353] width 914 height 653
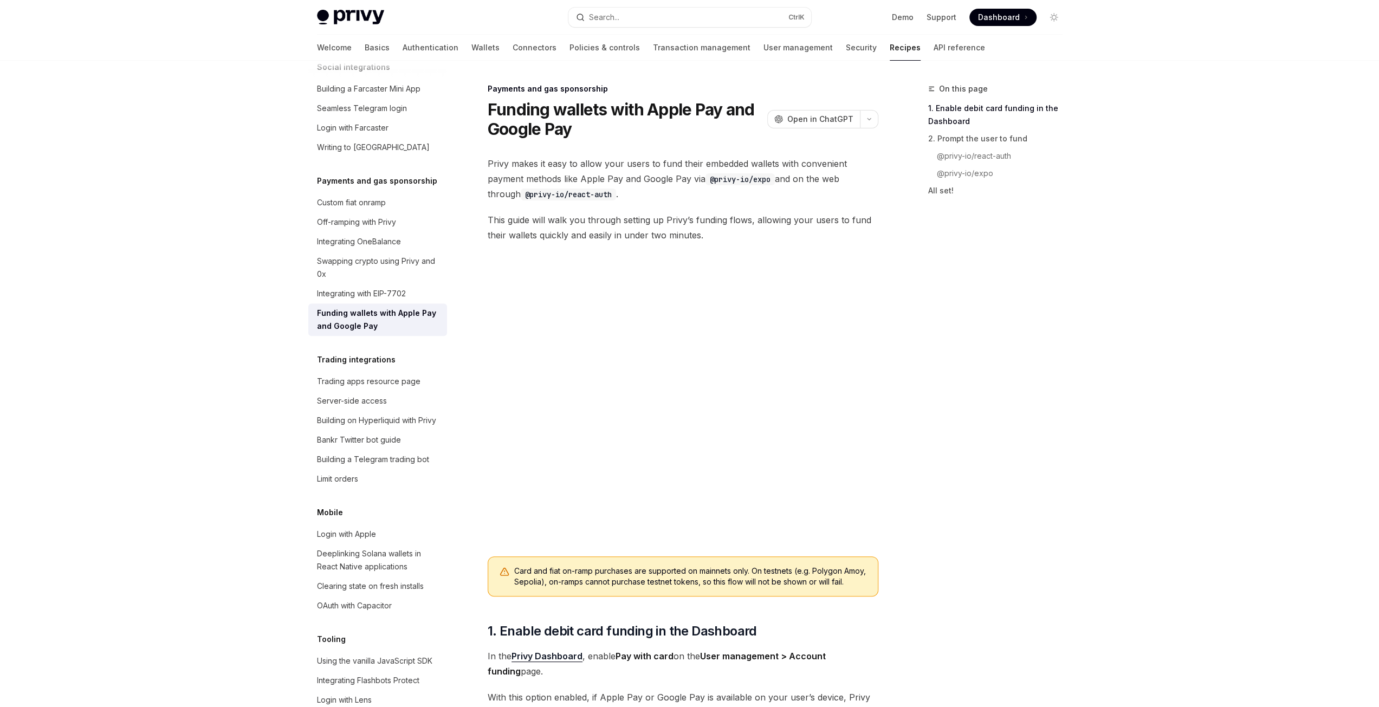
drag, startPoint x: 1180, startPoint y: 465, endPoint x: 1168, endPoint y: 460, distance: 12.7
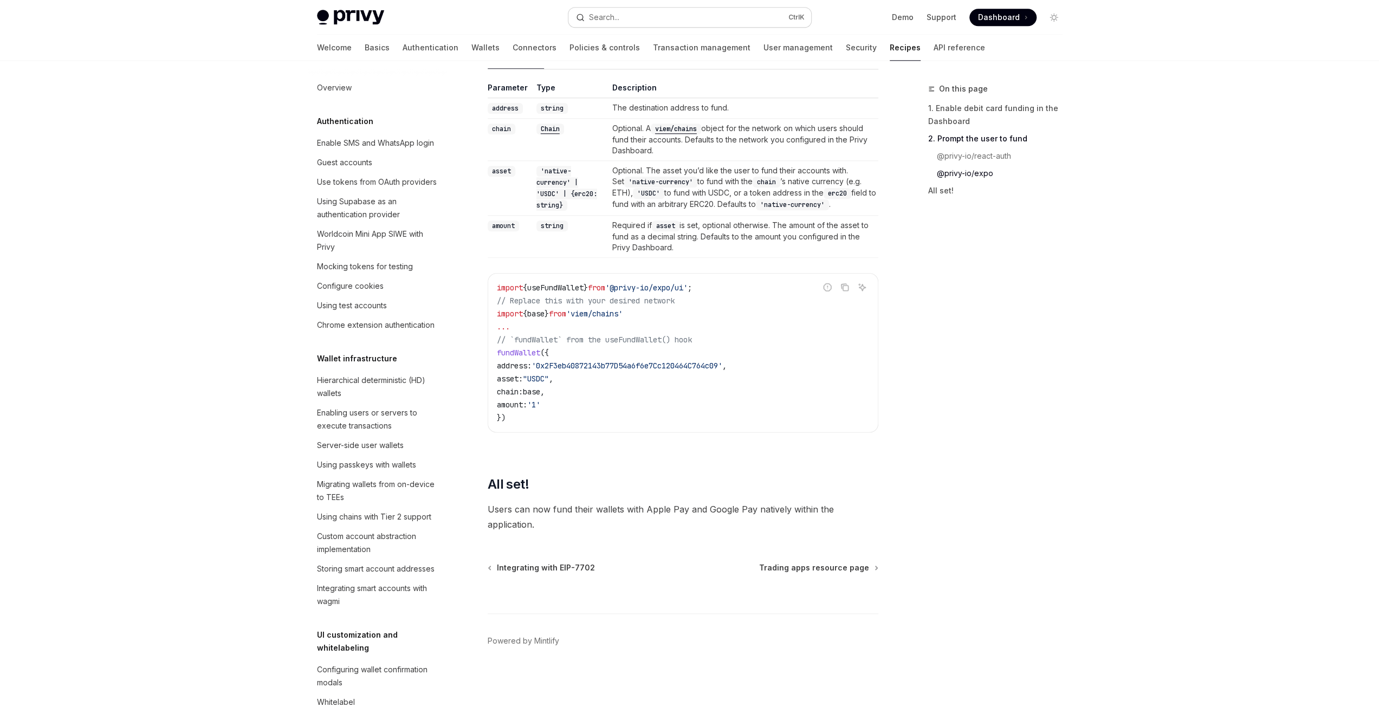
click at [648, 22] on button "Search... Ctrl K" at bounding box center [689, 18] width 243 height 20
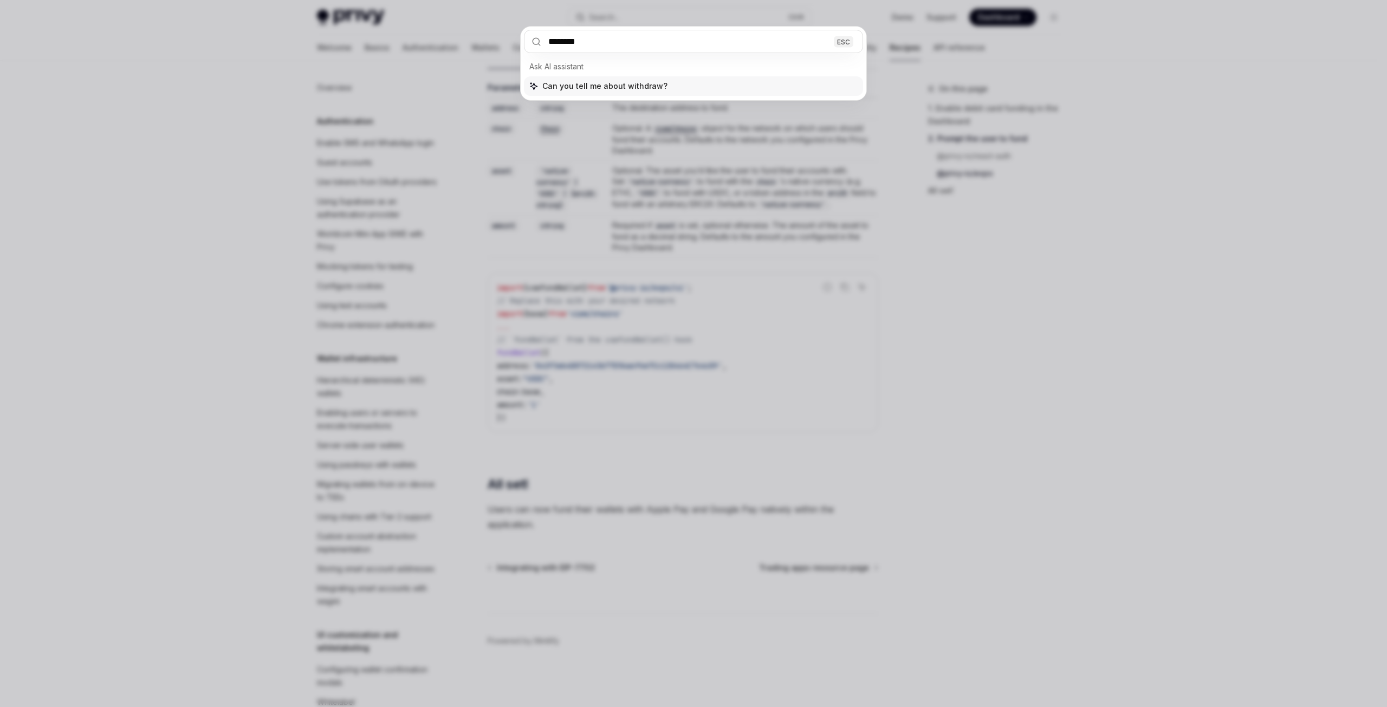
type input "********"
drag, startPoint x: 788, startPoint y: 245, endPoint x: 780, endPoint y: 246, distance: 7.8
click at [788, 244] on div "******** ESC Ask AI assistant Can you tell me about withdraw?" at bounding box center [693, 353] width 1387 height 707
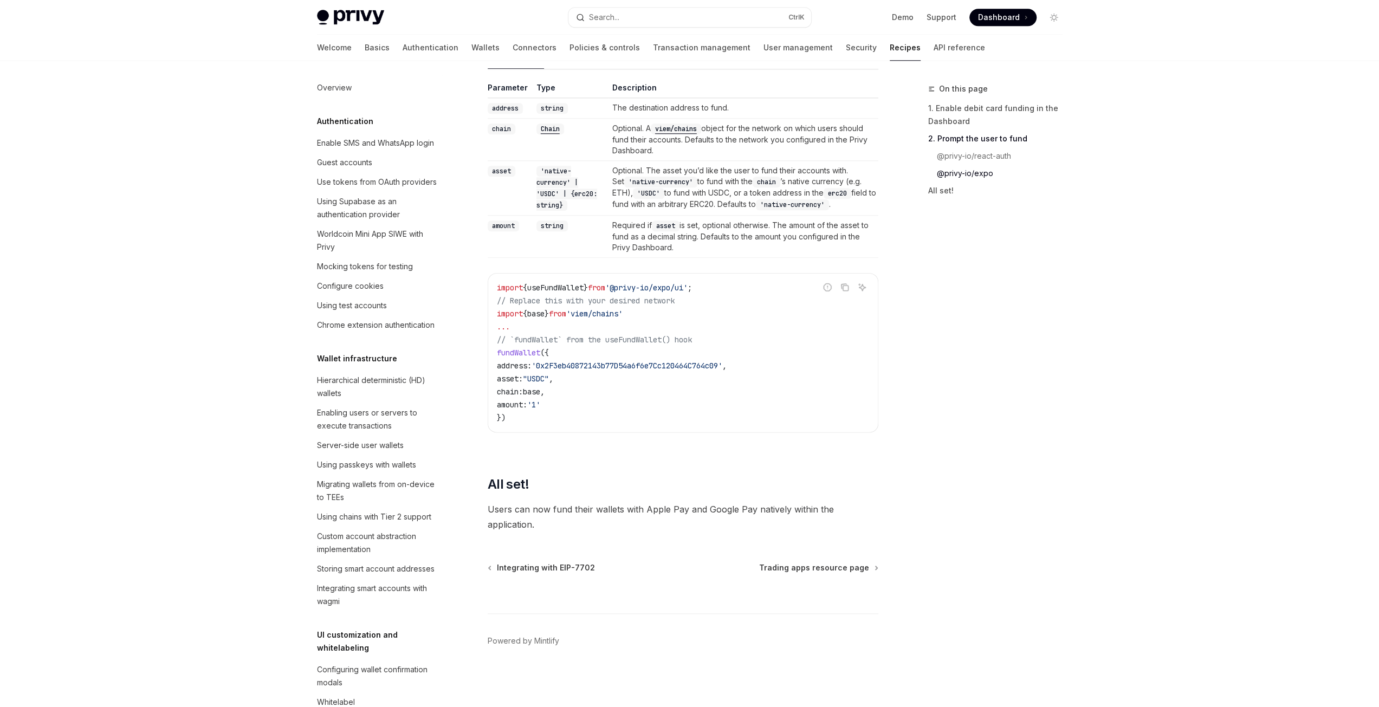
click at [646, 4] on div "Privy Docs home page Search... Ctrl K Demo Support Dashboard Dashboard Search..." at bounding box center [689, 17] width 745 height 35
click at [631, 11] on button "Search... Ctrl K" at bounding box center [689, 18] width 243 height 20
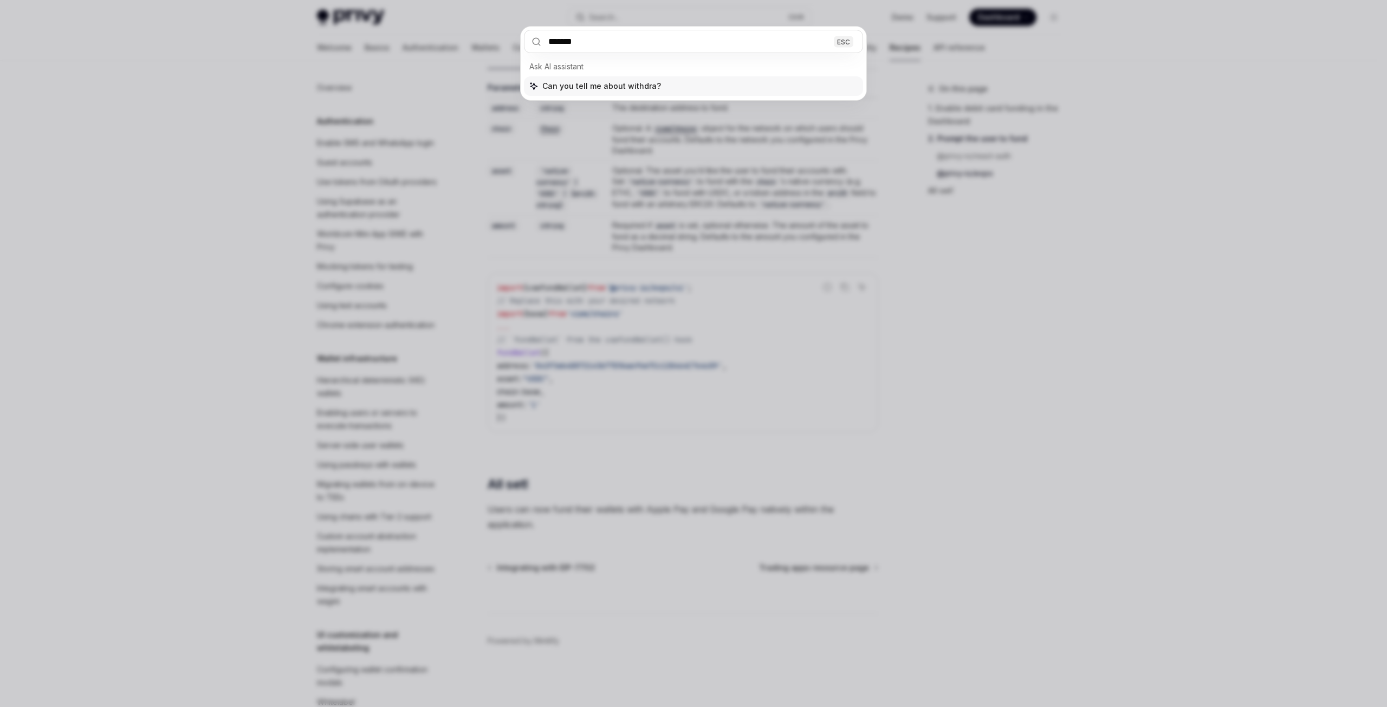
type input "********"
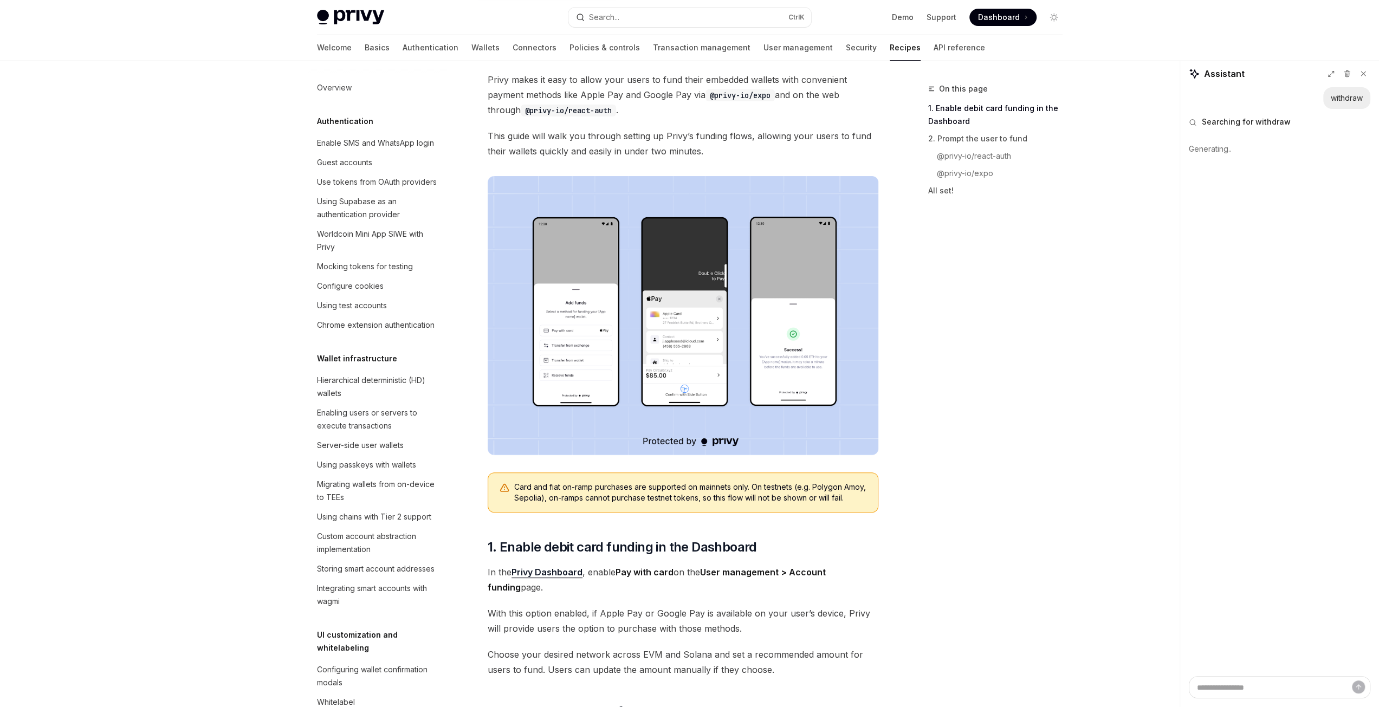
scroll to position [90, 0]
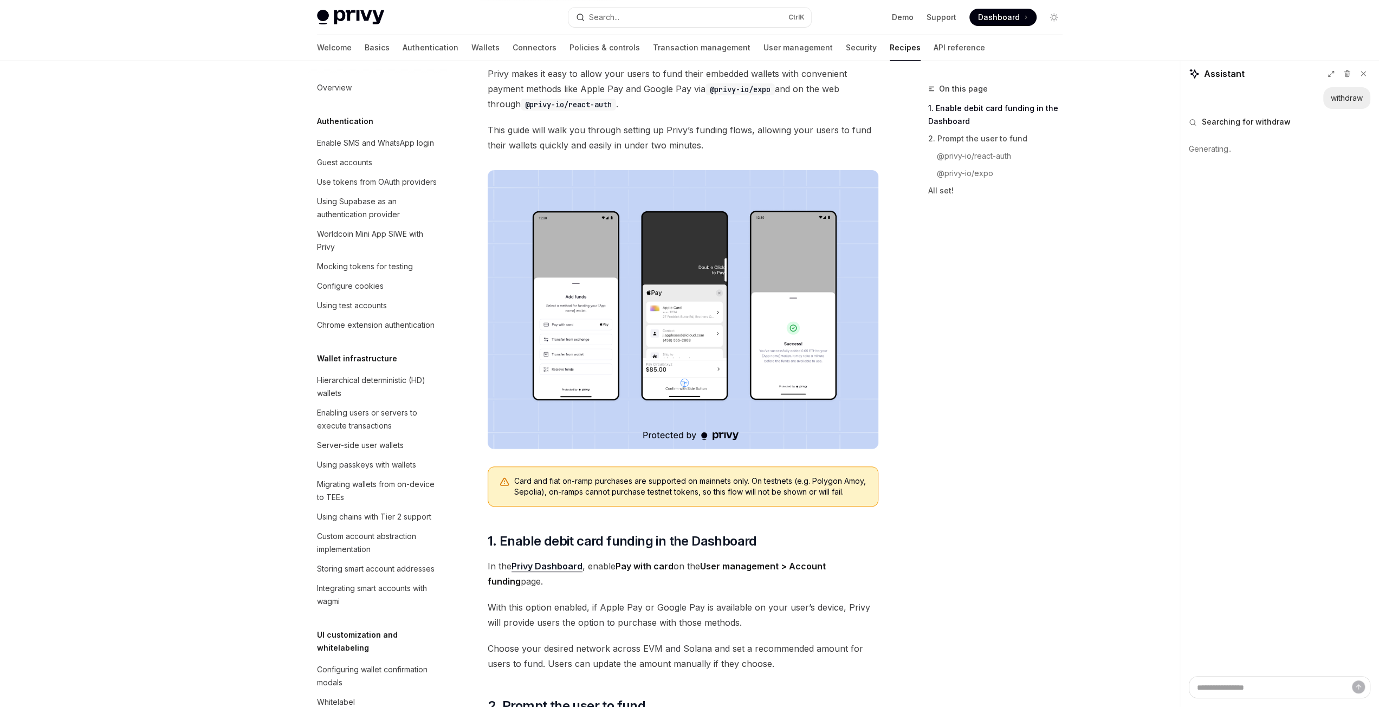
click at [614, 239] on img at bounding box center [683, 309] width 391 height 279
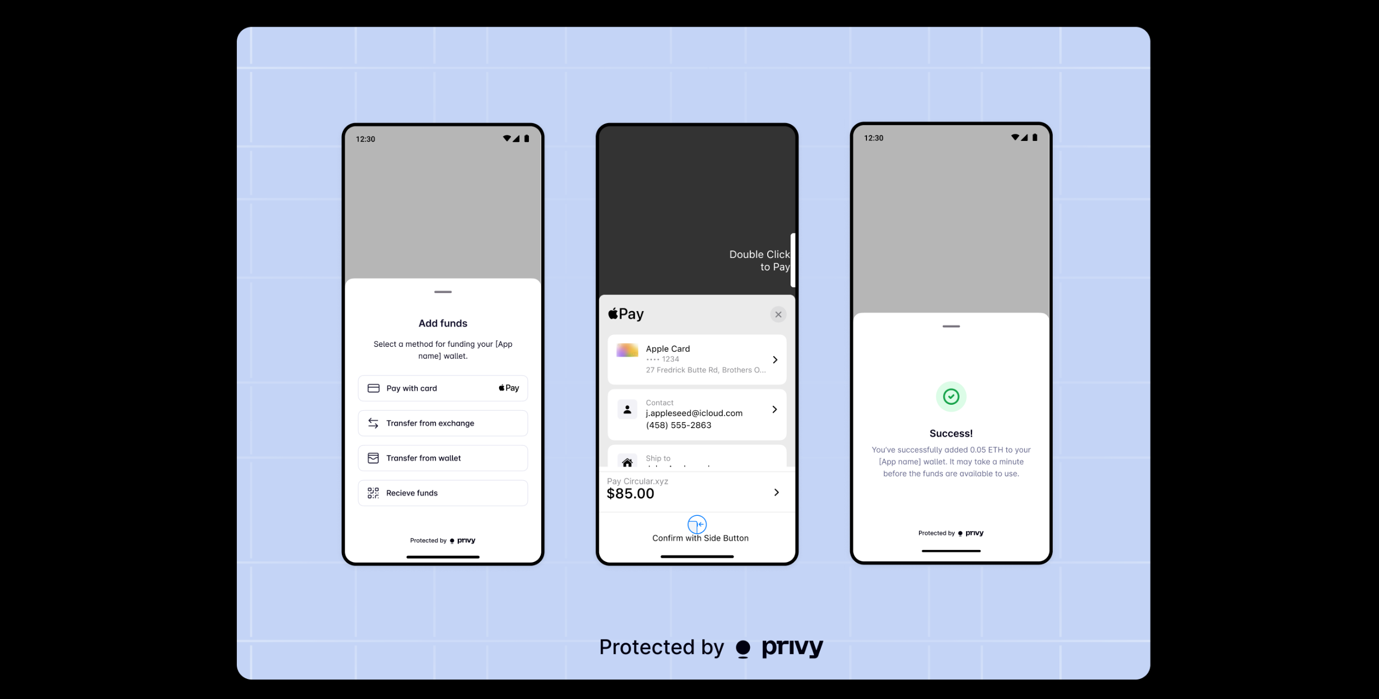
click at [613, 239] on img at bounding box center [694, 353] width 914 height 653
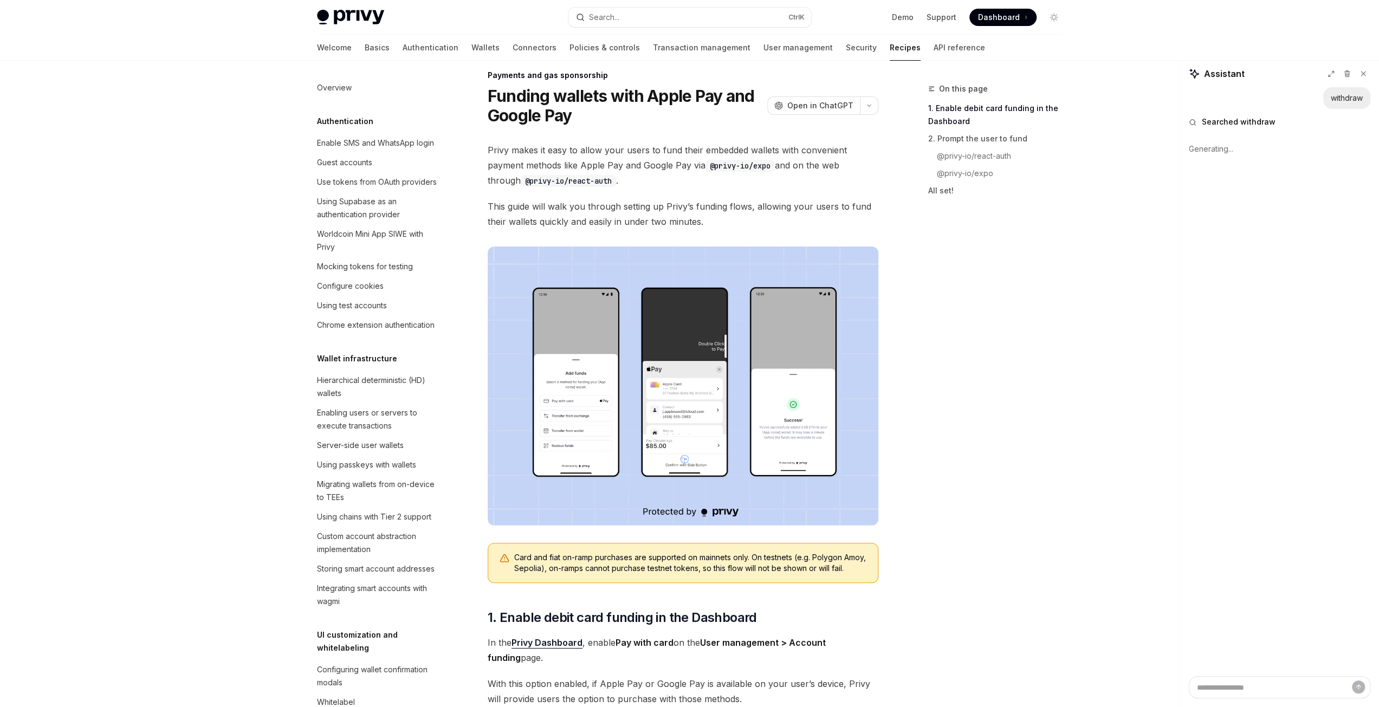
scroll to position [0, 0]
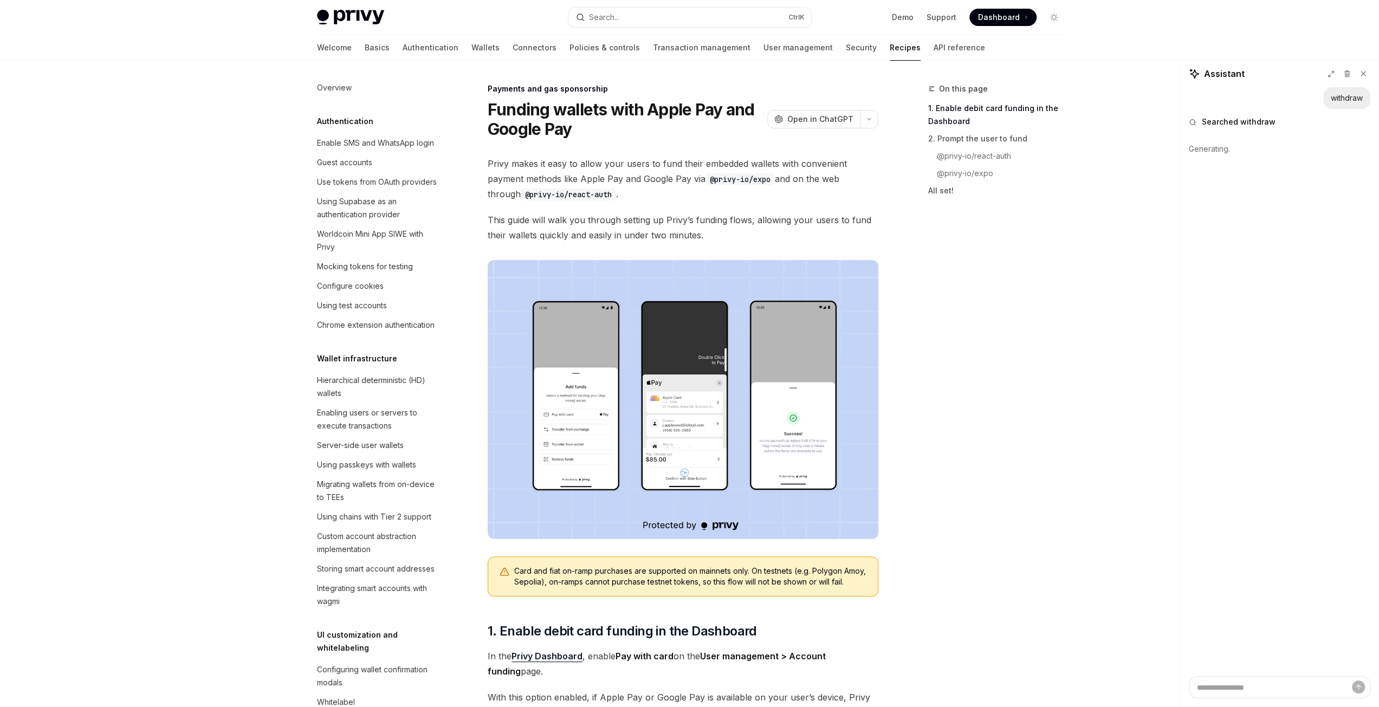
click at [595, 233] on span "This guide will walk you through setting up Privy’s funding flows, allowing you…" at bounding box center [683, 227] width 391 height 30
click at [570, 267] on img at bounding box center [683, 399] width 391 height 279
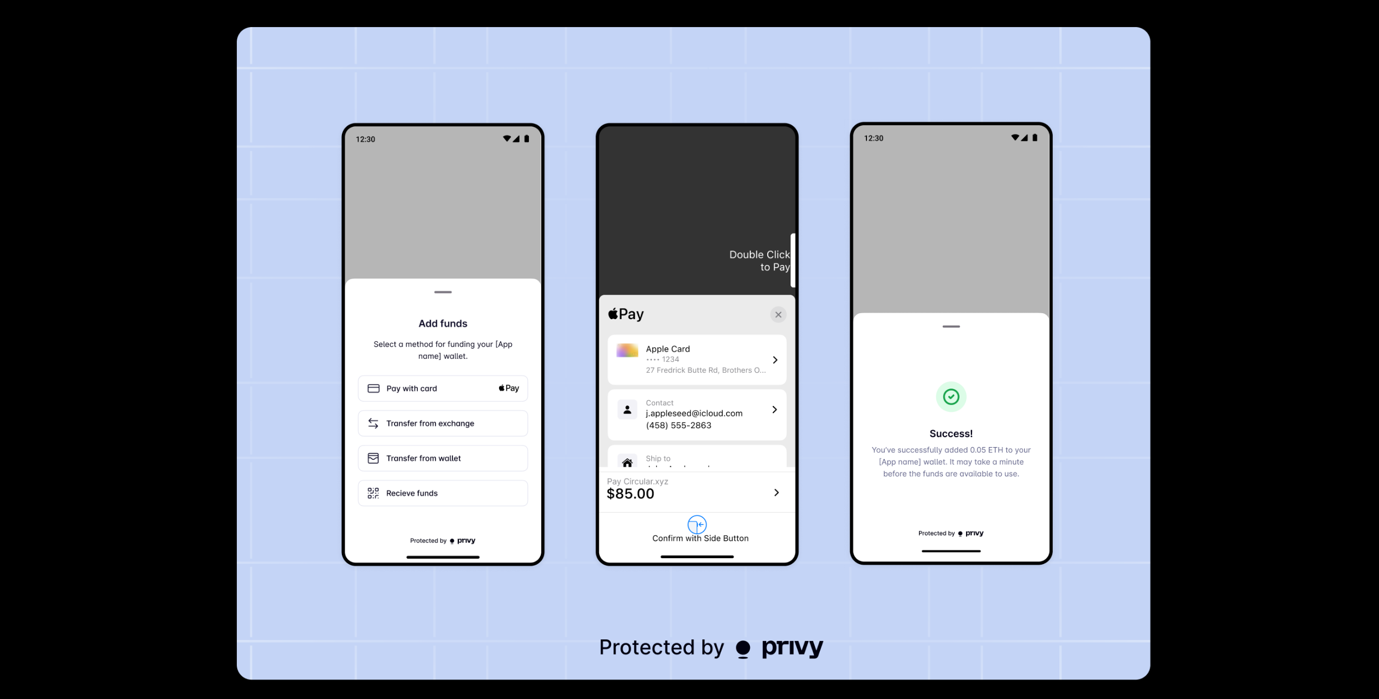
click at [570, 267] on img at bounding box center [694, 353] width 914 height 653
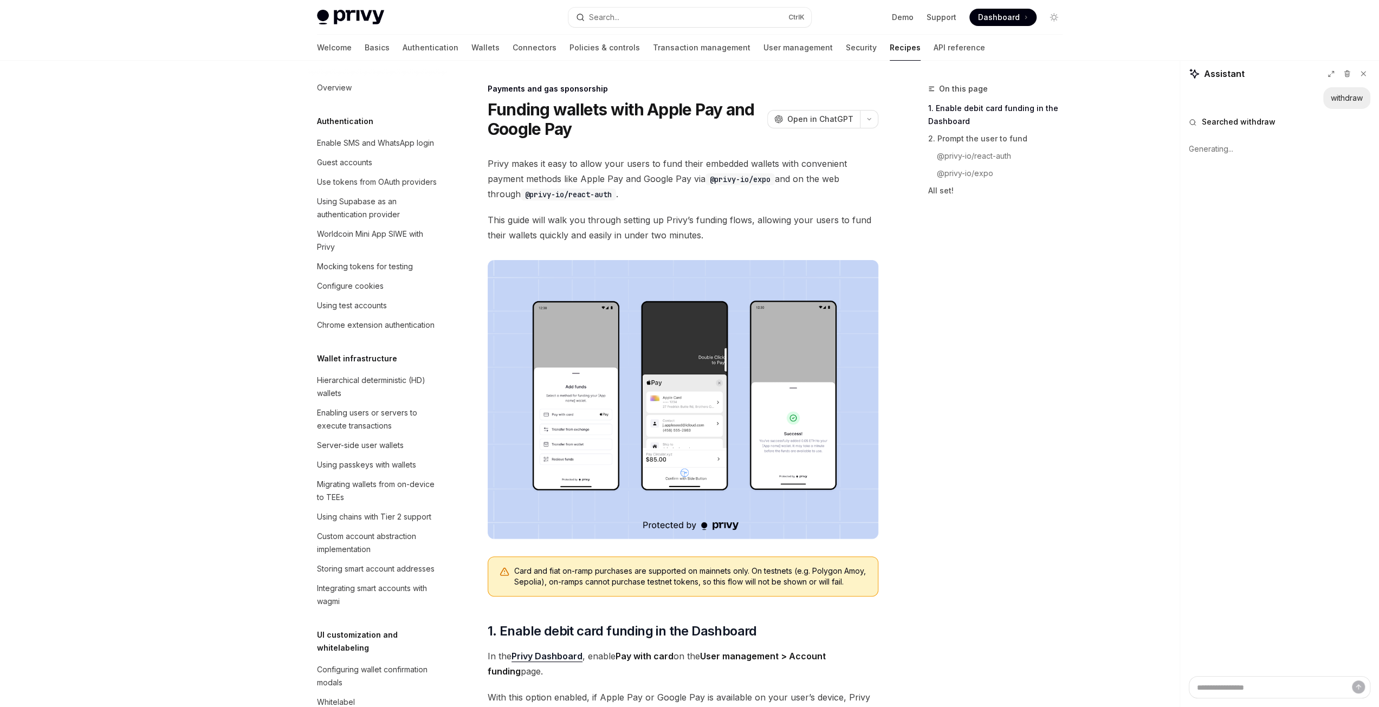
click at [573, 268] on img at bounding box center [683, 399] width 391 height 279
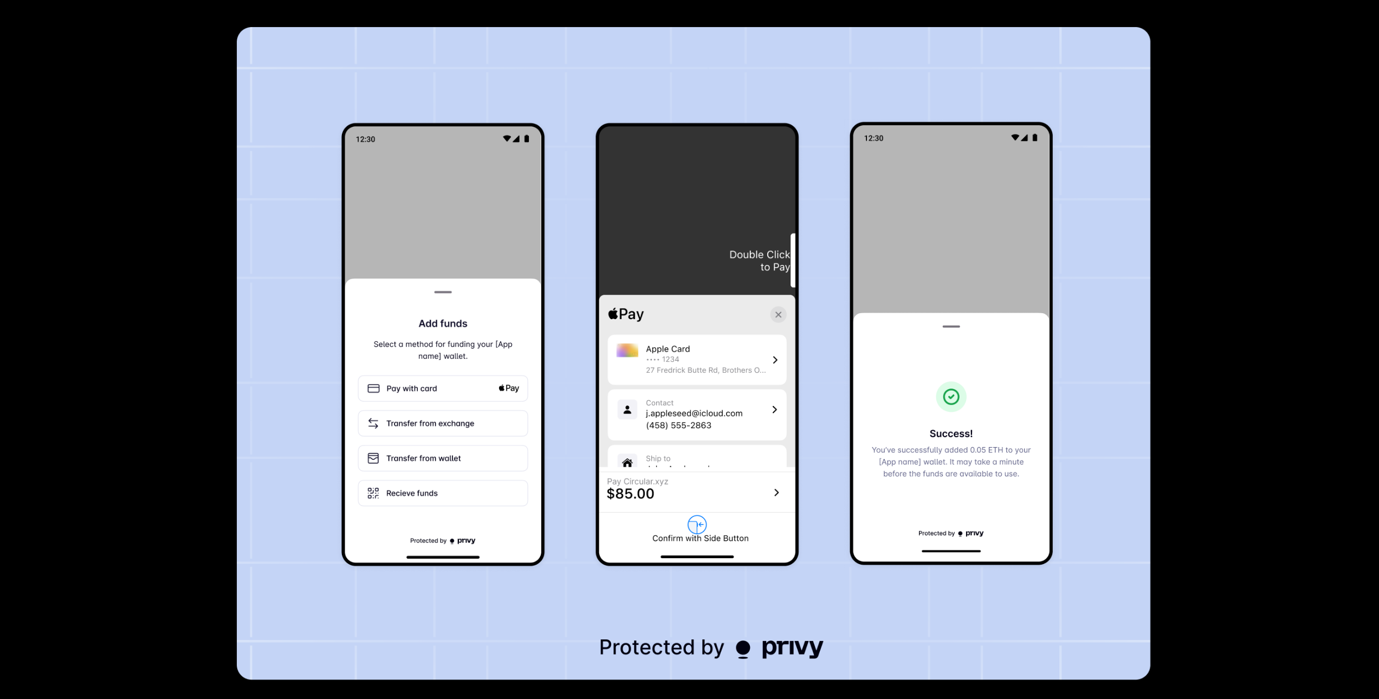
click at [573, 268] on img at bounding box center [694, 353] width 914 height 653
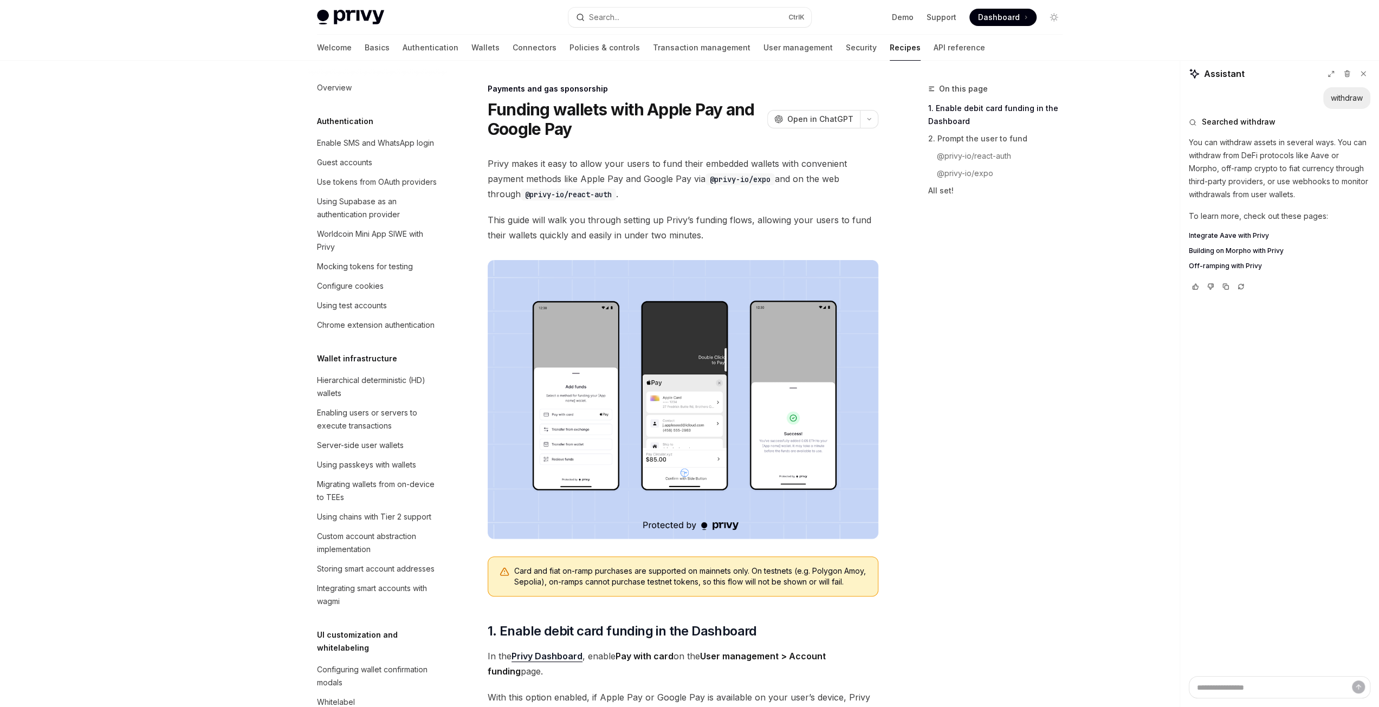
drag, startPoint x: 573, startPoint y: 268, endPoint x: 1340, endPoint y: 385, distance: 776.0
click at [1340, 385] on div "withdraw Searched withdraw You can withdraw assets in several ways. You can wit…" at bounding box center [1279, 381] width 199 height 589
click at [1220, 231] on span "Integrate Aave with Privy" at bounding box center [1229, 235] width 80 height 9
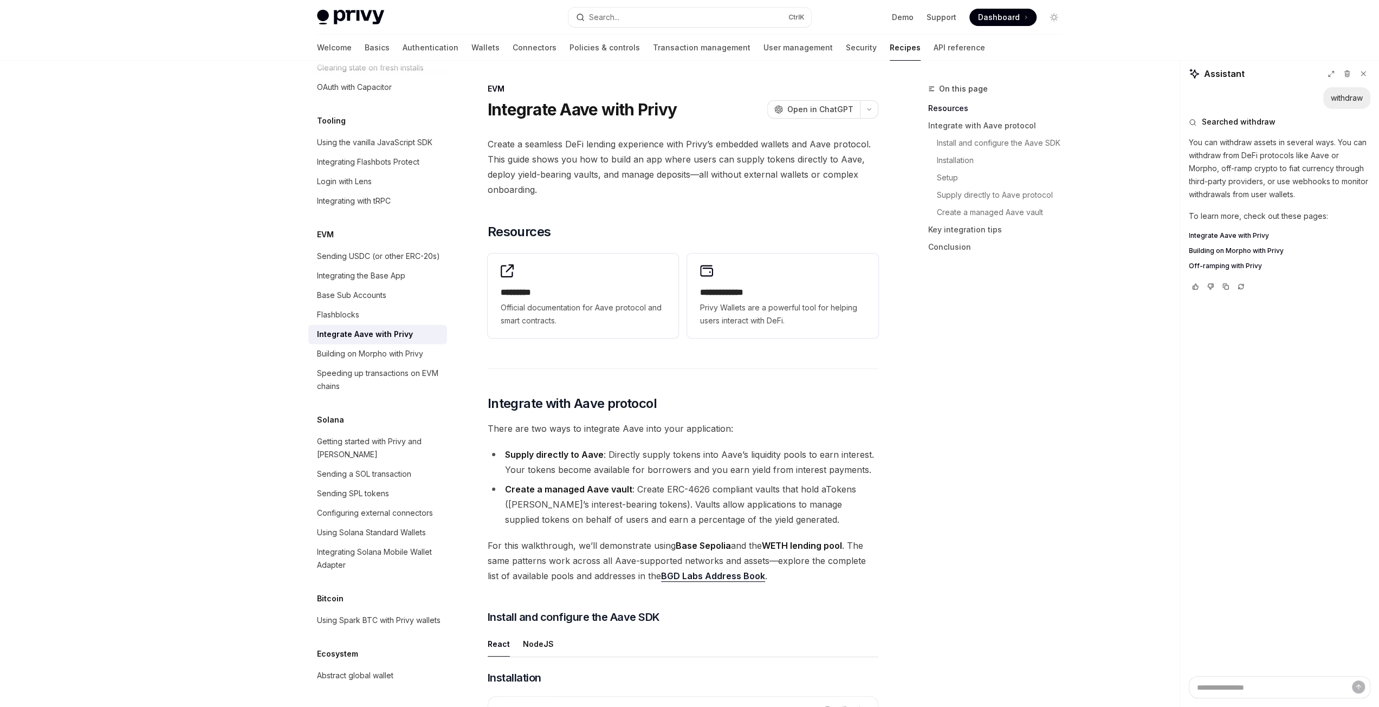
click at [1264, 252] on span "Building on Morpho with Privy" at bounding box center [1236, 250] width 95 height 9
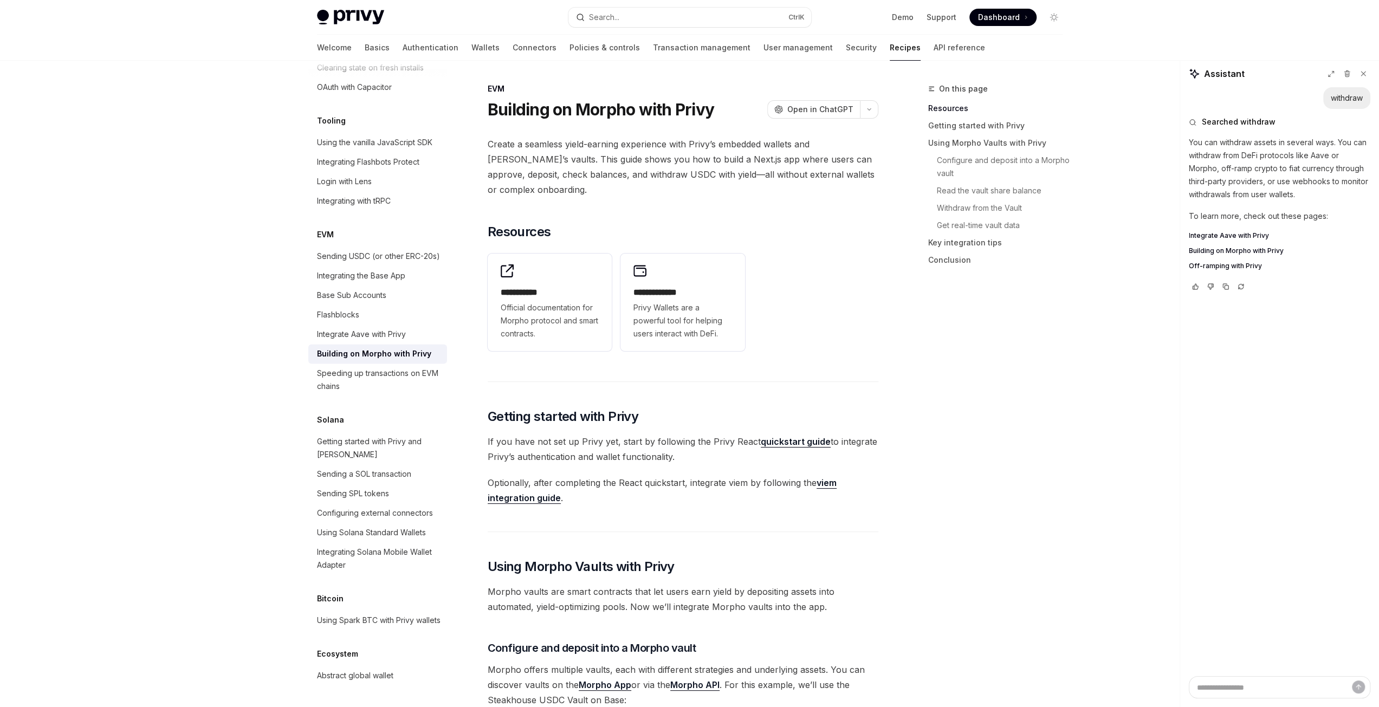
click at [1210, 266] on span "Off-ramping with Privy" at bounding box center [1225, 266] width 73 height 9
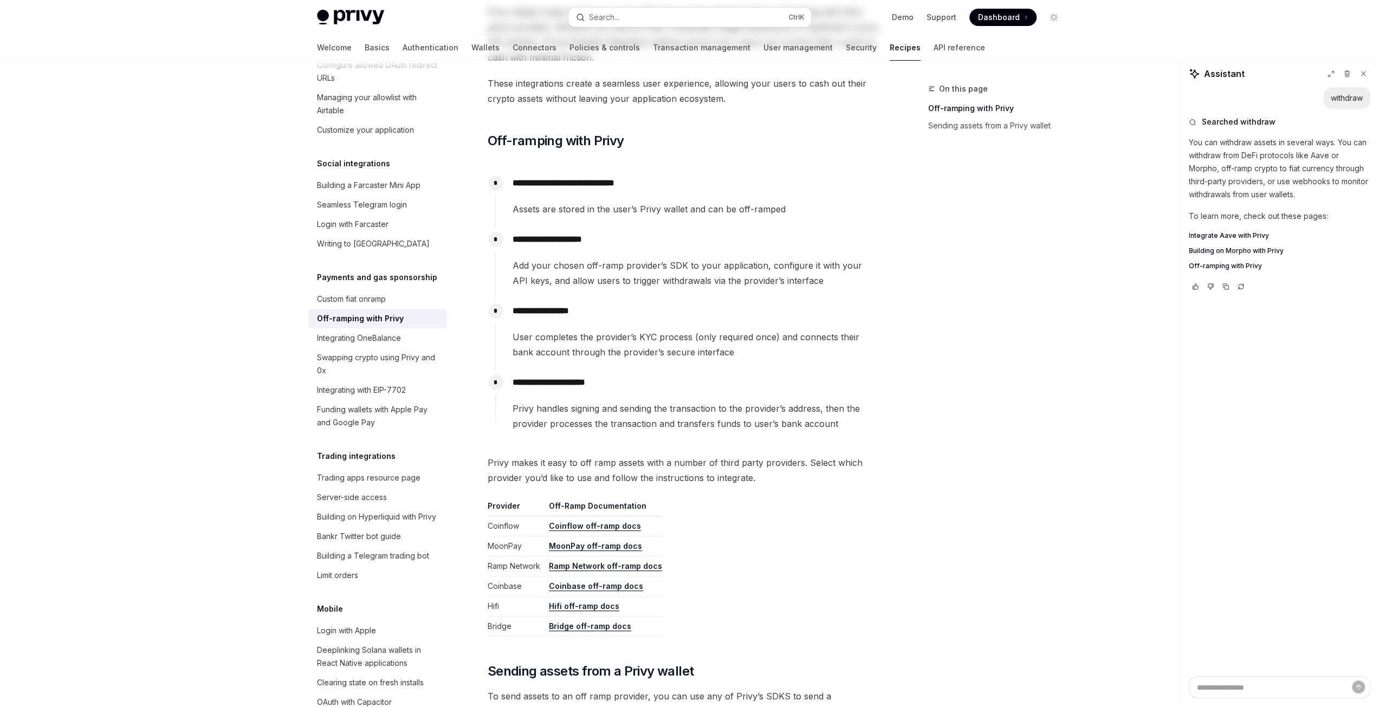
scroll to position [362, 0]
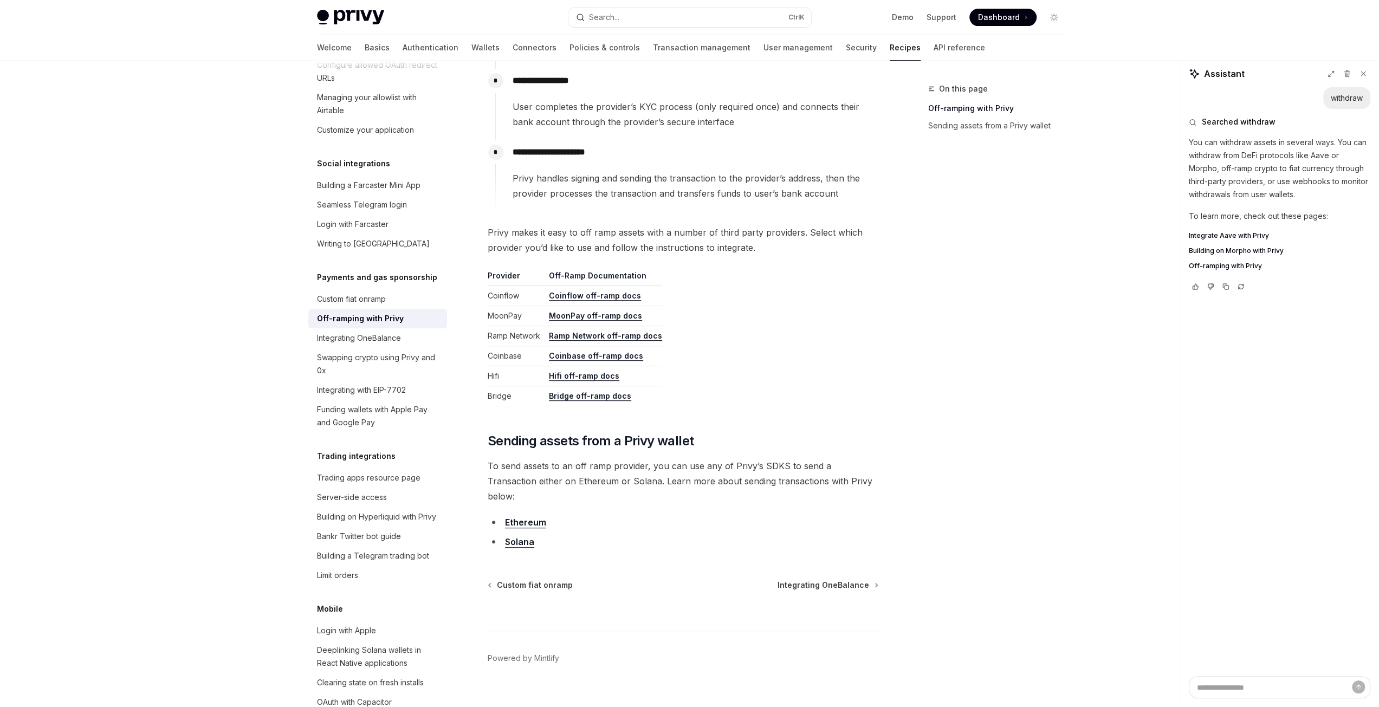
click at [519, 536] on link "Solana" at bounding box center [519, 541] width 29 height 11
click at [1361, 72] on icon at bounding box center [1363, 74] width 4 height 4
type textarea "*"
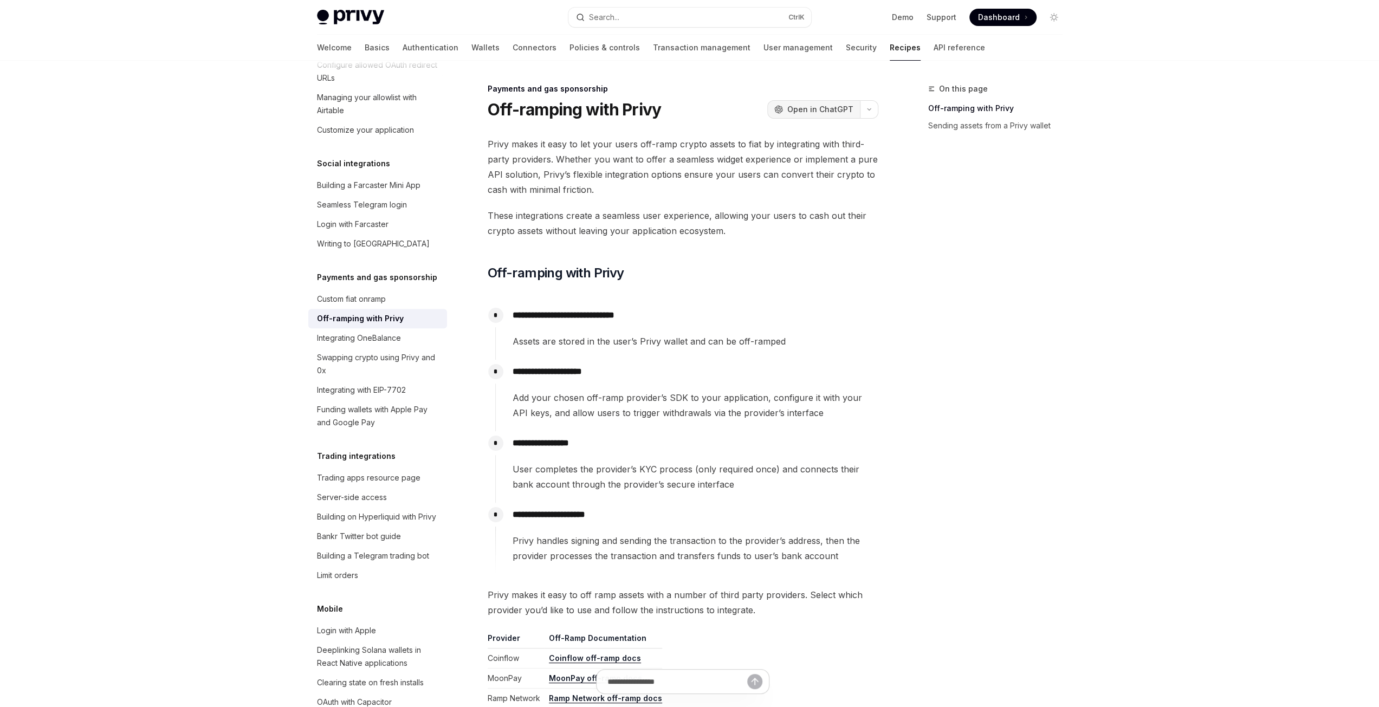
scroll to position [90, 0]
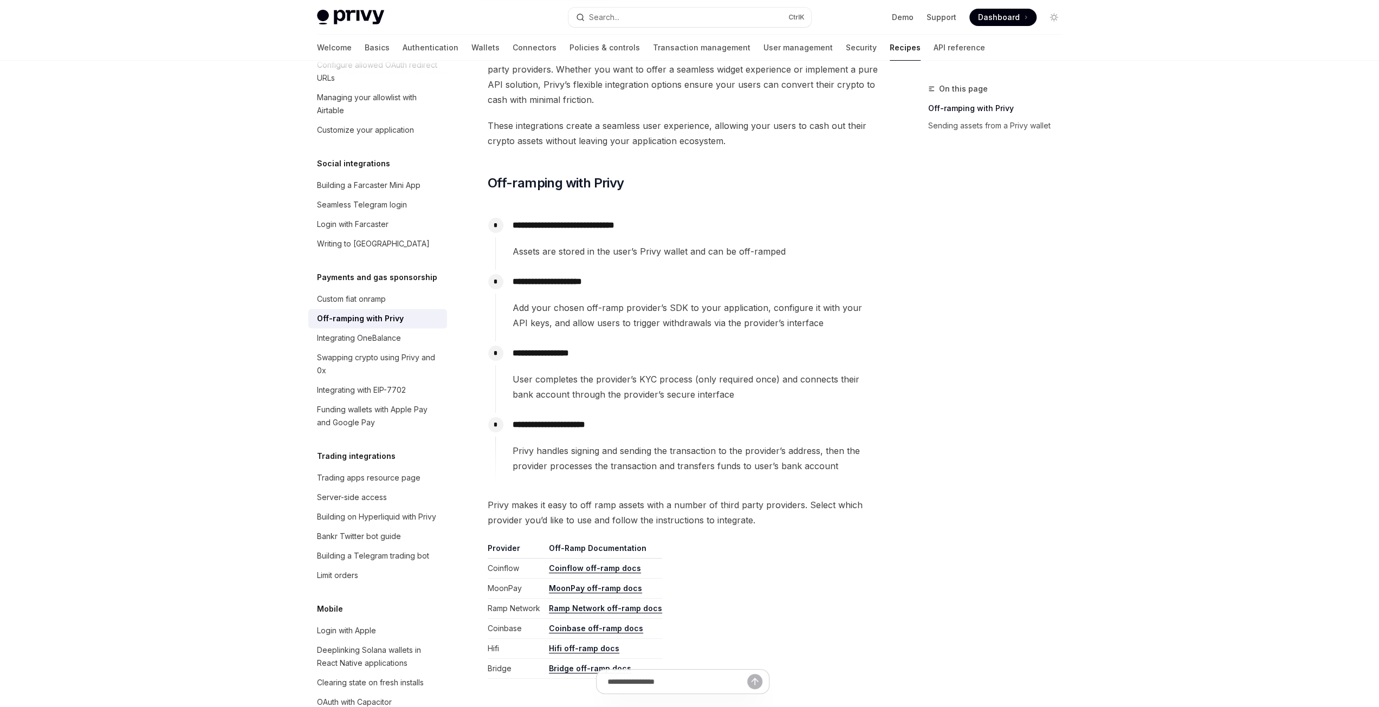
click at [515, 307] on span "Add your chosen off-ramp provider’s SDK to your application, configure it with …" at bounding box center [694, 315] width 365 height 30
drag, startPoint x: 515, startPoint y: 307, endPoint x: 617, endPoint y: 301, distance: 102.0
click at [598, 302] on span "Add your chosen off-ramp provider’s SDK to your application, configure it with …" at bounding box center [694, 315] width 365 height 30
click at [617, 301] on span "Add your chosen off-ramp provider’s SDK to your application, configure it with …" at bounding box center [694, 315] width 365 height 30
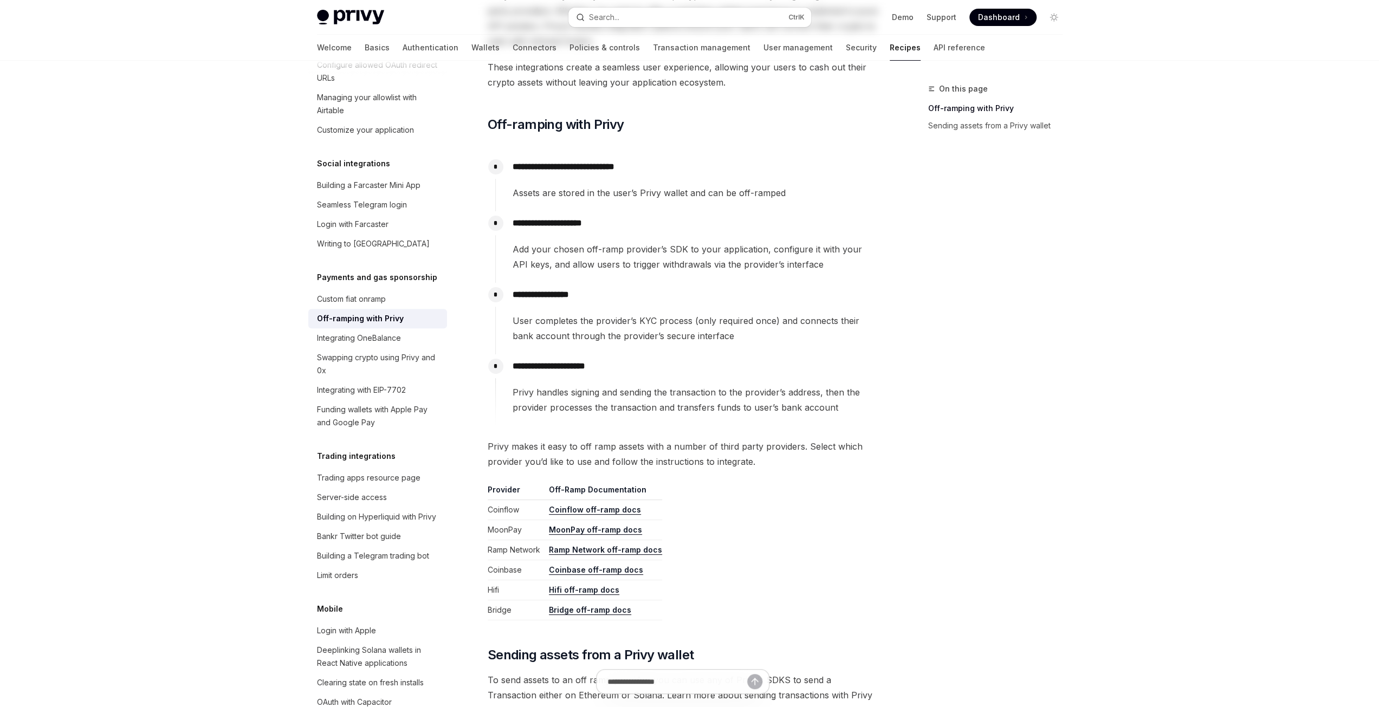
scroll to position [180, 0]
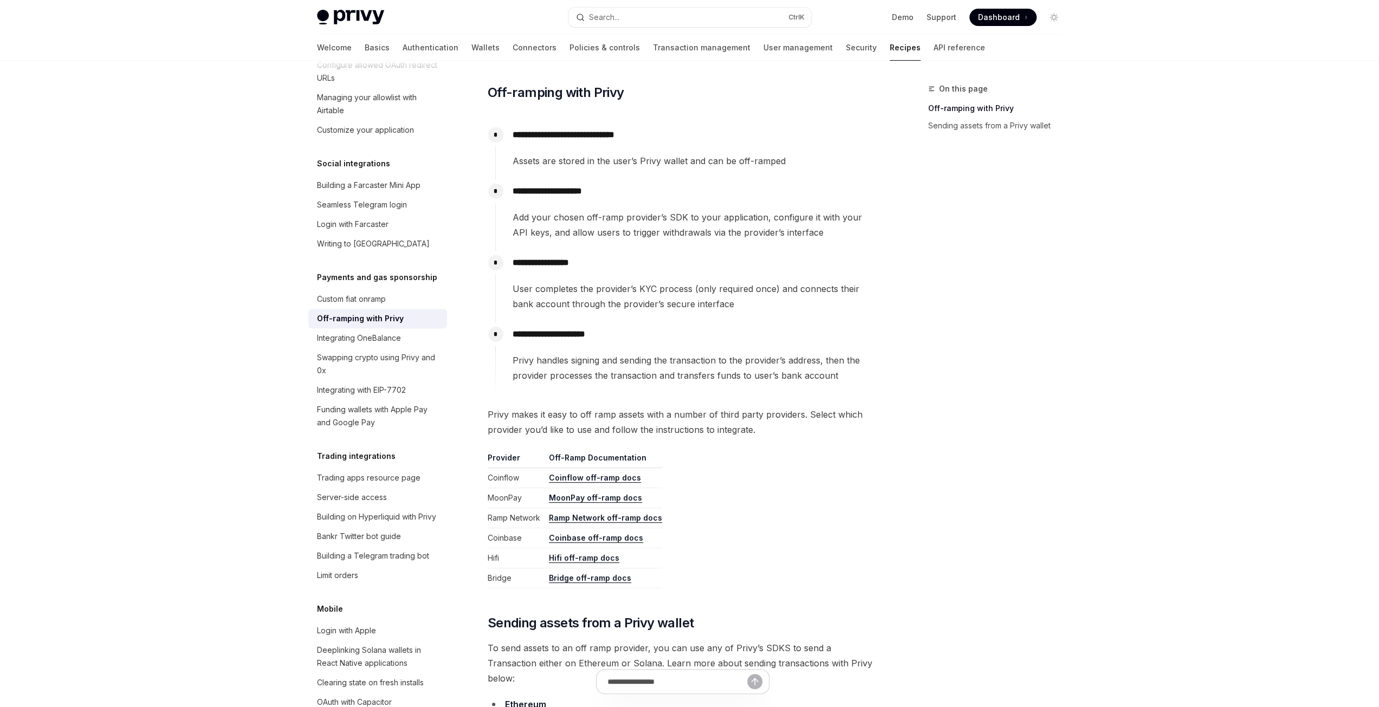
click at [516, 255] on p "**********" at bounding box center [694, 262] width 365 height 15
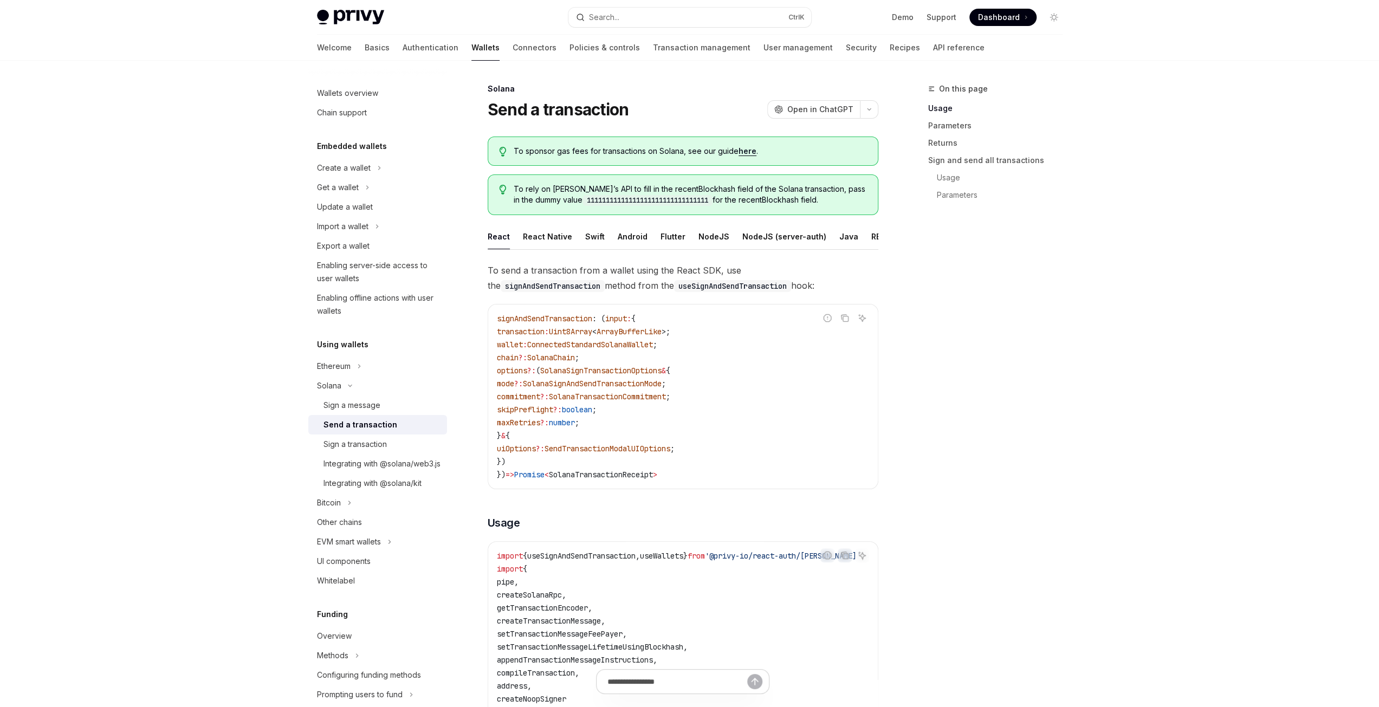
click at [535, 238] on div "React Native" at bounding box center [547, 236] width 49 height 25
type textarea "*"
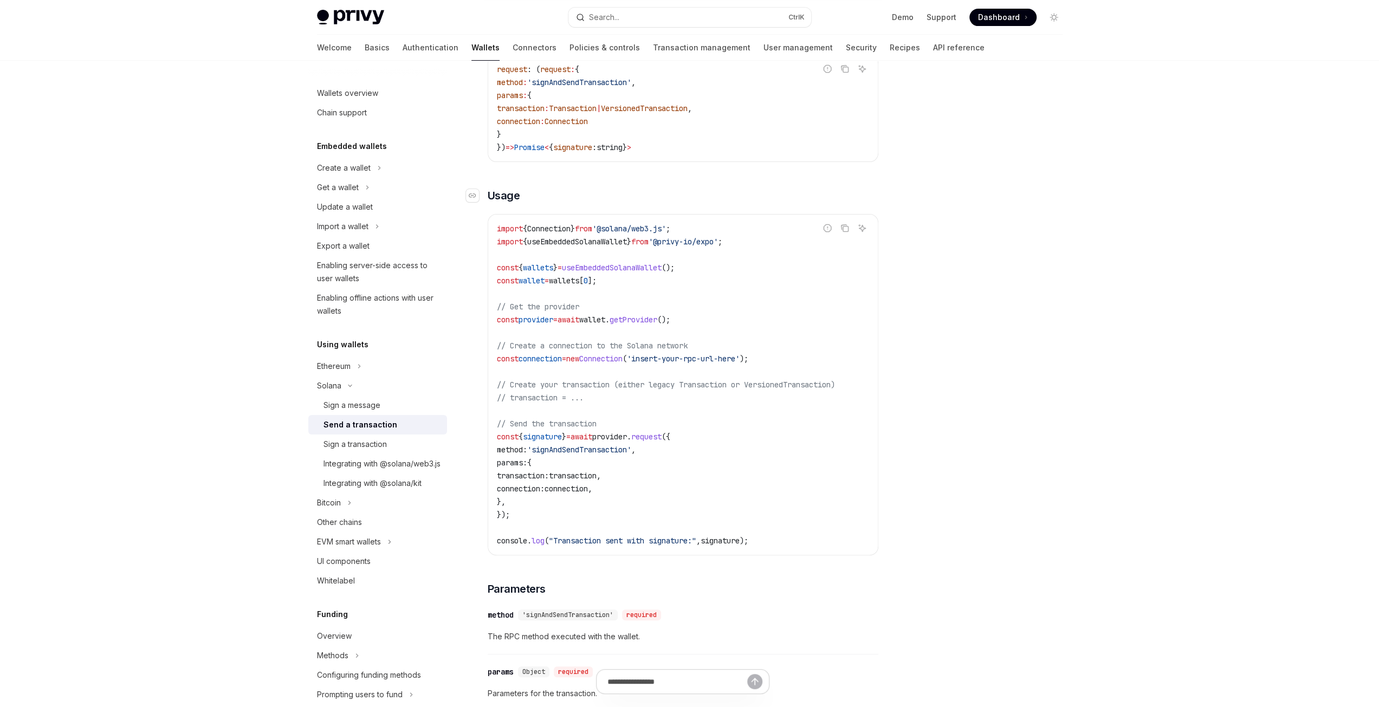
scroll to position [271, 0]
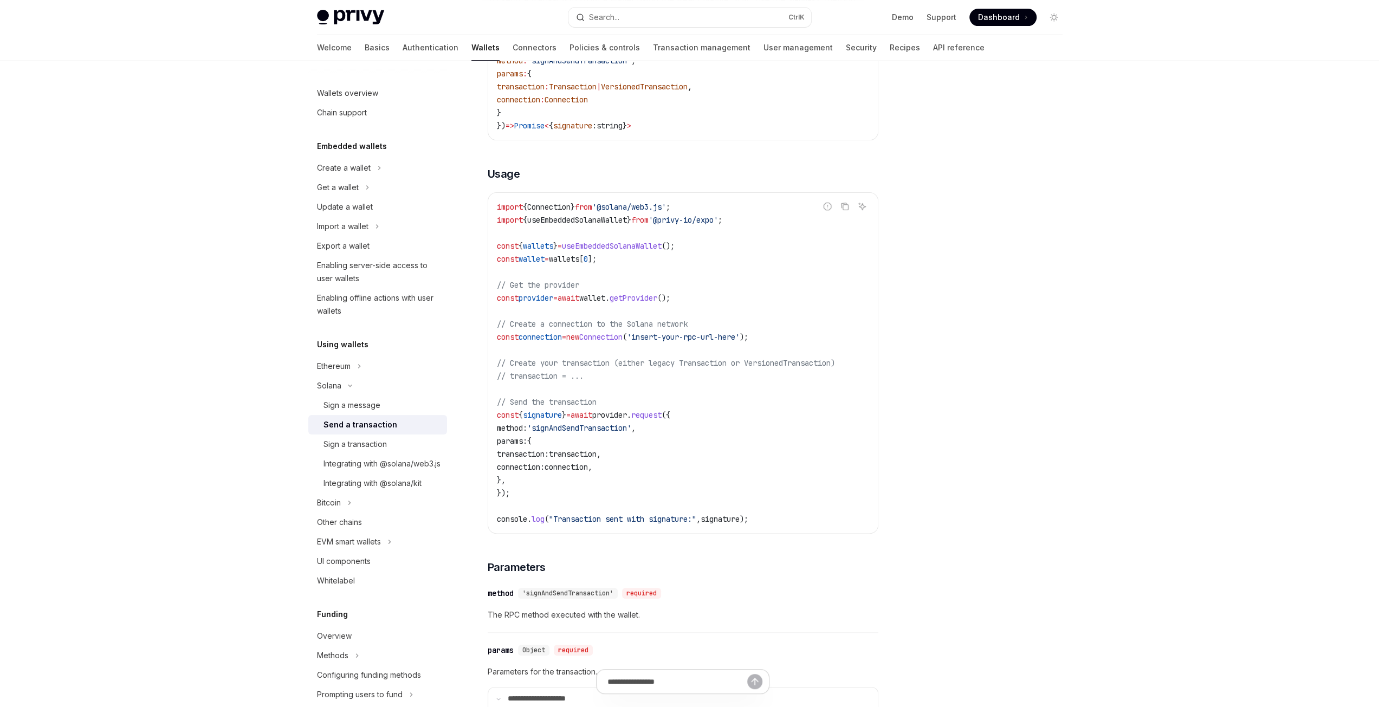
click at [571, 433] on span "'signAndSendTransaction'" at bounding box center [579, 428] width 104 height 10
click at [585, 459] on span "transaction" at bounding box center [573, 454] width 48 height 10
click at [536, 368] on span "// Create your transaction (either legacy Transaction or VersionedTransaction)" at bounding box center [666, 363] width 338 height 10
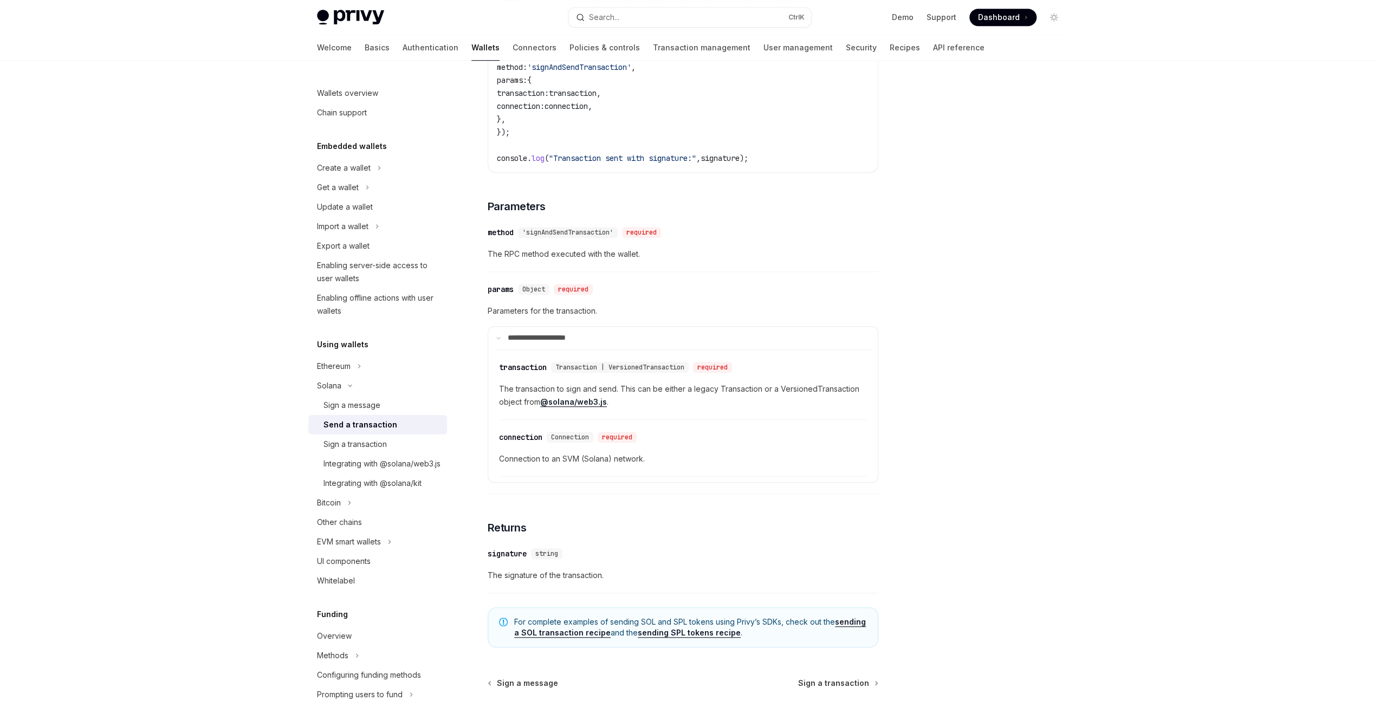
scroll to position [750, 0]
